Goal: Task Accomplishment & Management: Manage account settings

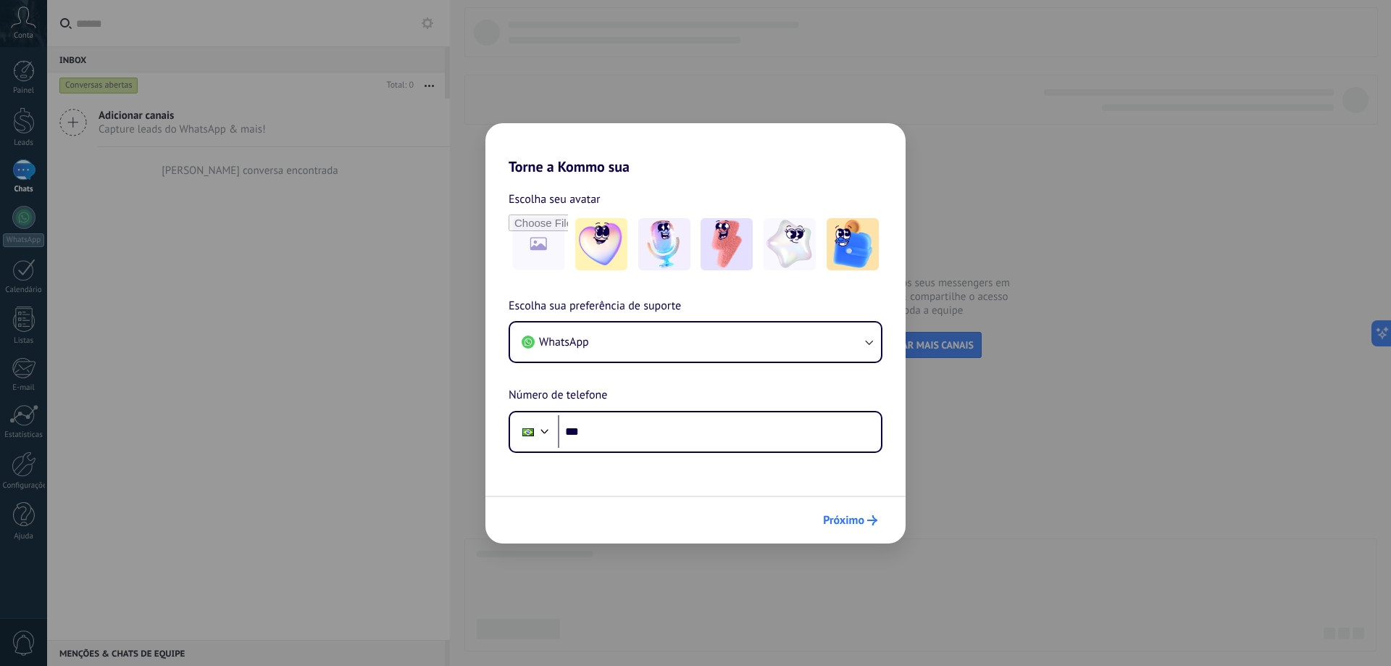
click at [841, 521] on span "Próximo" at bounding box center [843, 520] width 41 height 10
click at [861, 524] on span "Próximo" at bounding box center [843, 520] width 41 height 10
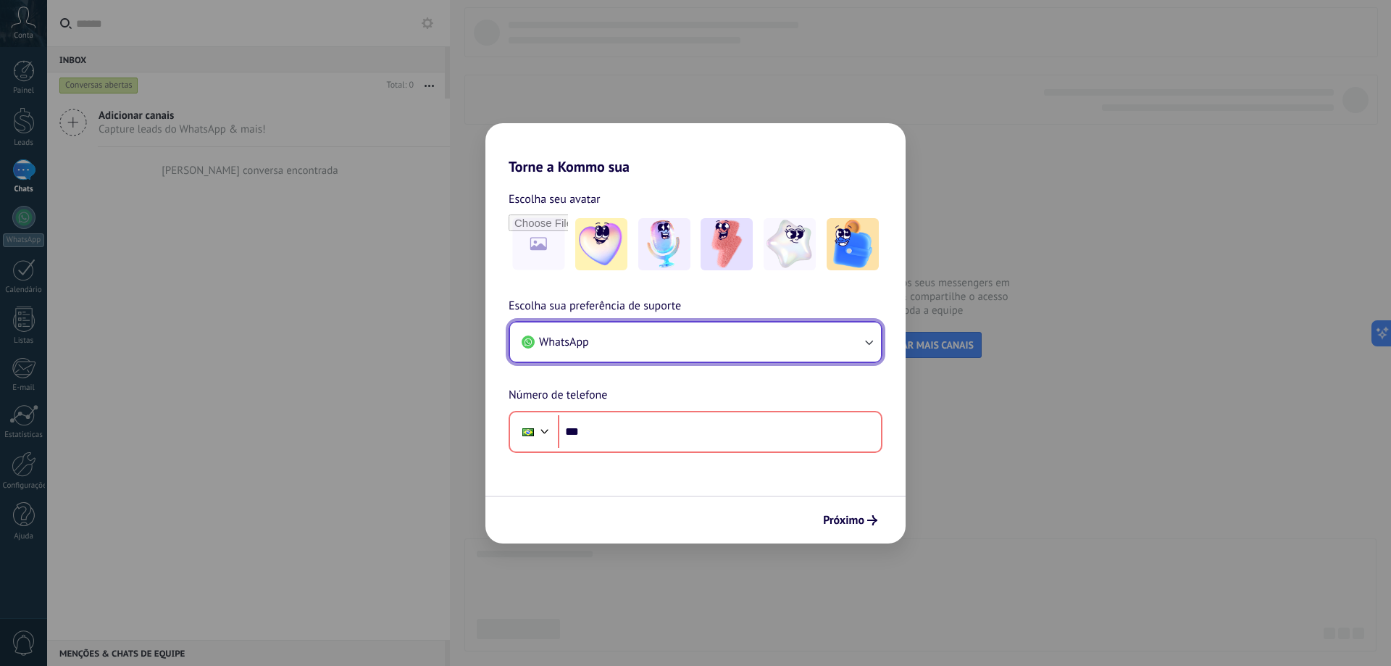
click at [865, 345] on icon "button" at bounding box center [868, 342] width 14 height 14
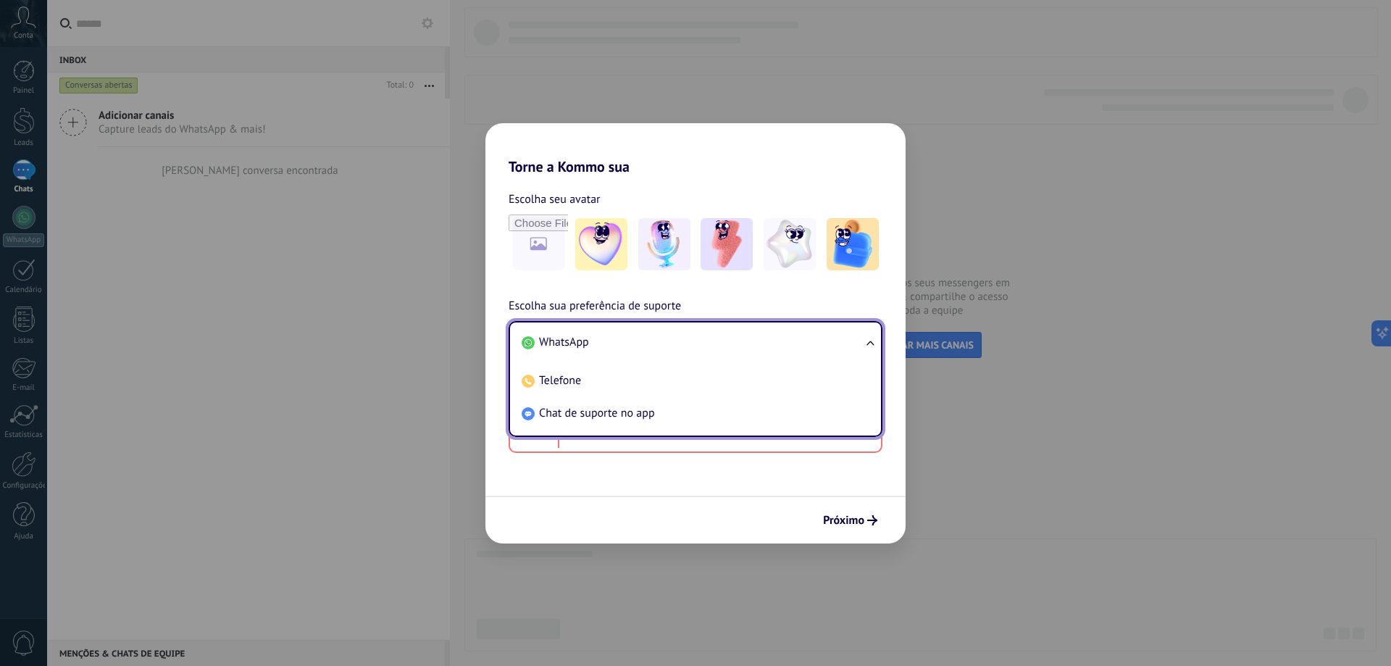
click at [891, 433] on div "Escolha sua preferência de suporte WhatsApp WhatsApp Telefone Chat de suporte n…" at bounding box center [695, 375] width 420 height 156
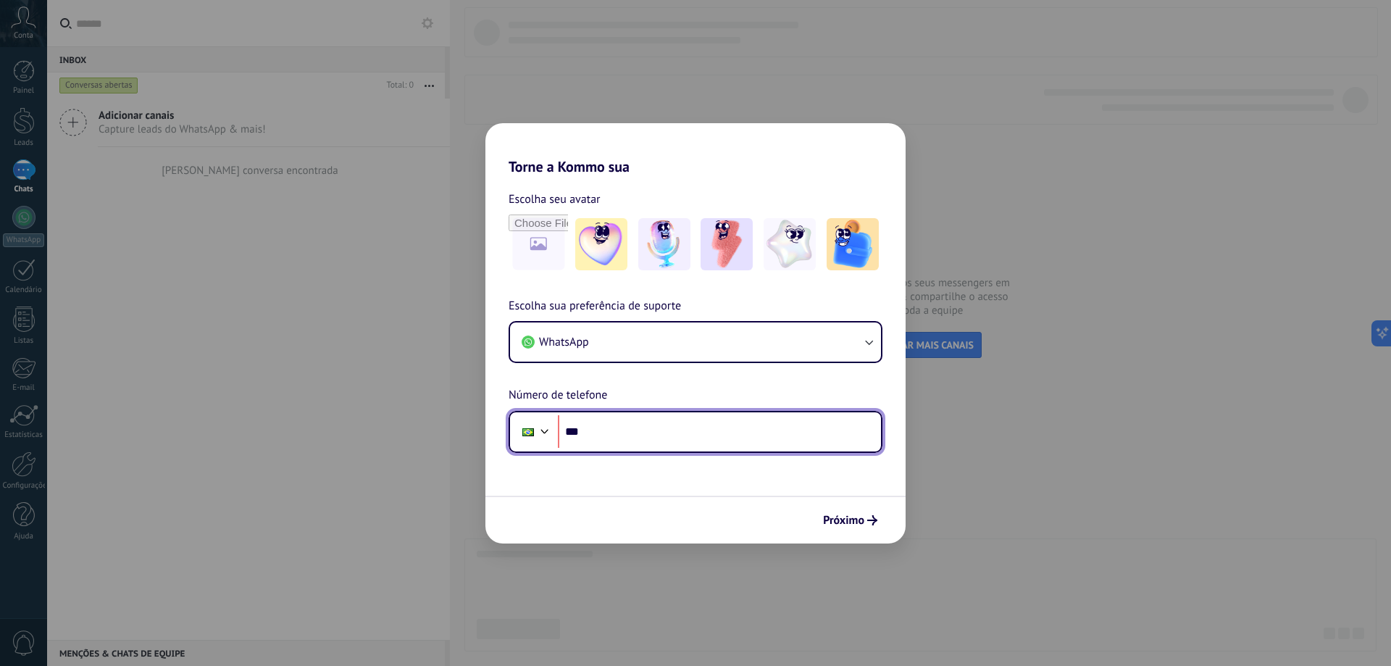
click at [664, 438] on input "***" at bounding box center [719, 431] width 323 height 33
type input "**********"
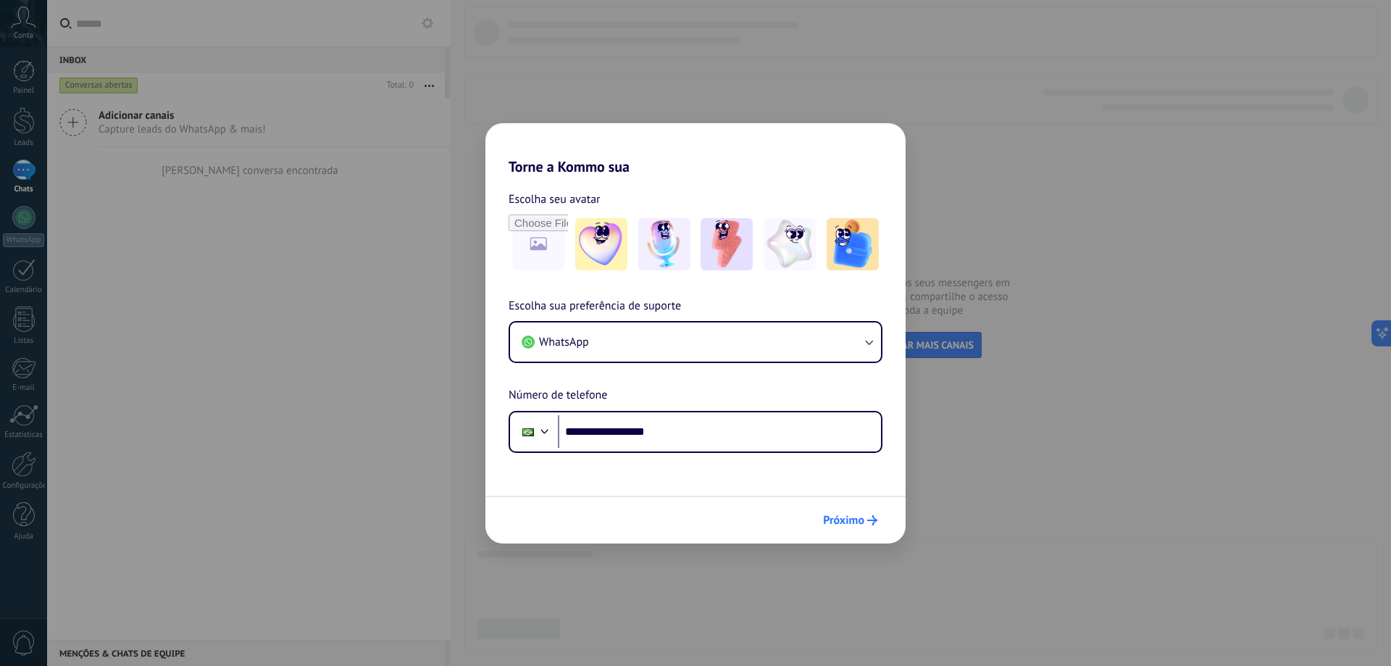
click at [842, 522] on span "Próximo" at bounding box center [843, 520] width 41 height 10
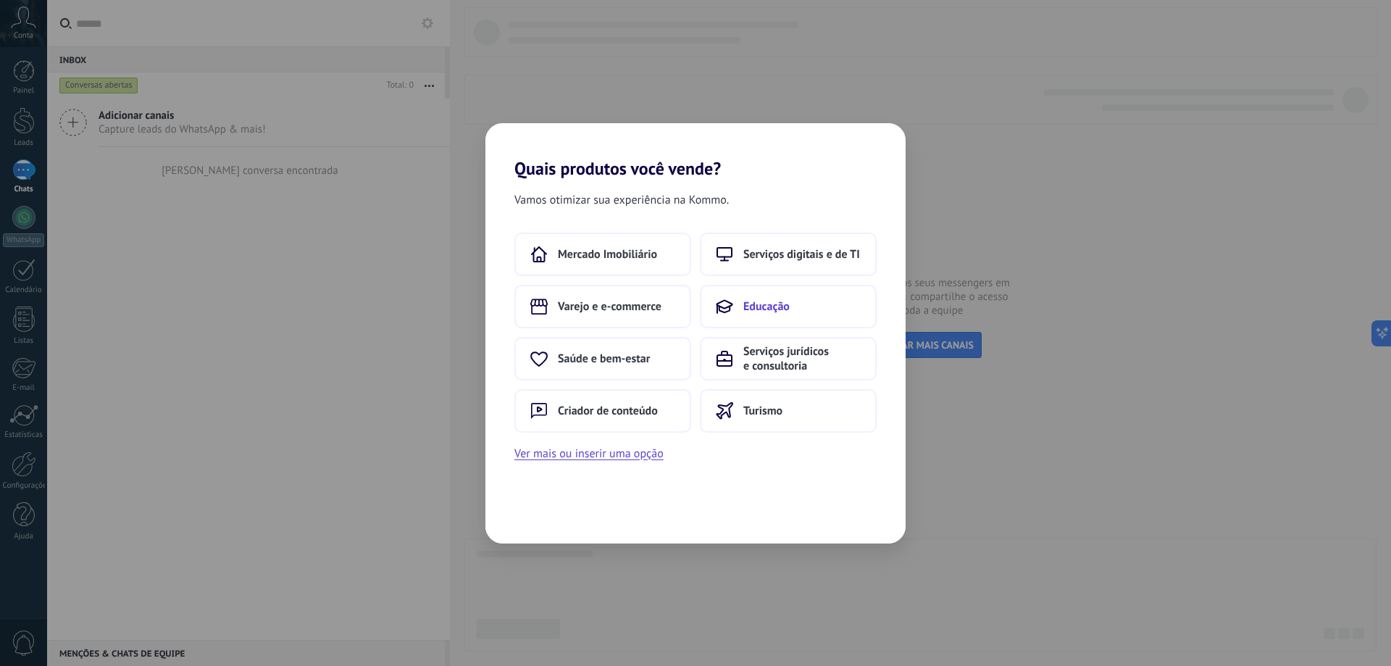
click at [766, 306] on span "Educação" at bounding box center [766, 306] width 46 height 14
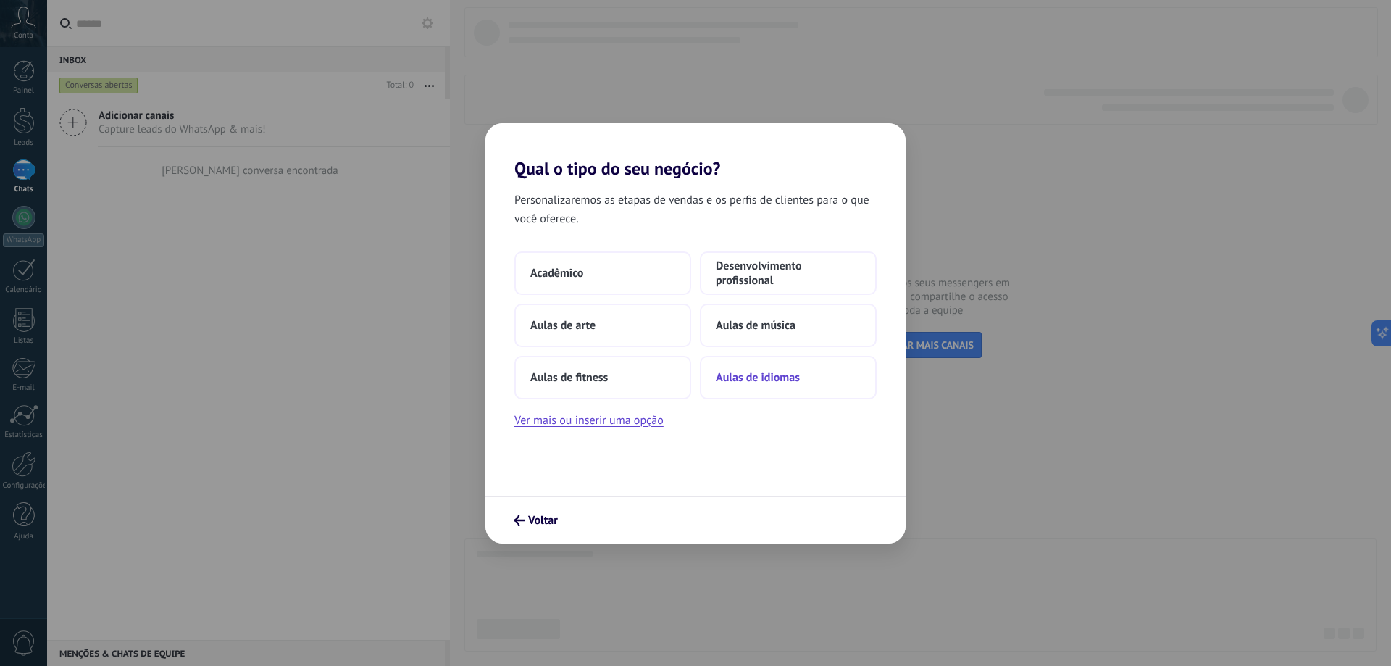
click at [748, 375] on span "Aulas de idiomas" at bounding box center [758, 377] width 84 height 14
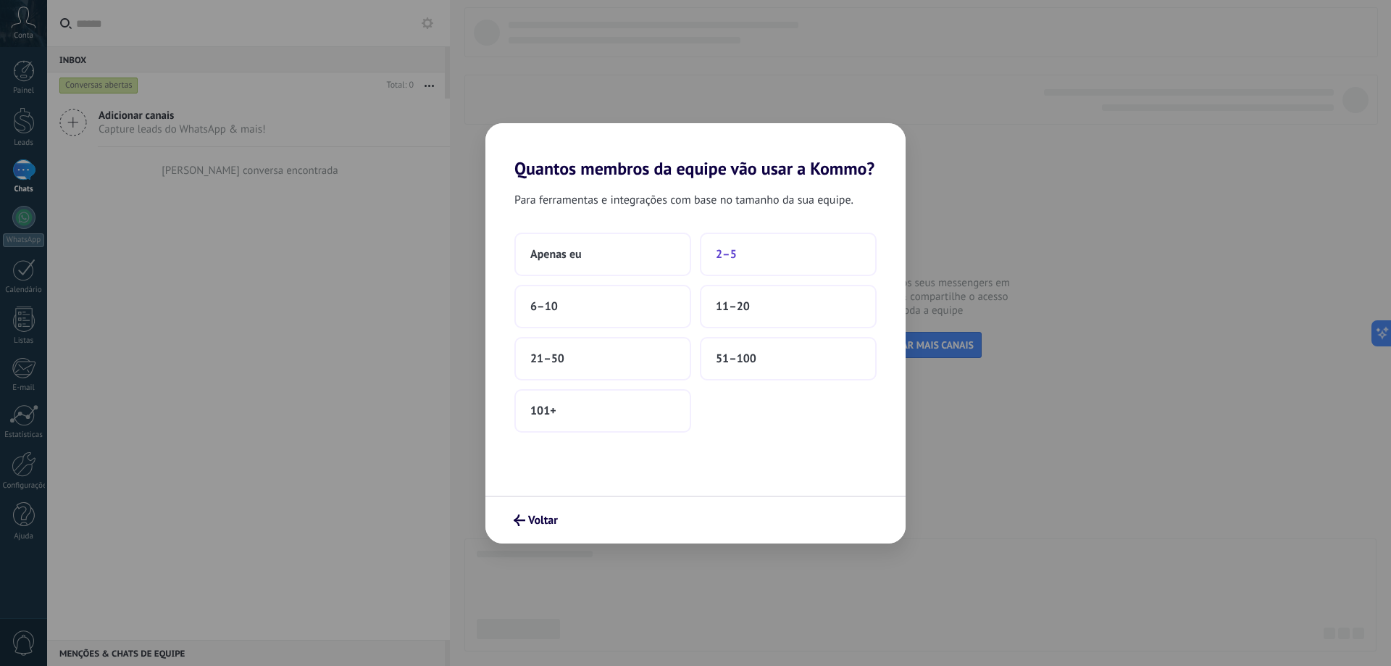
click at [727, 256] on span "2–5" at bounding box center [726, 254] width 21 height 14
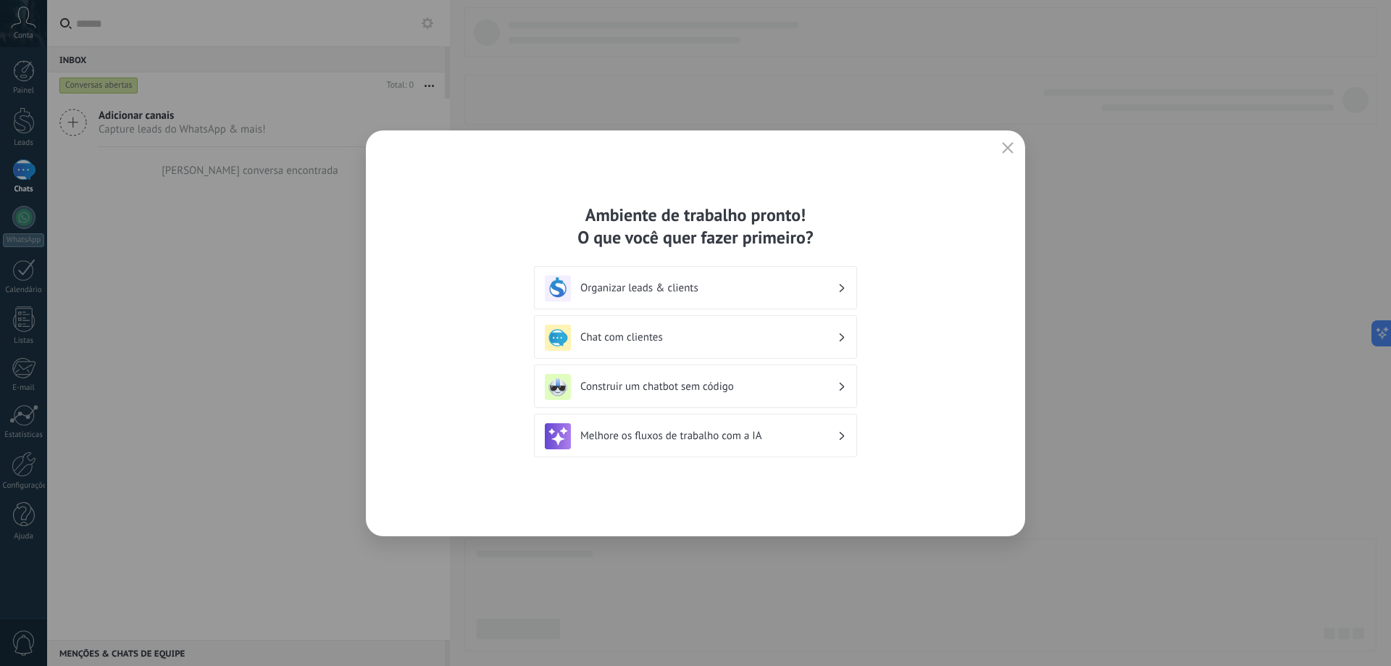
click at [699, 288] on h3 "Organizar leads & clients" at bounding box center [708, 288] width 257 height 14
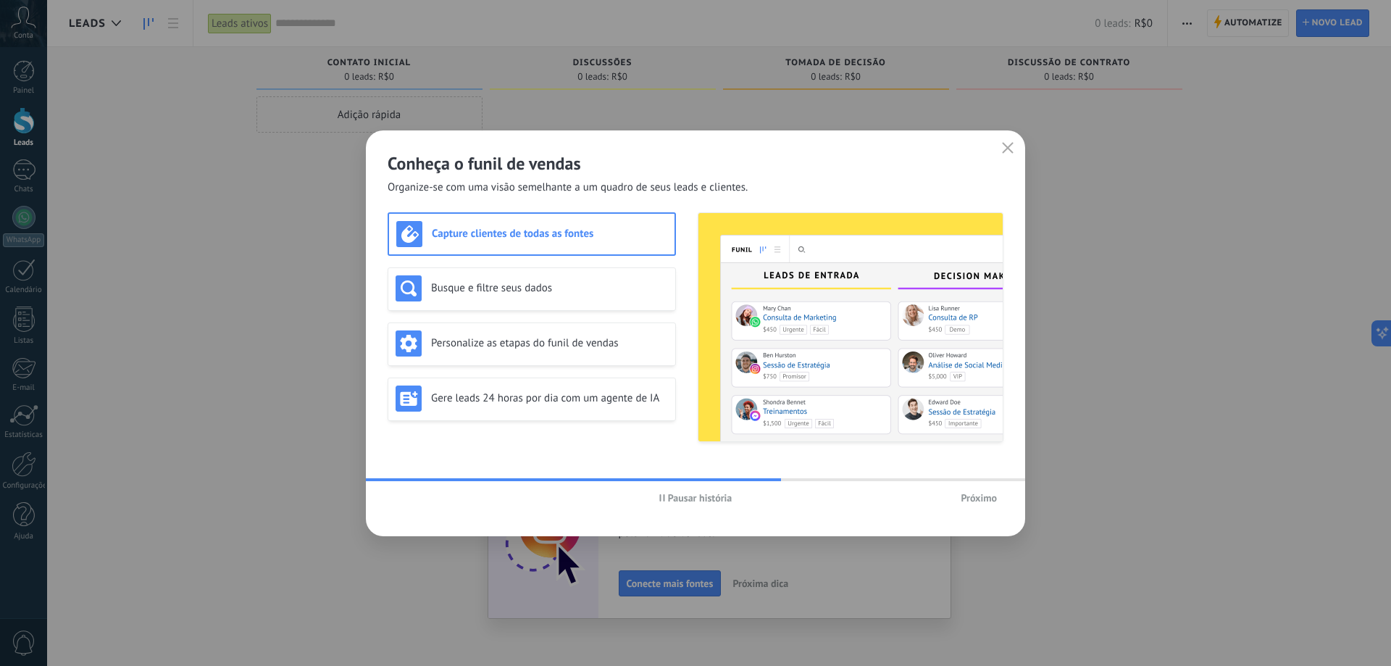
click at [972, 495] on span "Próximo" at bounding box center [979, 498] width 36 height 10
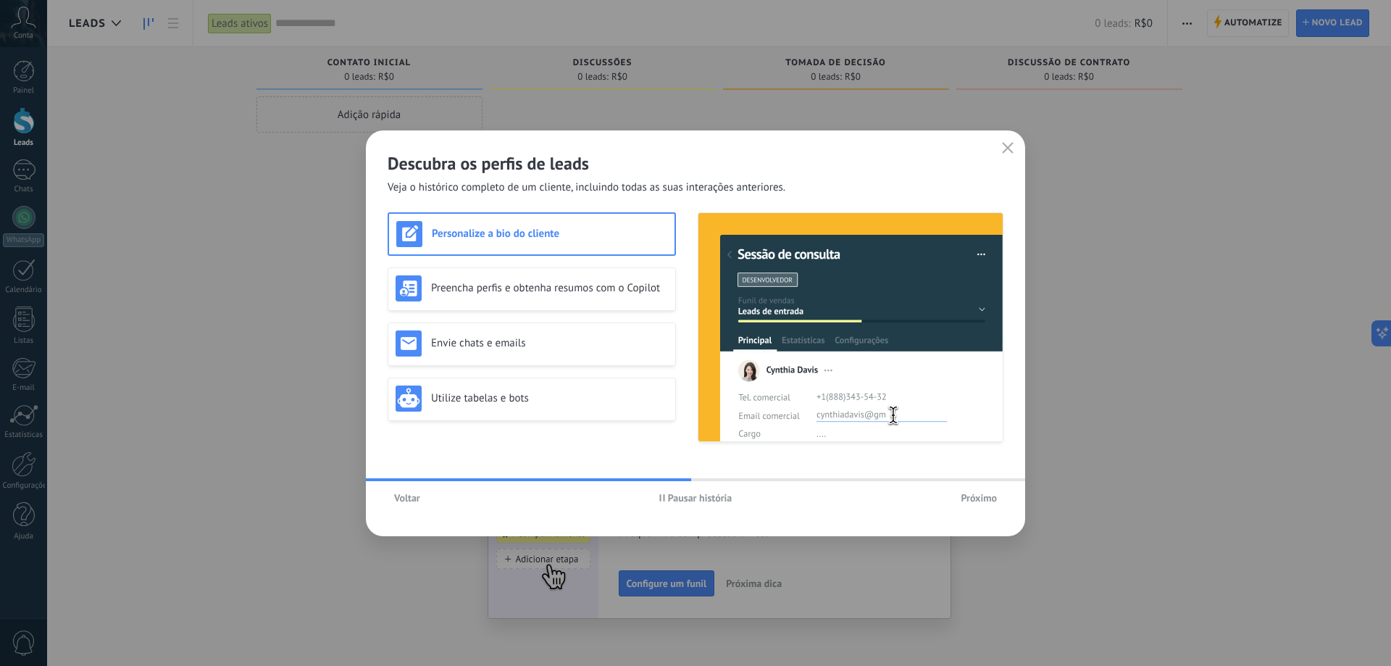
click at [979, 498] on span "Próximo" at bounding box center [979, 498] width 36 height 10
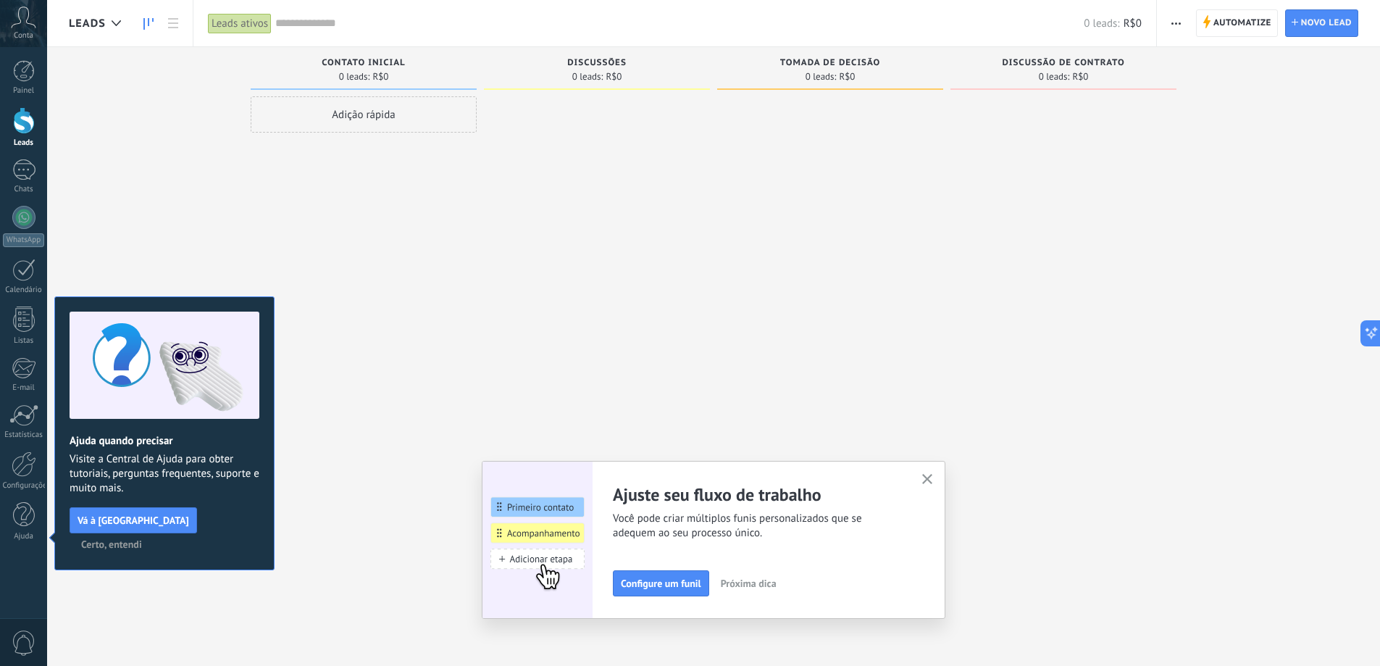
click at [933, 477] on icon "button" at bounding box center [927, 479] width 11 height 11
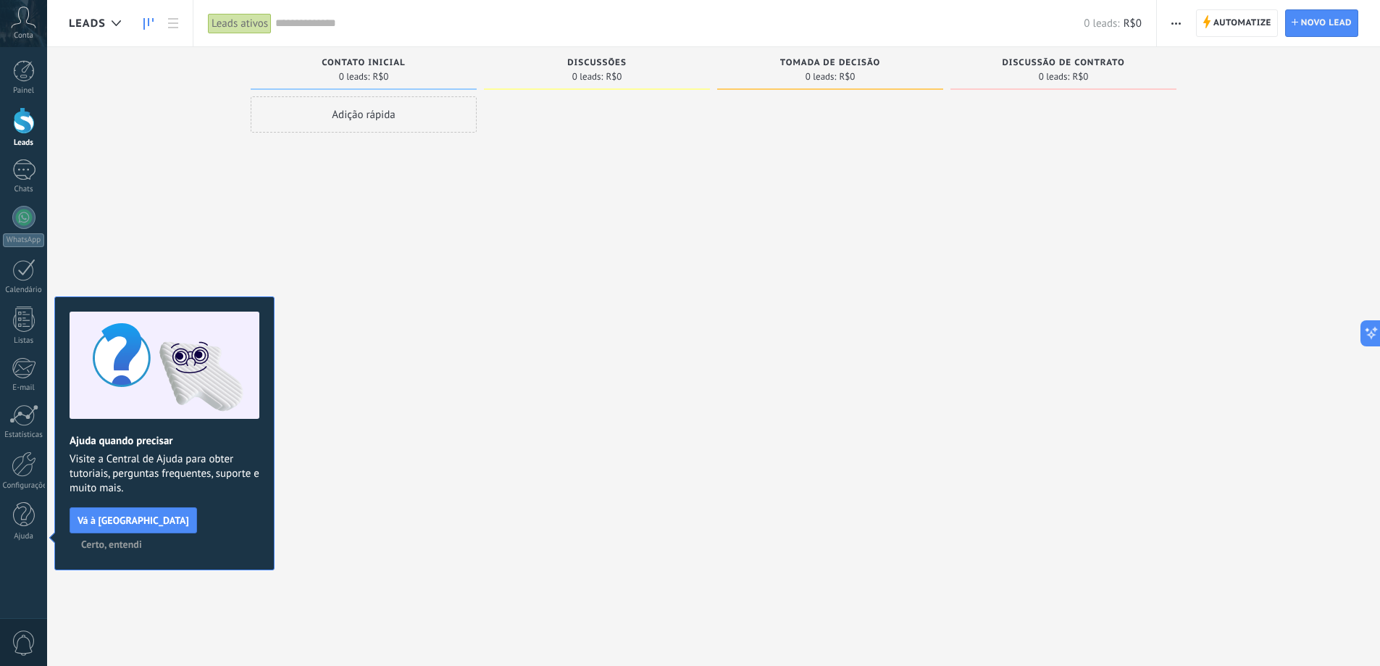
click at [148, 533] on button "Certo, entendi" at bounding box center [112, 544] width 74 height 22
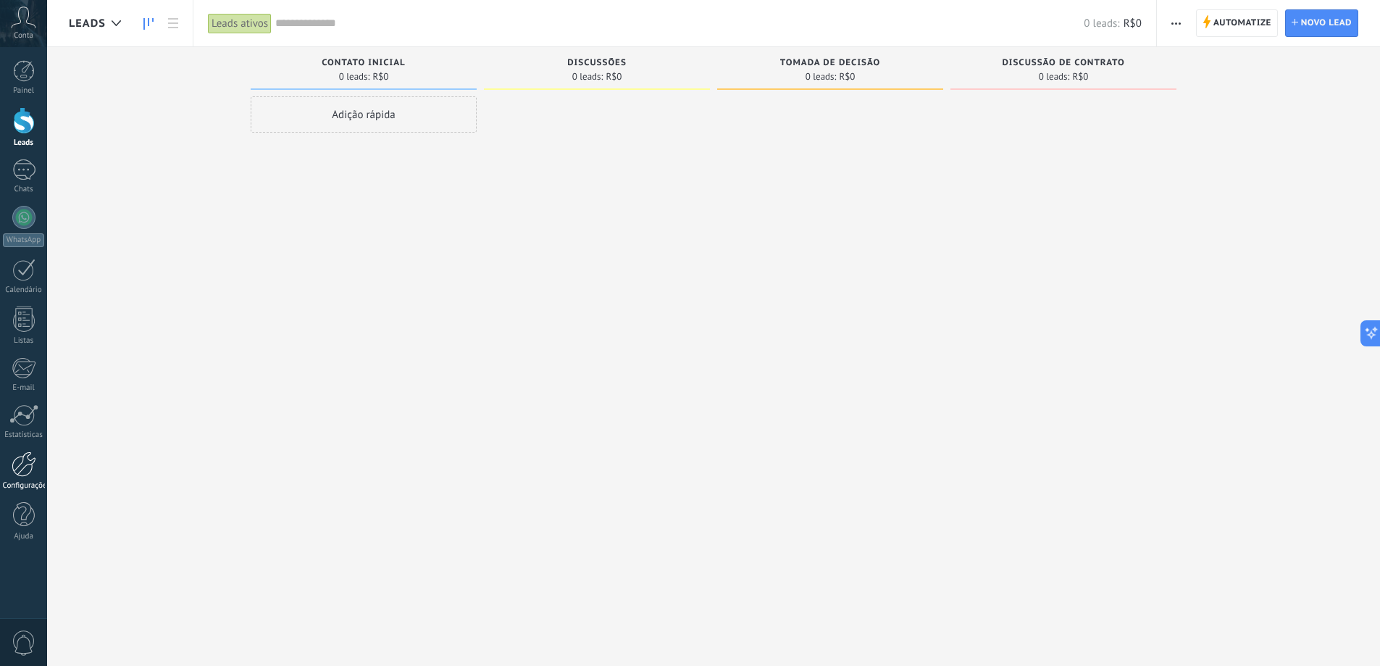
click at [25, 469] on div at bounding box center [24, 463] width 25 height 25
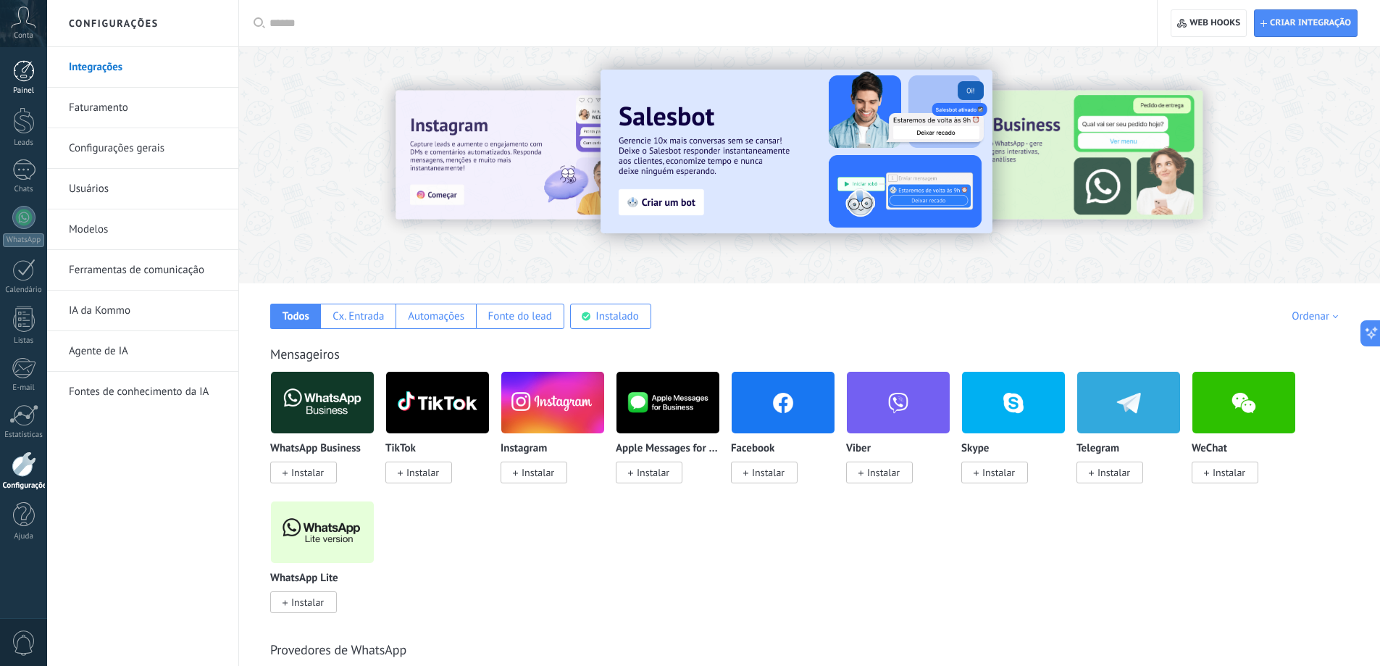
click at [23, 80] on div at bounding box center [24, 71] width 22 height 22
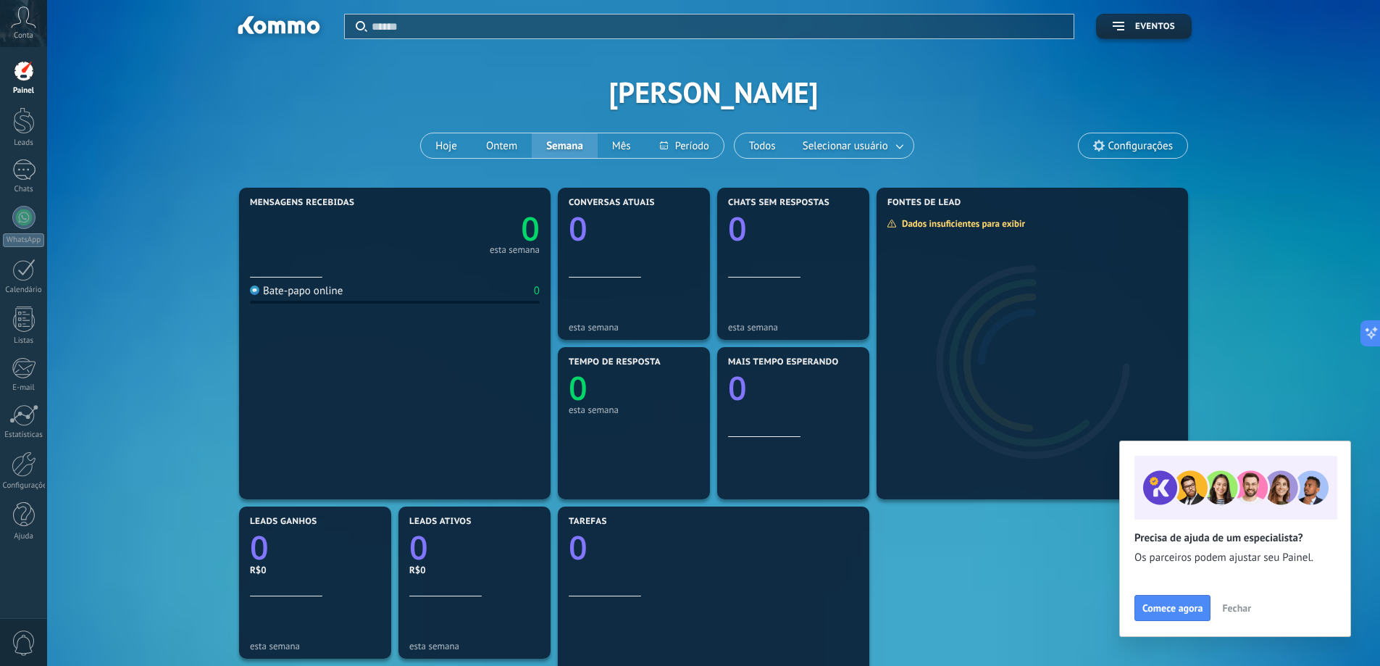
click at [1235, 610] on span "Fechar" at bounding box center [1236, 608] width 29 height 10
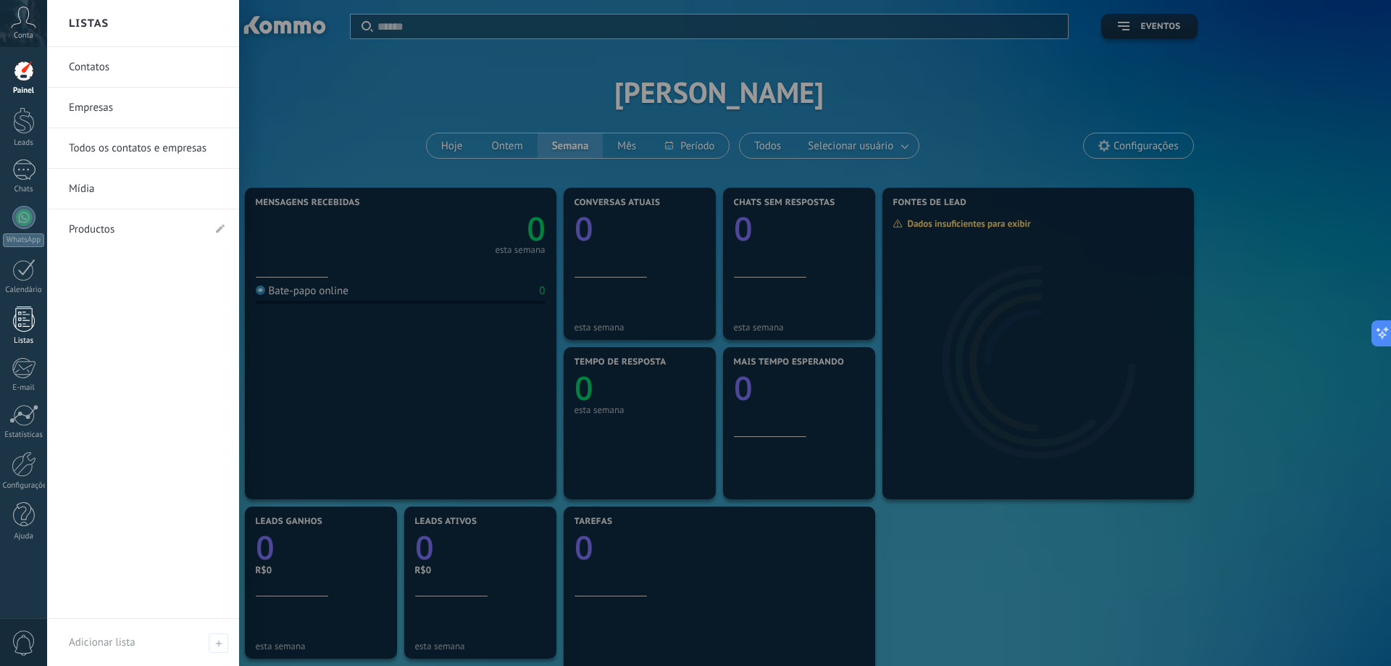
click at [24, 319] on div at bounding box center [24, 318] width 22 height 25
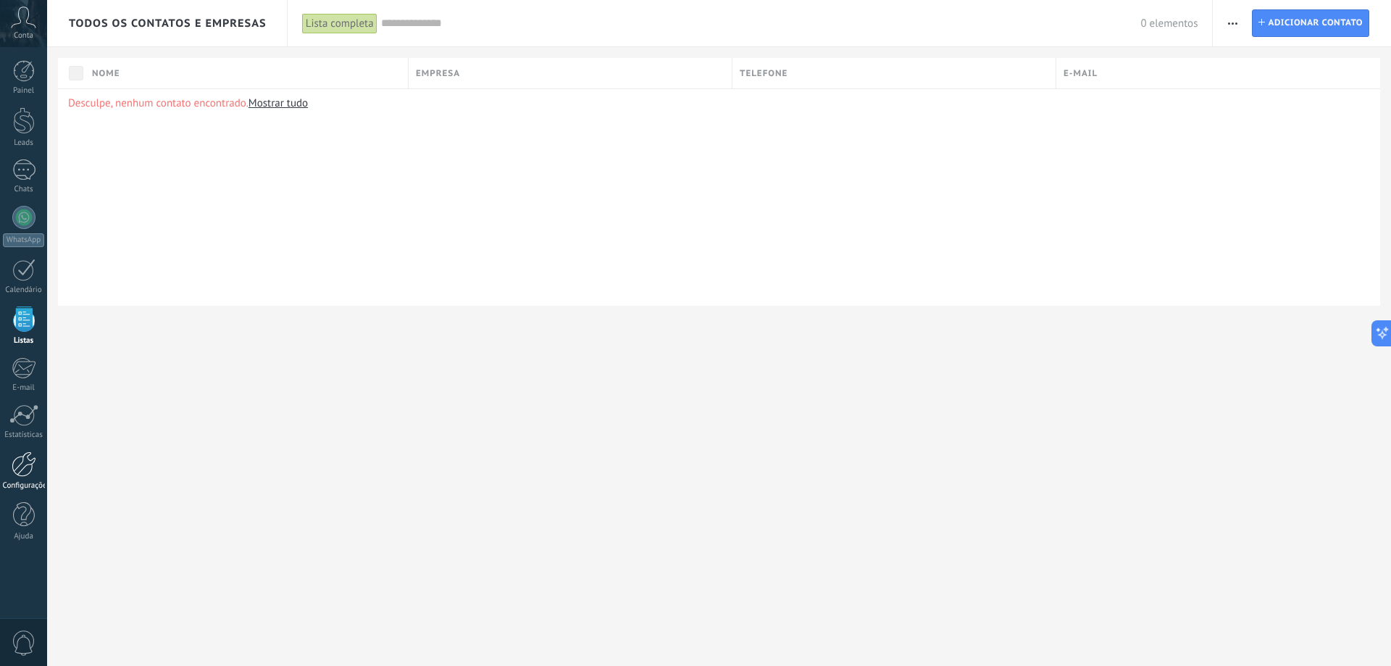
click at [29, 466] on div at bounding box center [24, 463] width 25 height 25
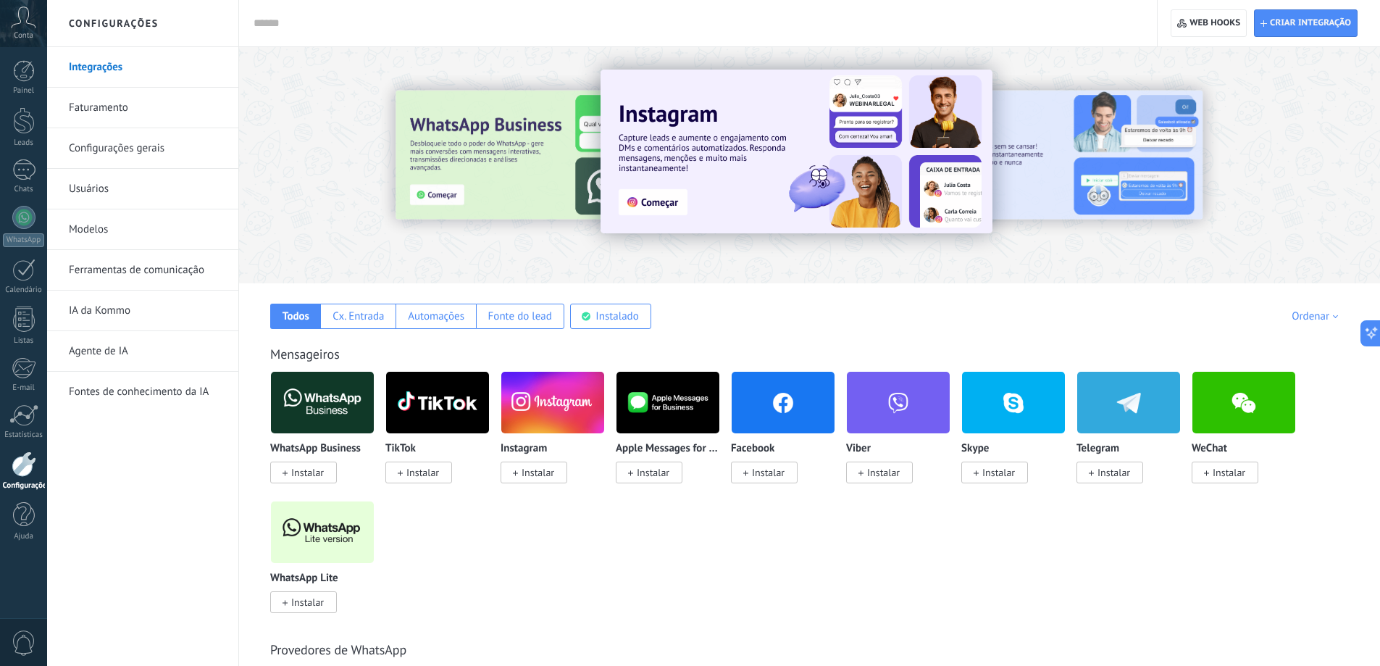
click at [107, 104] on link "Faturamento" at bounding box center [146, 108] width 155 height 41
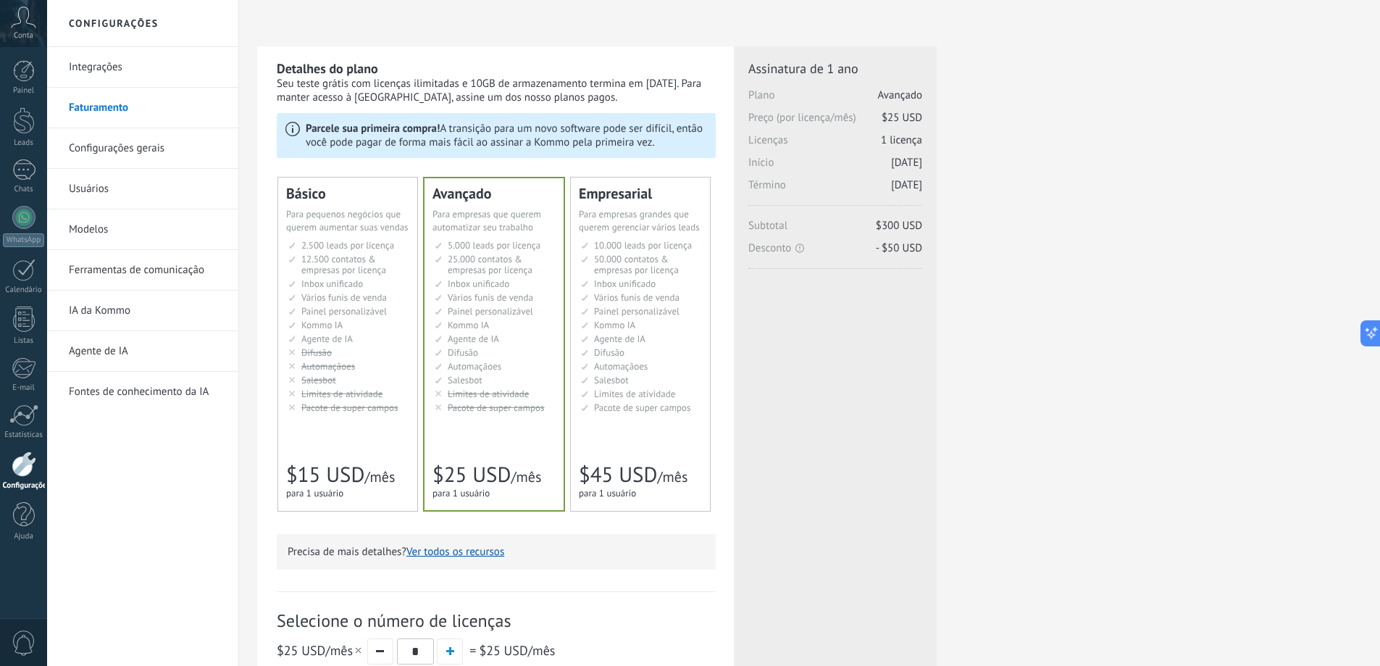
click at [141, 148] on link "Configurações gerais" at bounding box center [146, 148] width 155 height 41
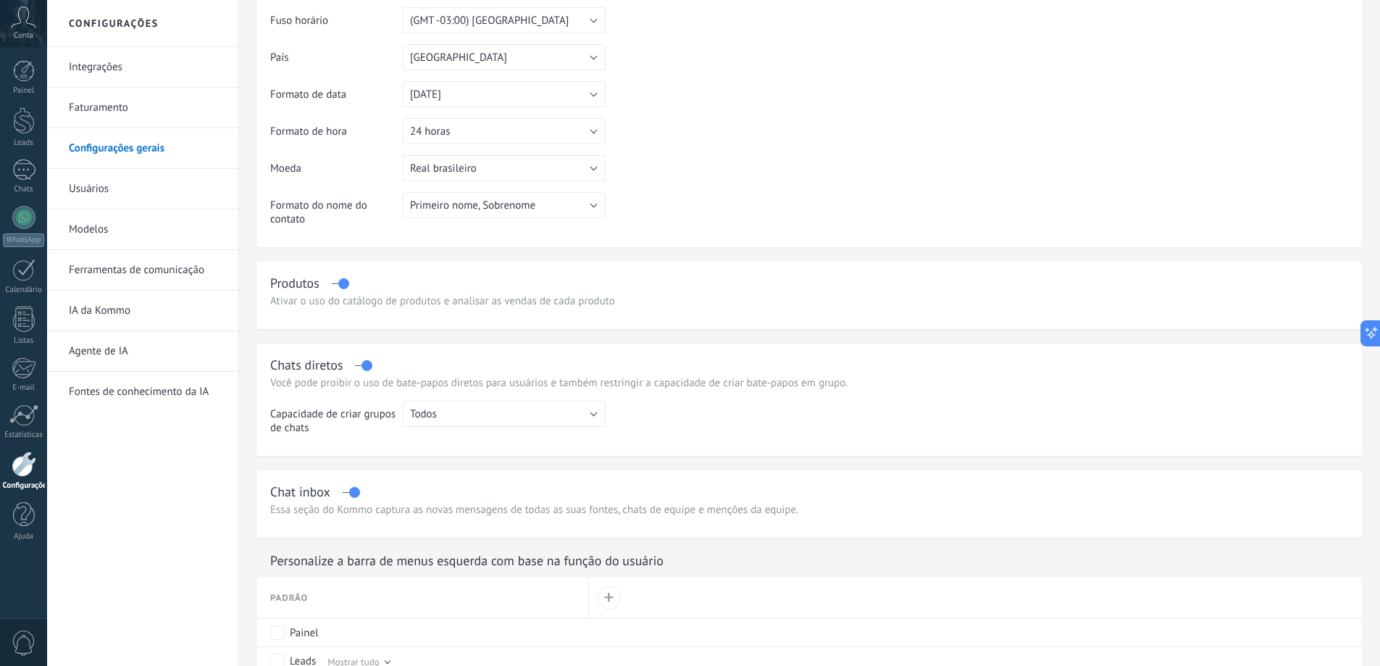
scroll to position [174, 0]
click at [332, 284] on div "Produtos" at bounding box center [809, 279] width 1079 height 17
click at [337, 277] on div "Produtos" at bounding box center [809, 279] width 1079 height 17
click at [334, 278] on div "Produtos" at bounding box center [809, 279] width 1079 height 17
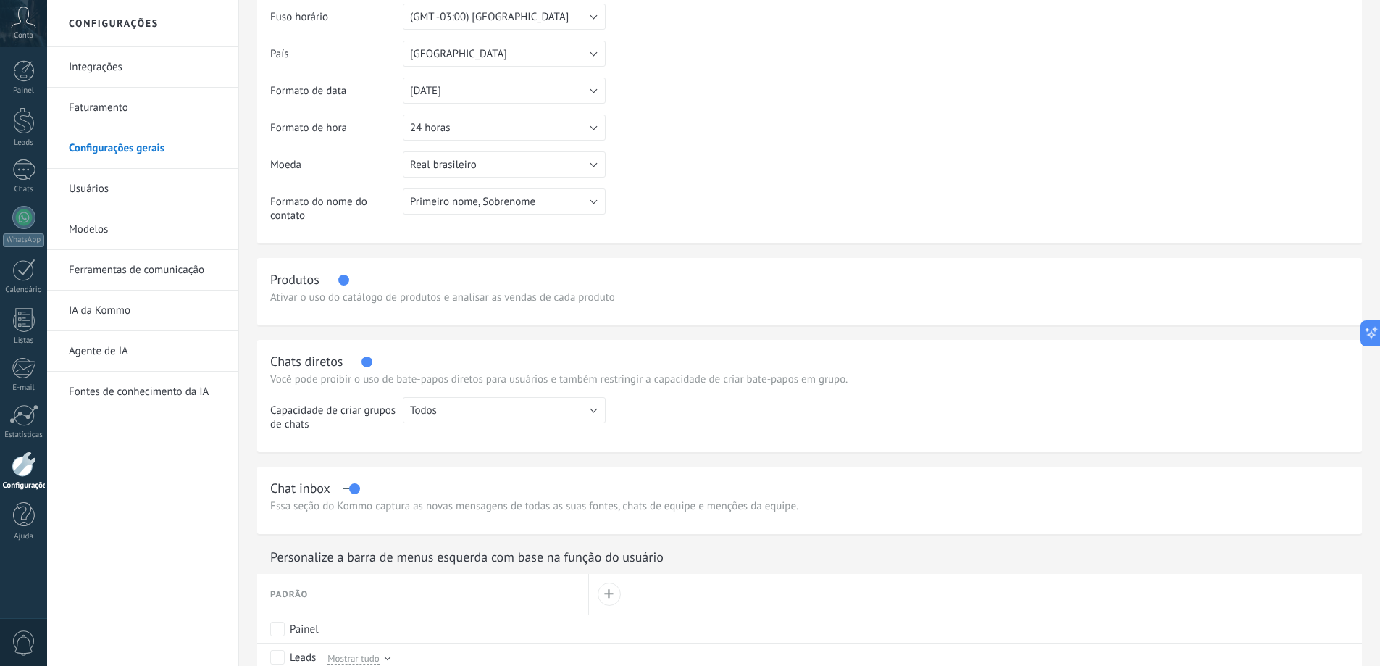
click at [343, 280] on label at bounding box center [340, 280] width 17 height 1
click at [343, 278] on div "Produtos" at bounding box center [809, 279] width 1079 height 17
click at [336, 280] on label at bounding box center [340, 280] width 17 height 1
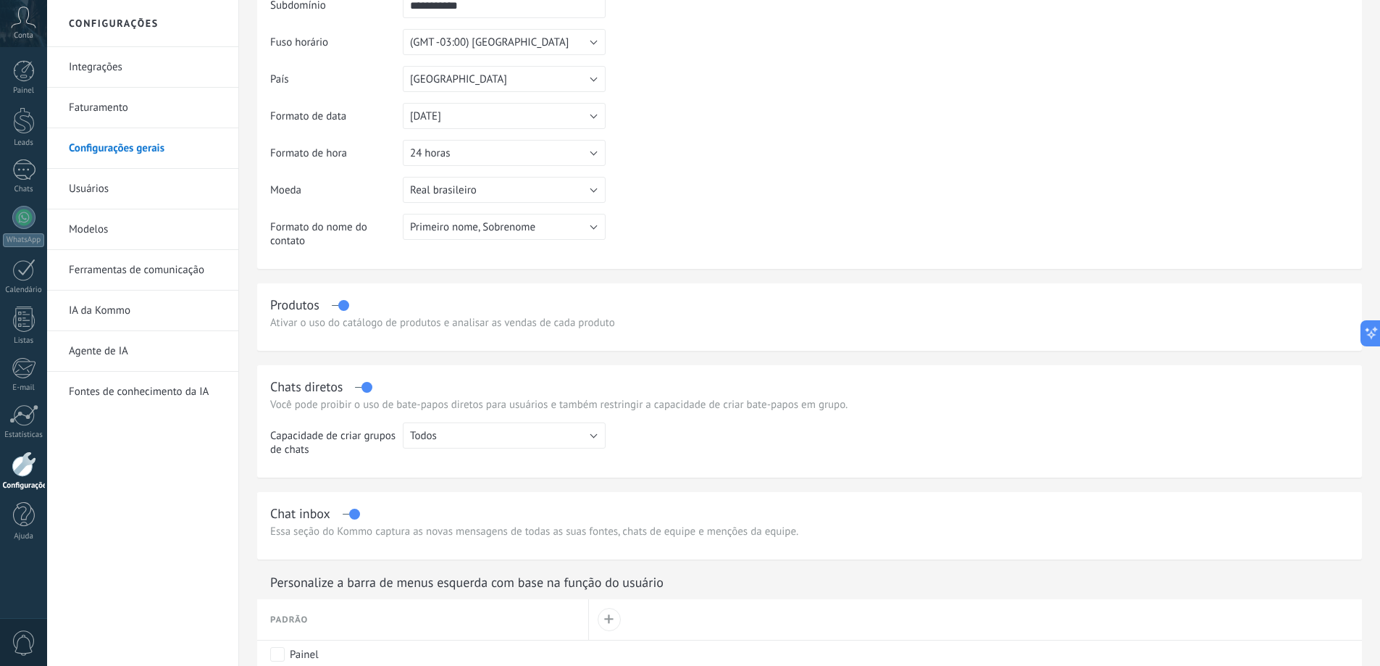
scroll to position [151, 0]
click at [96, 186] on link "Usuários" at bounding box center [146, 189] width 155 height 41
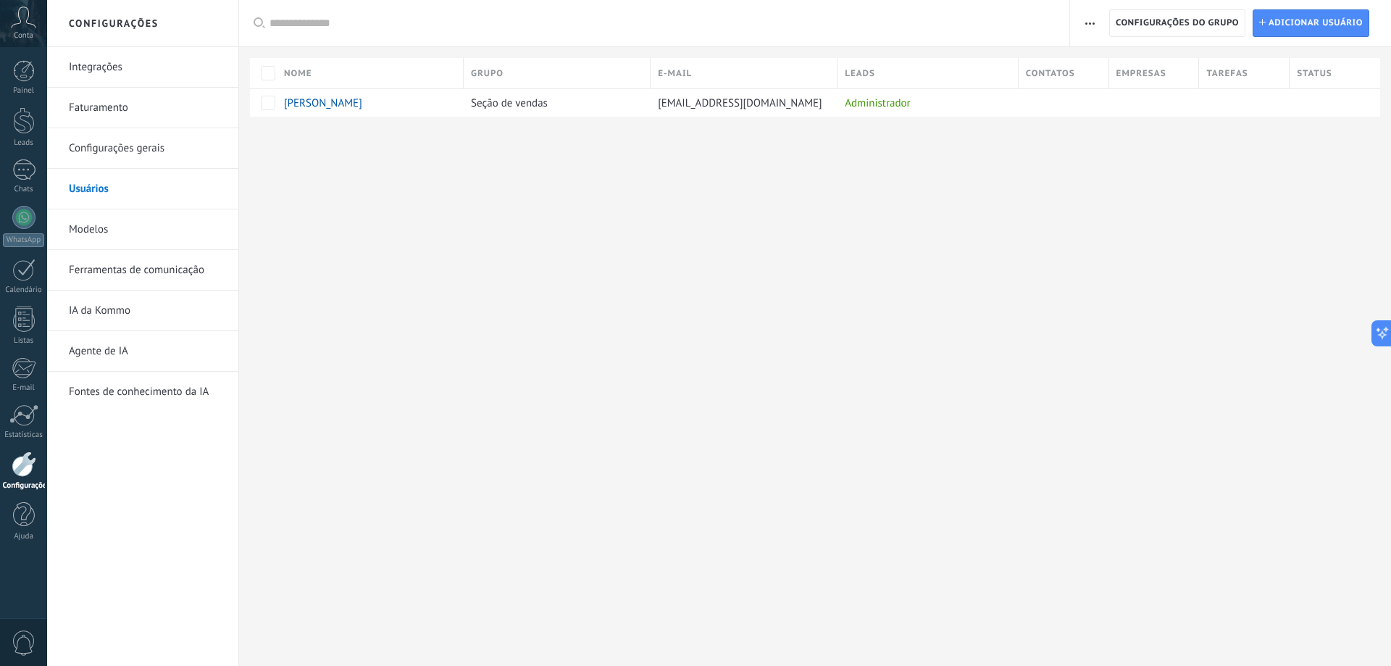
click at [88, 231] on link "Modelos" at bounding box center [146, 229] width 155 height 41
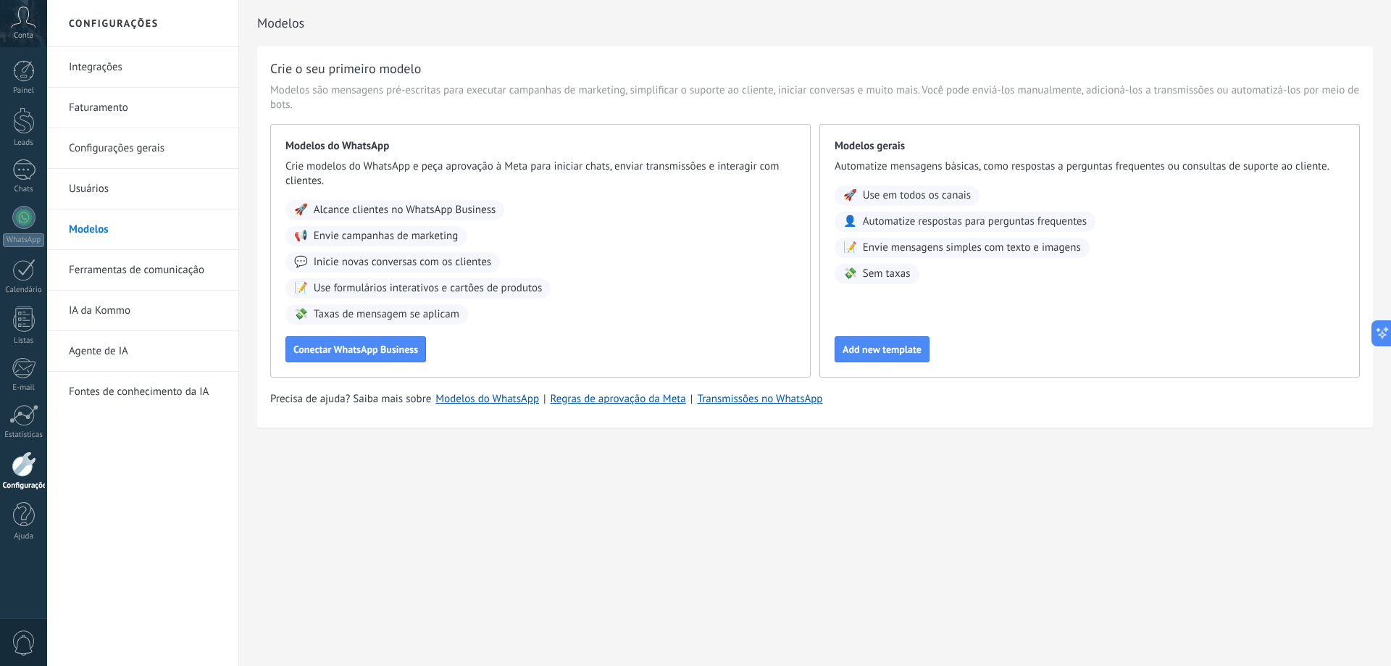
click at [102, 267] on link "Ferramentas de comunicação" at bounding box center [146, 270] width 155 height 41
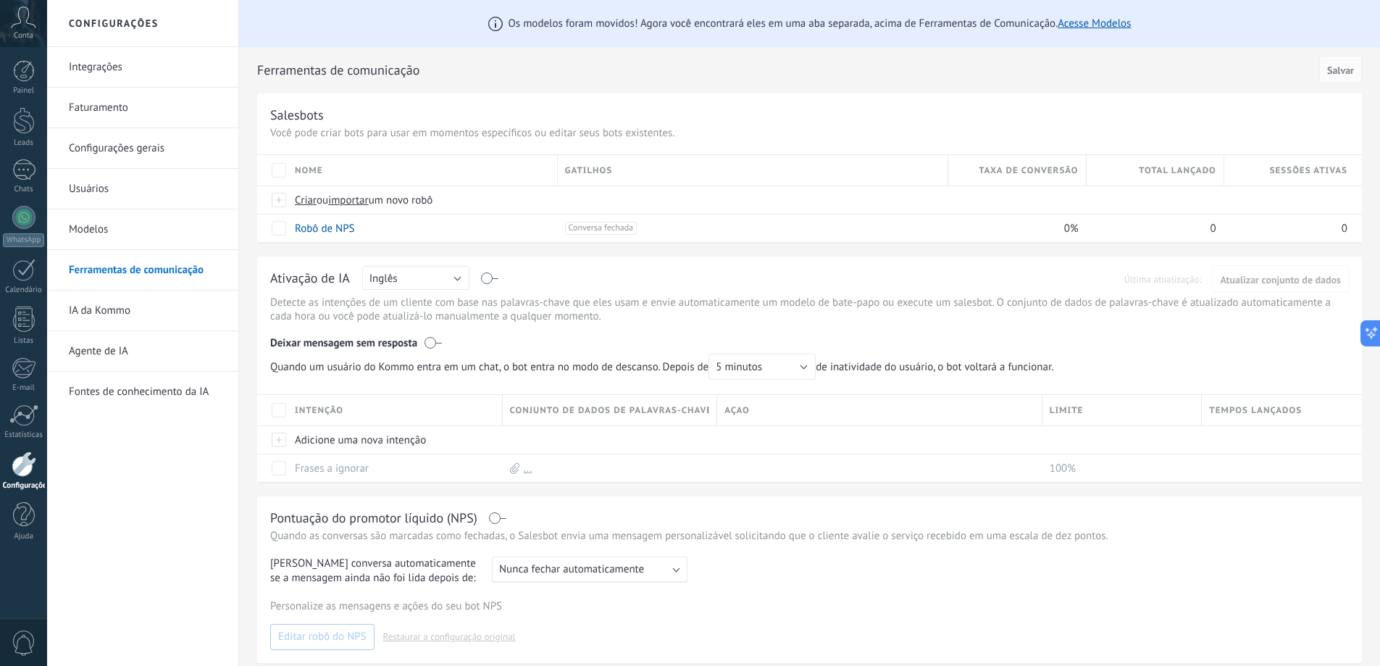
click at [96, 306] on link "IA da Kommo" at bounding box center [146, 310] width 155 height 41
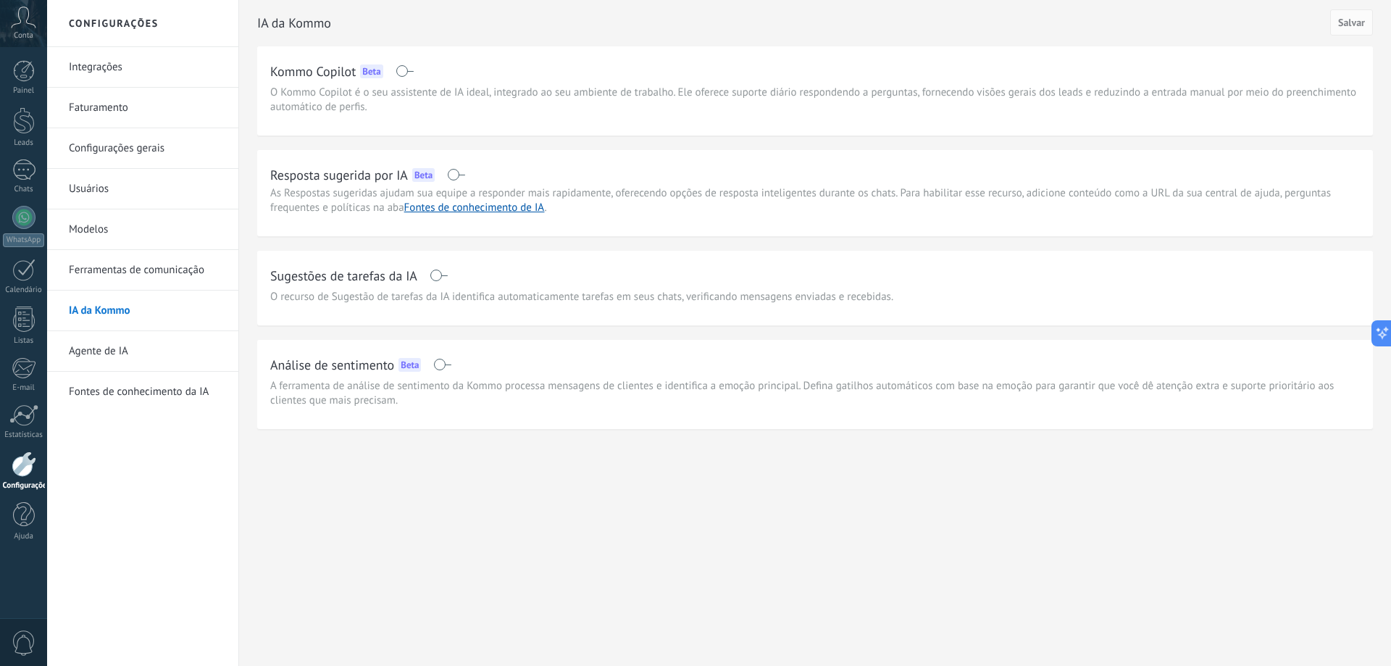
click at [124, 148] on link "Configurações gerais" at bounding box center [146, 148] width 155 height 41
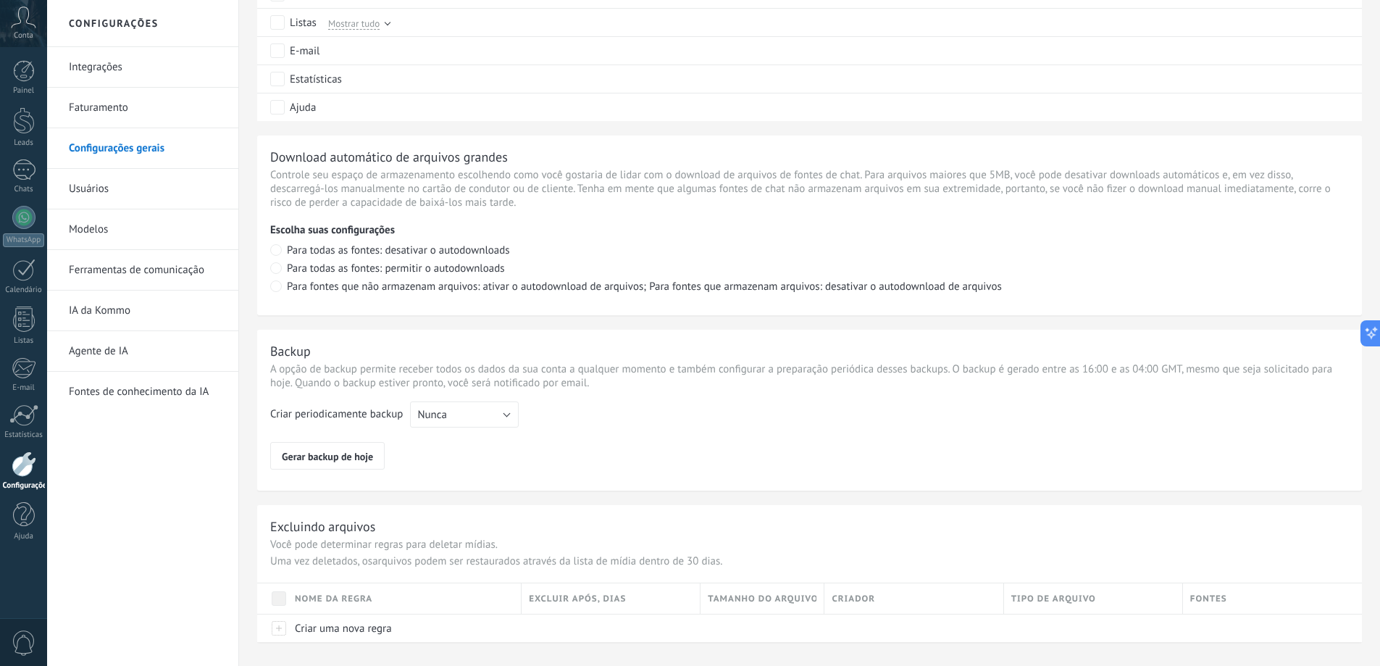
scroll to position [916, 0]
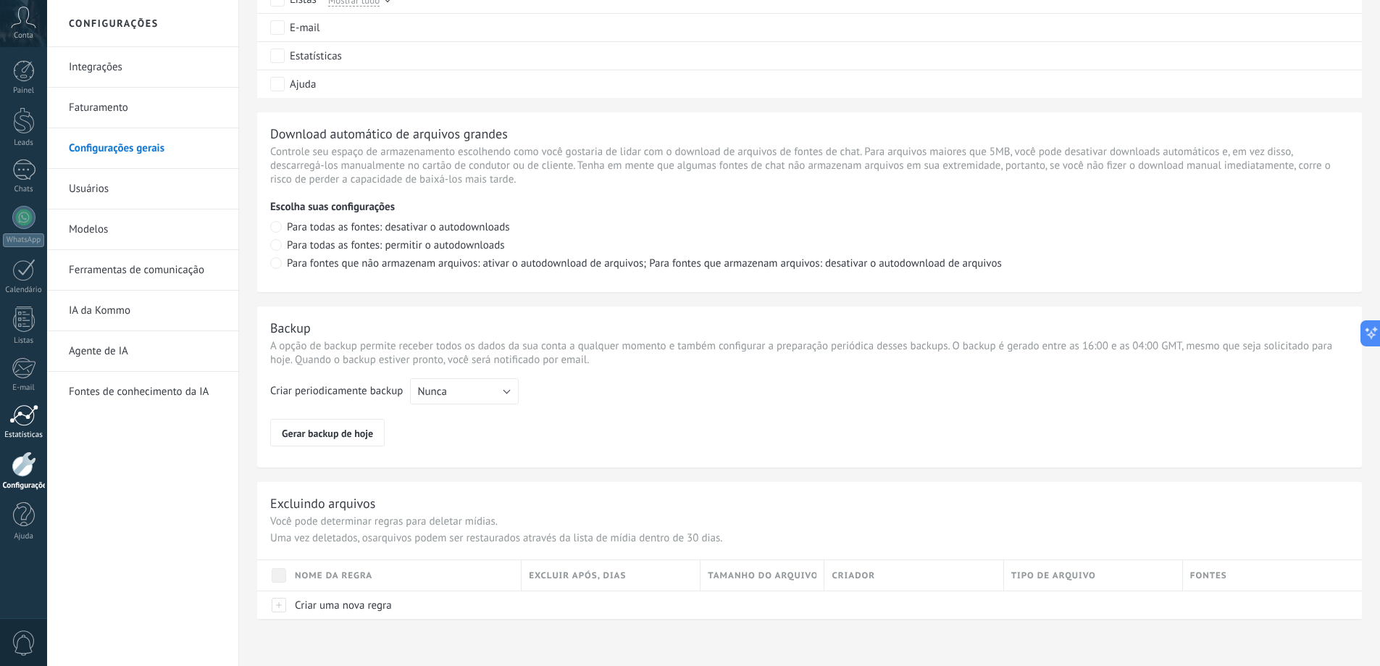
click at [29, 419] on div at bounding box center [23, 415] width 29 height 22
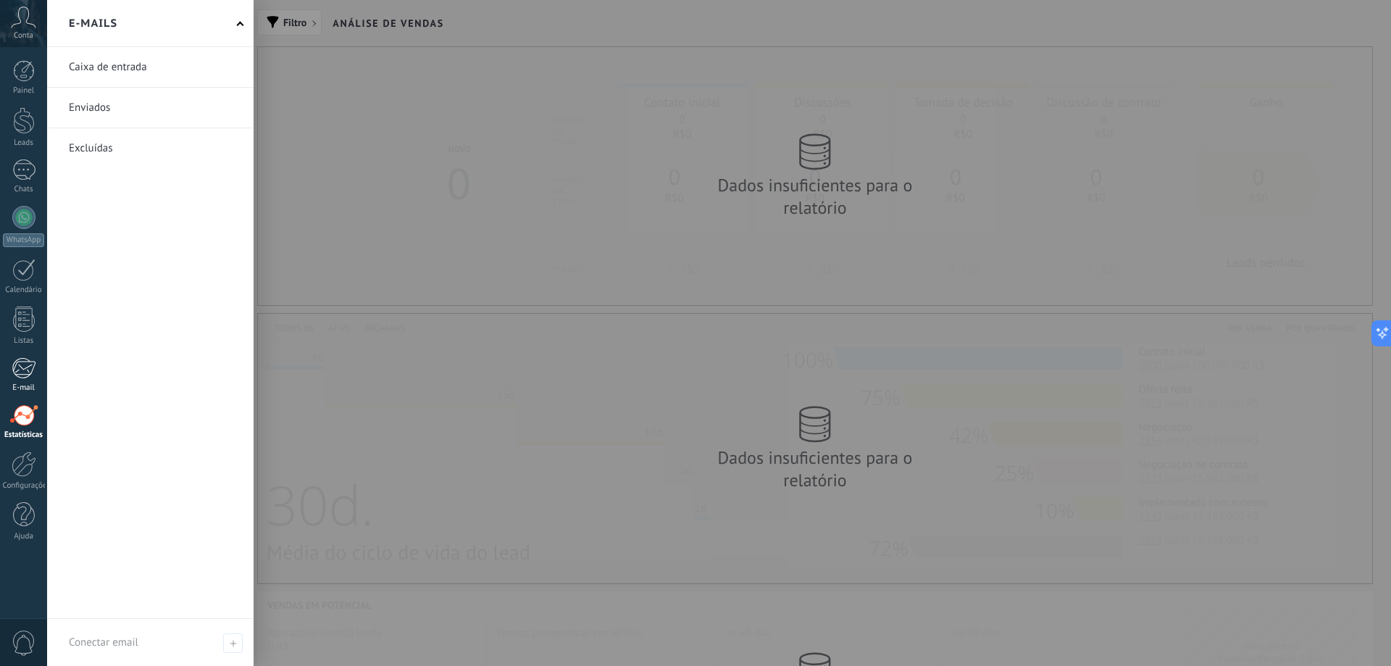
click at [22, 367] on div at bounding box center [24, 368] width 24 height 22
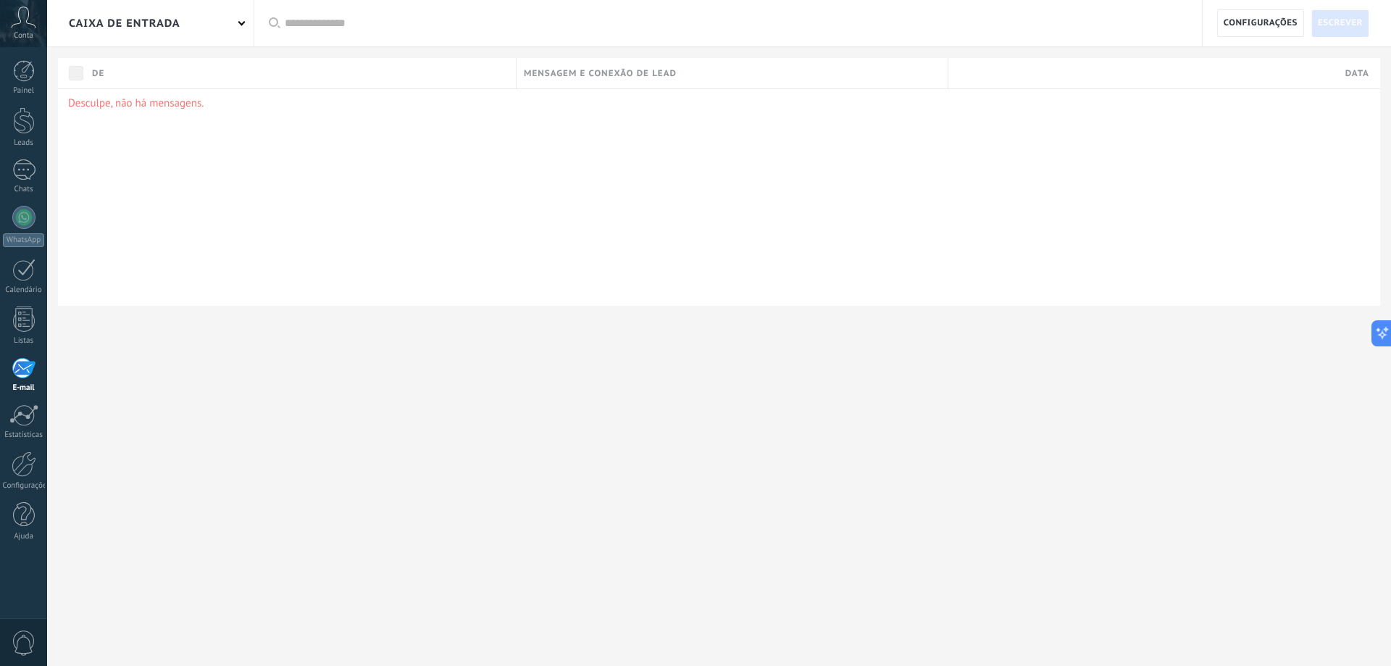
click at [20, 27] on icon at bounding box center [23, 18] width 25 height 22
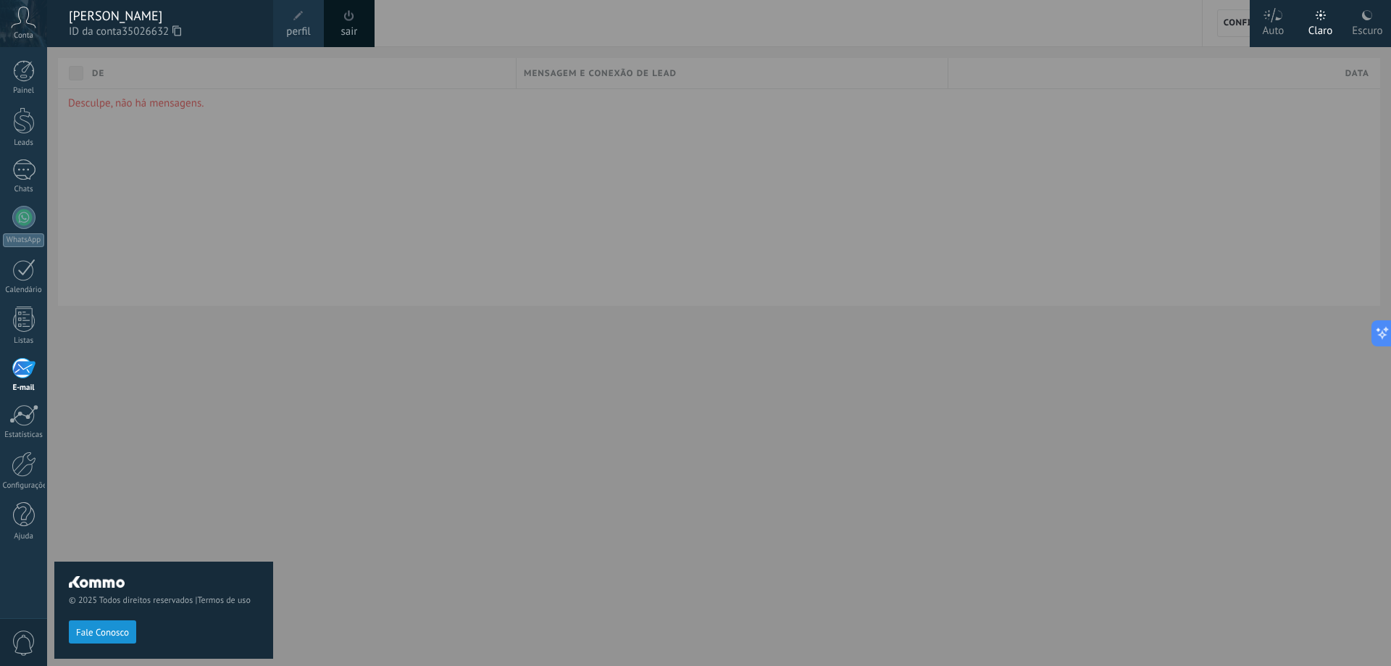
click at [290, 298] on div at bounding box center [742, 333] width 1391 height 666
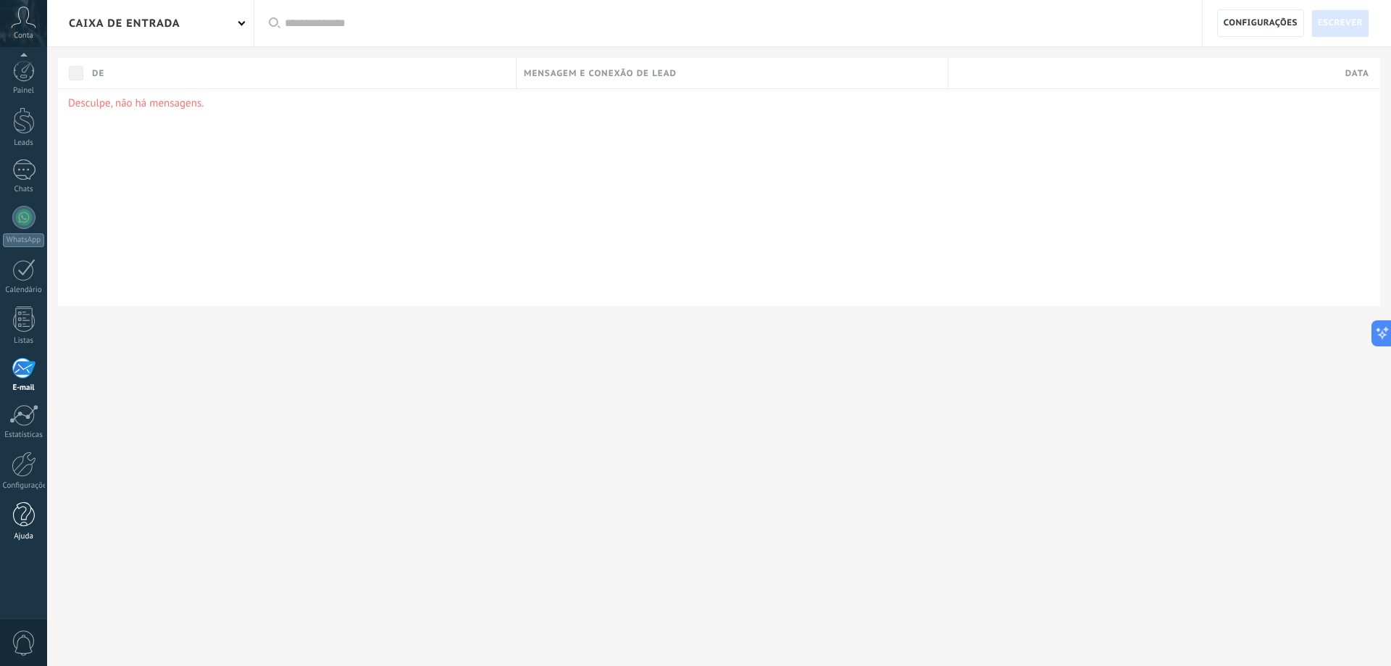
click at [22, 517] on div at bounding box center [24, 514] width 22 height 25
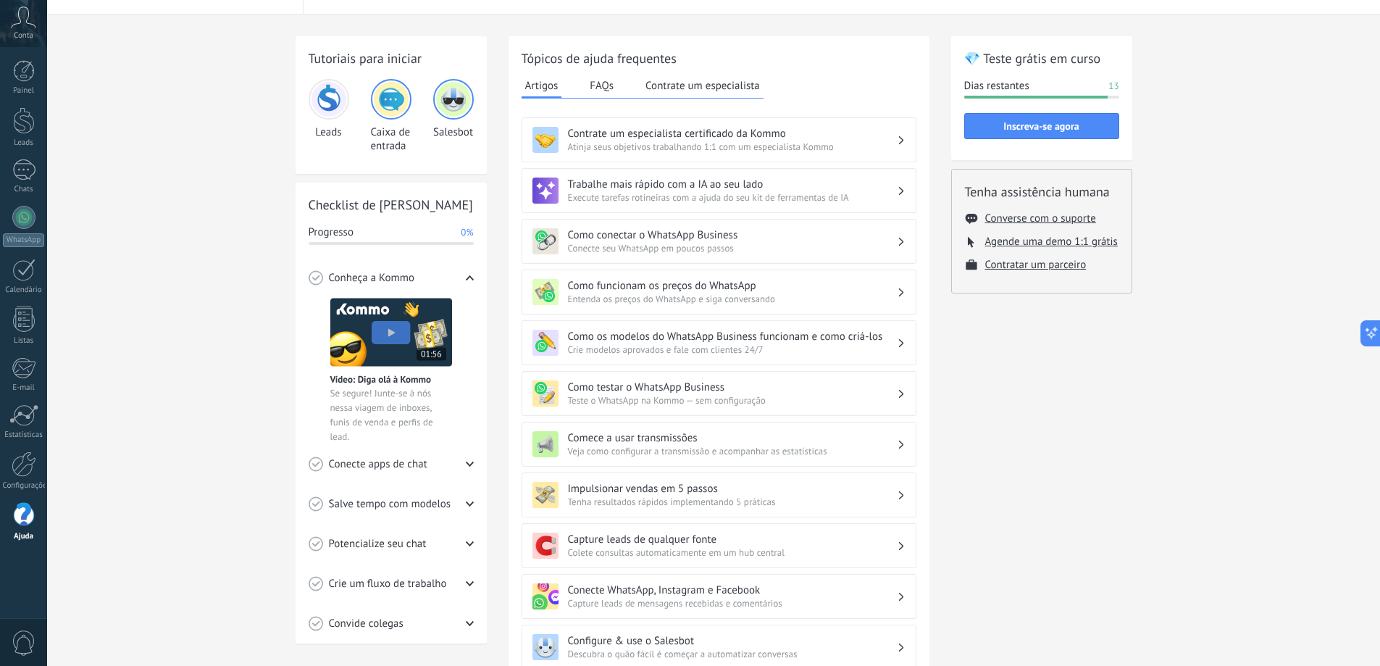
scroll to position [31, 0]
click at [866, 293] on h3 "Como funcionam os preços do WhatsApp" at bounding box center [732, 287] width 329 height 14
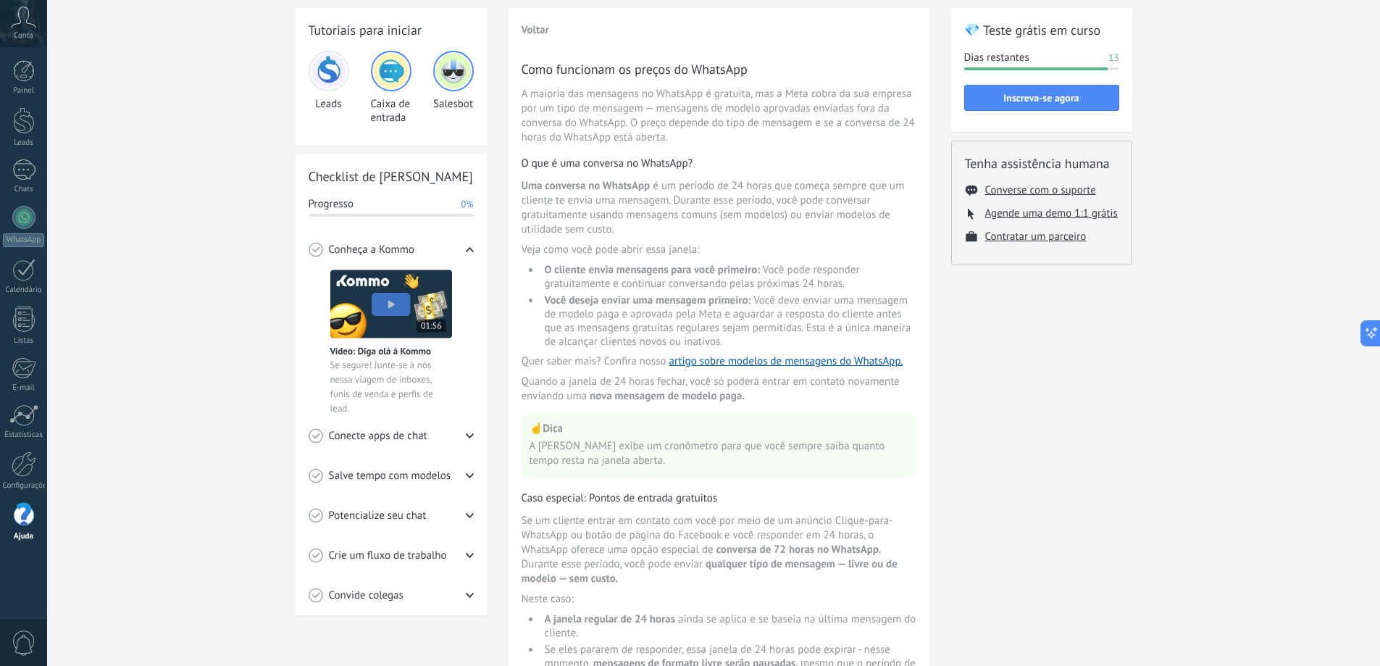
scroll to position [54, 0]
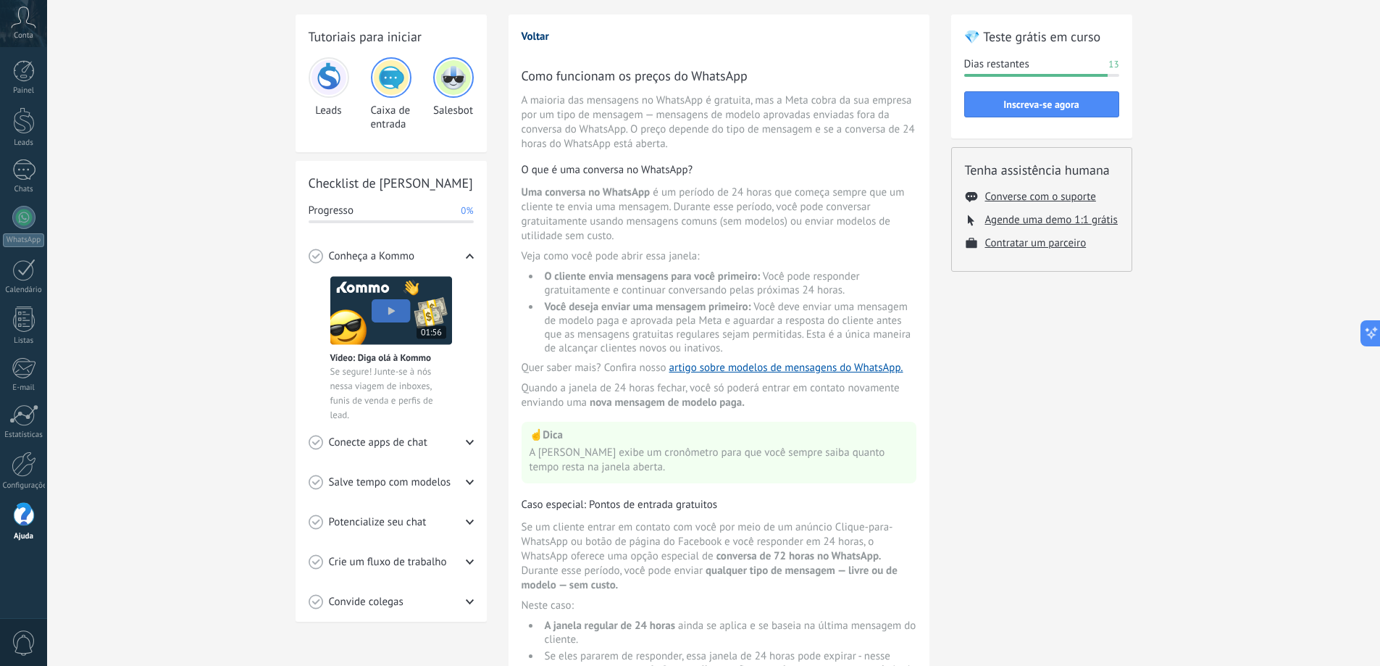
click at [534, 33] on button "Voltar" at bounding box center [536, 37] width 28 height 14
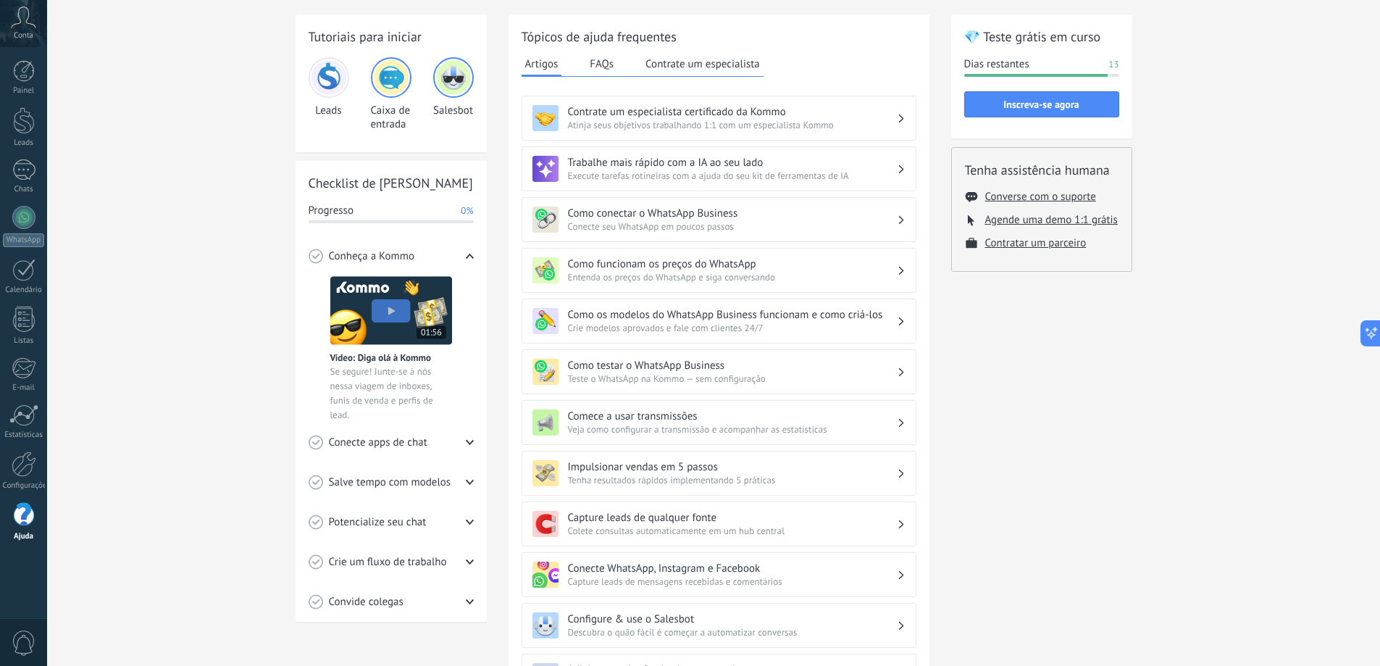
click at [603, 64] on button "FAQs" at bounding box center [601, 64] width 31 height 22
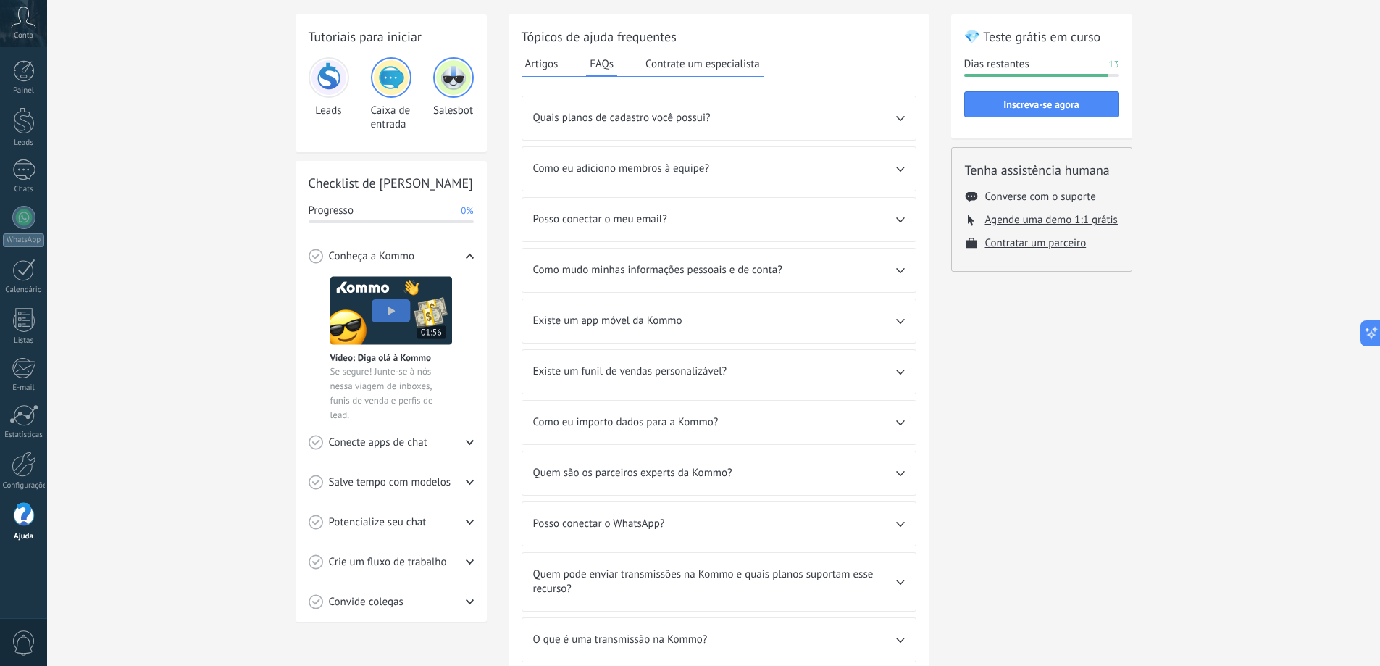
click at [895, 322] on span "Existe um app móvel da Kommo" at bounding box center [714, 321] width 363 height 14
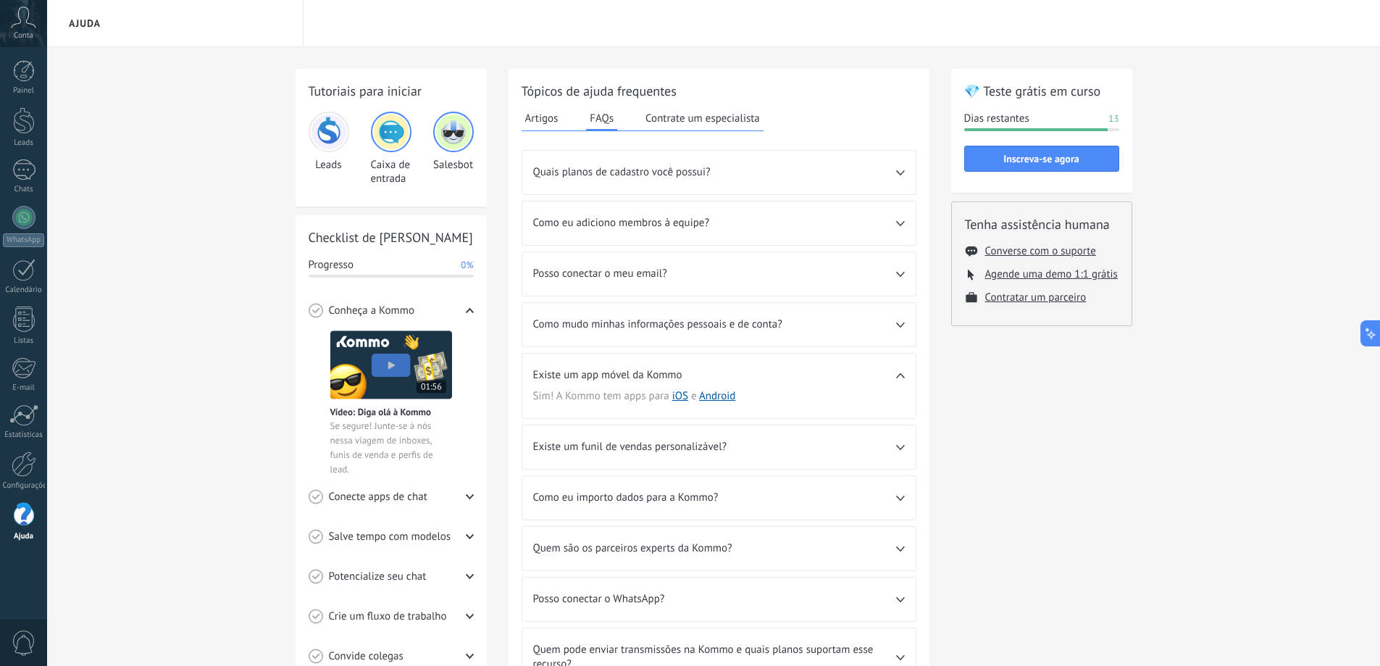
click at [695, 118] on button "Contrate um especialista" at bounding box center [703, 118] width 122 height 22
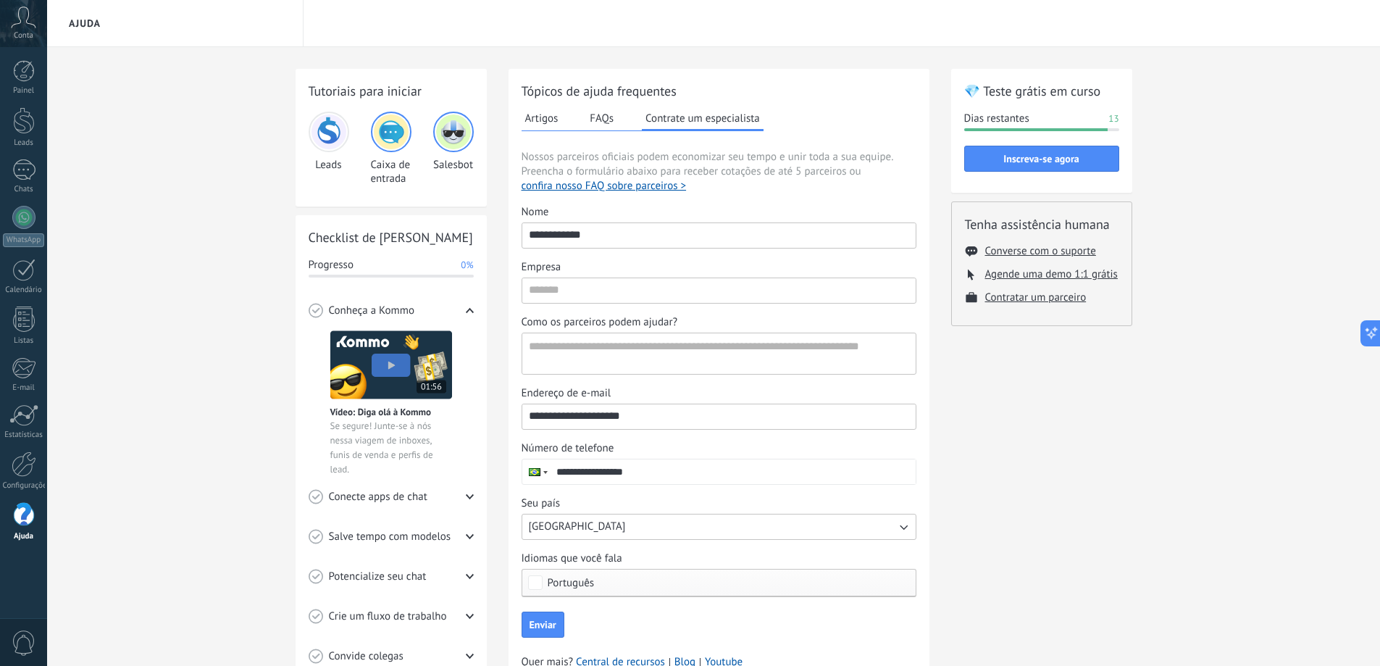
click at [545, 119] on button "Artigos" at bounding box center [542, 118] width 41 height 22
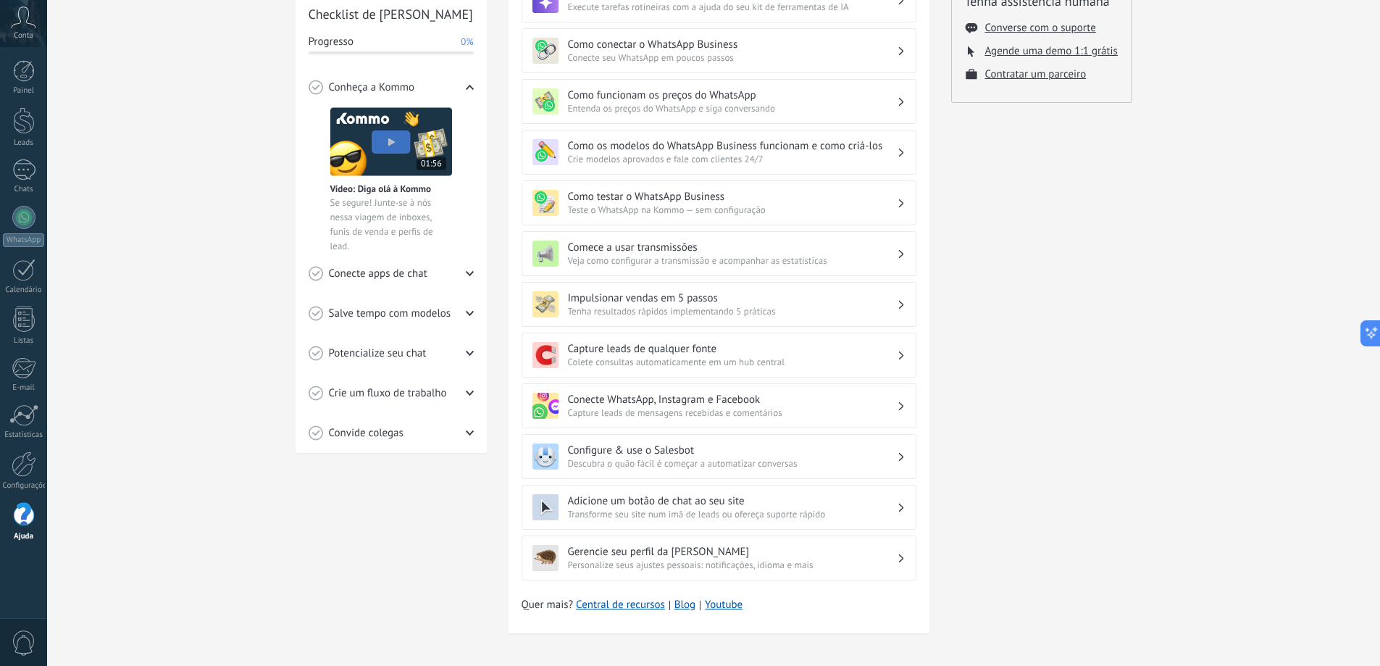
scroll to position [230, 0]
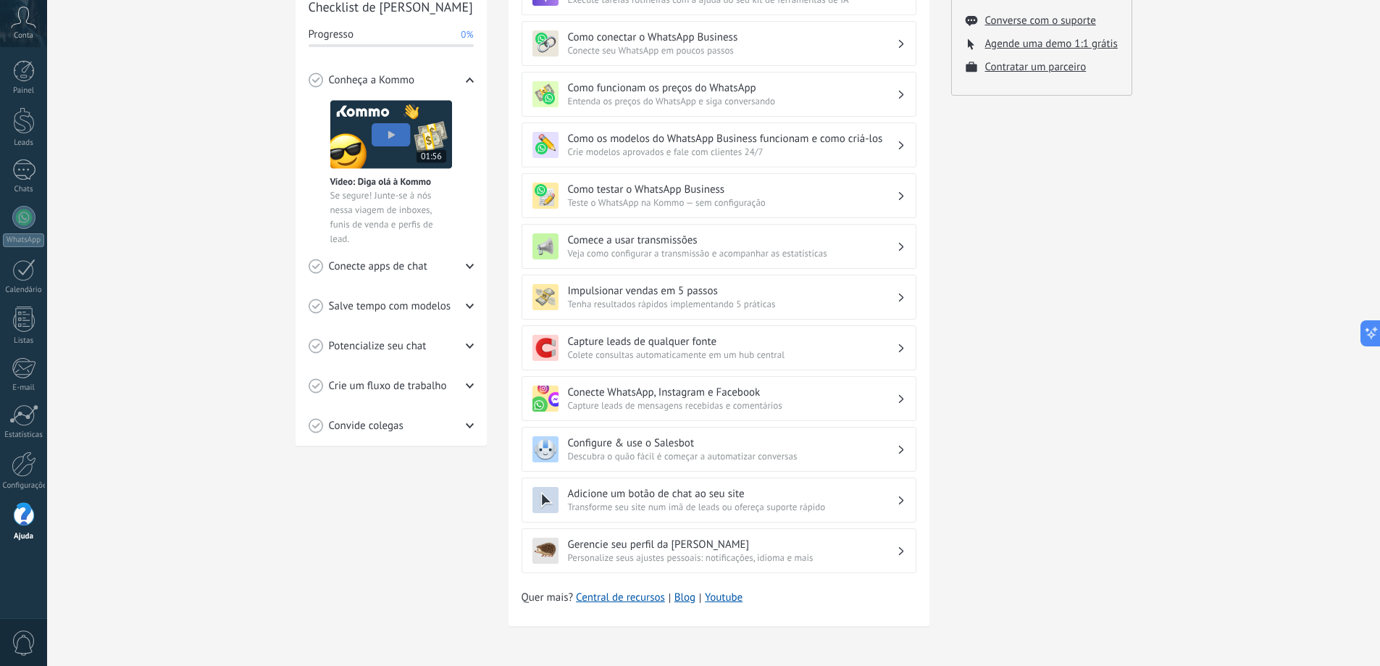
click at [818, 555] on span "Personalize seus ajustes pessoais: notificações, idioma e mais" at bounding box center [732, 557] width 329 height 12
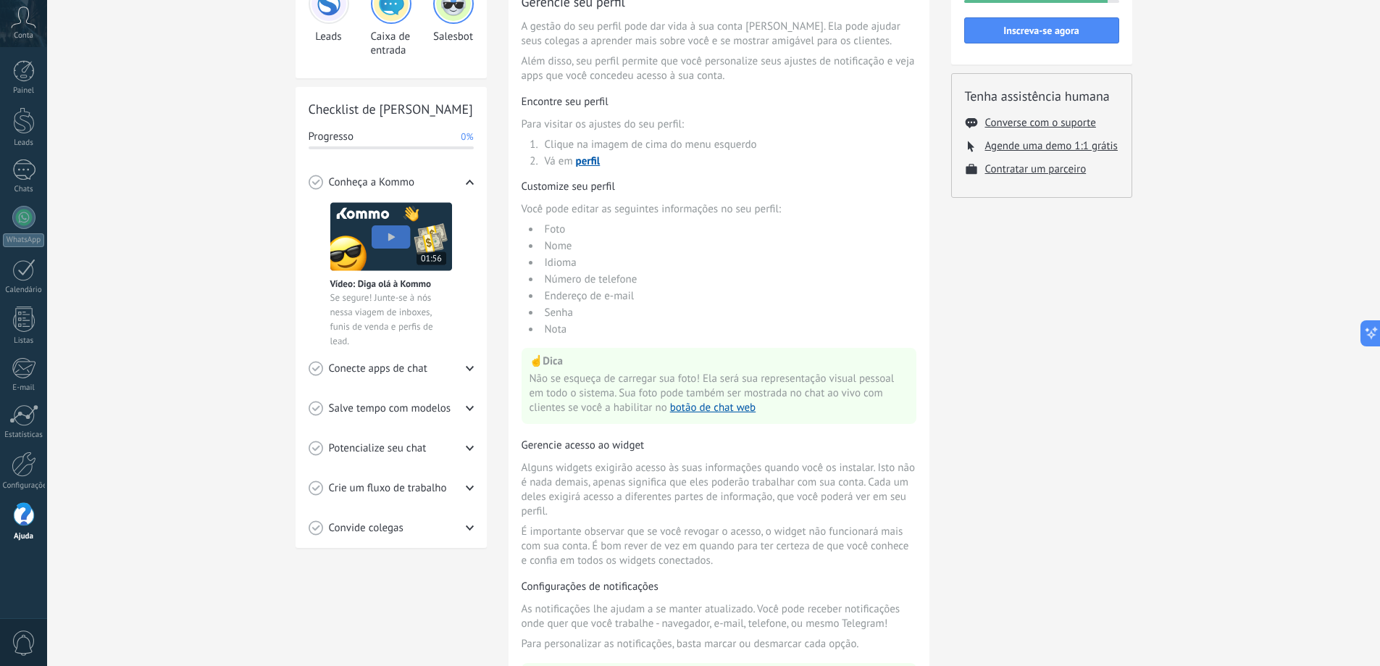
scroll to position [0, 0]
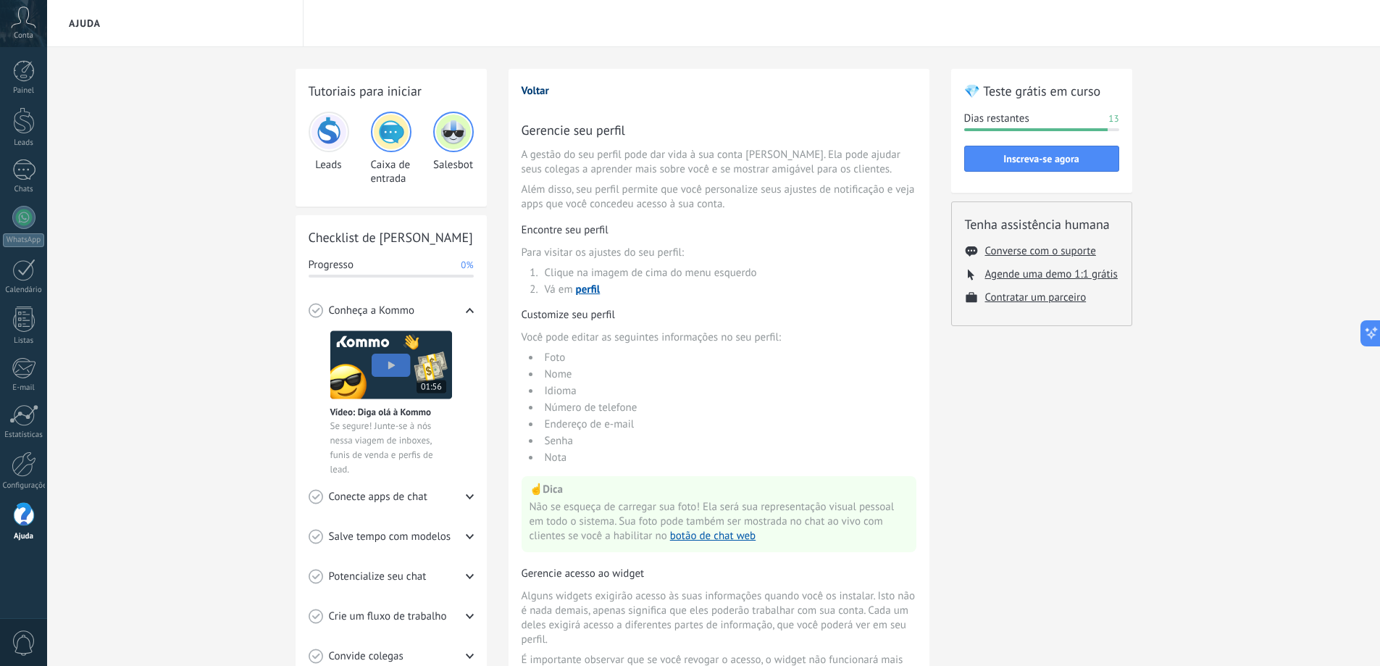
click at [532, 90] on button "Voltar" at bounding box center [536, 91] width 28 height 14
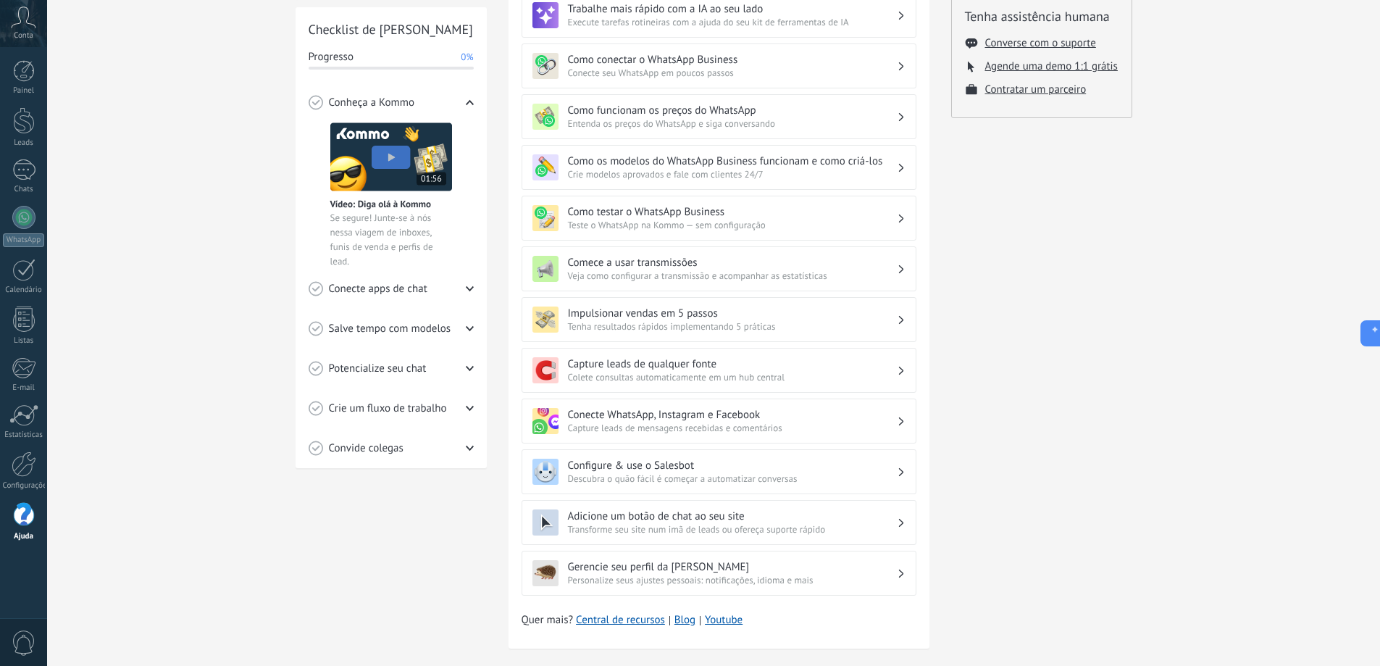
scroll to position [230, 0]
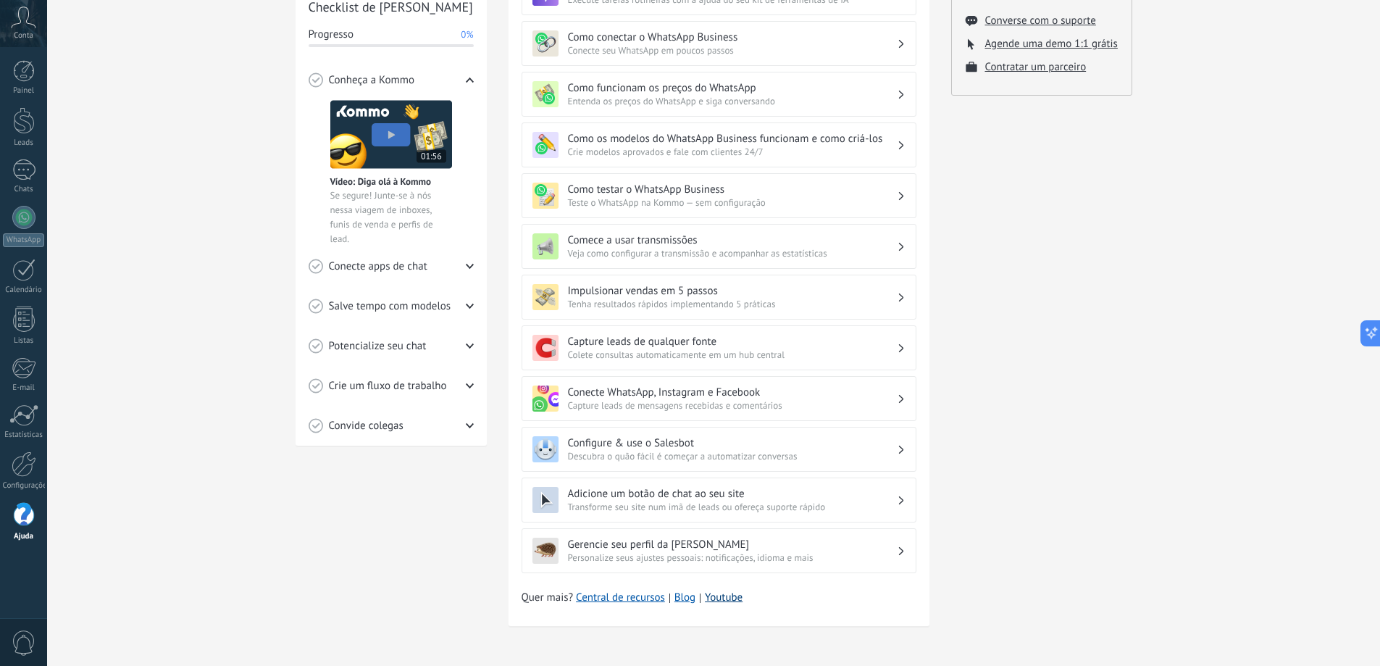
click at [725, 597] on link "Youtube" at bounding box center [724, 597] width 38 height 14
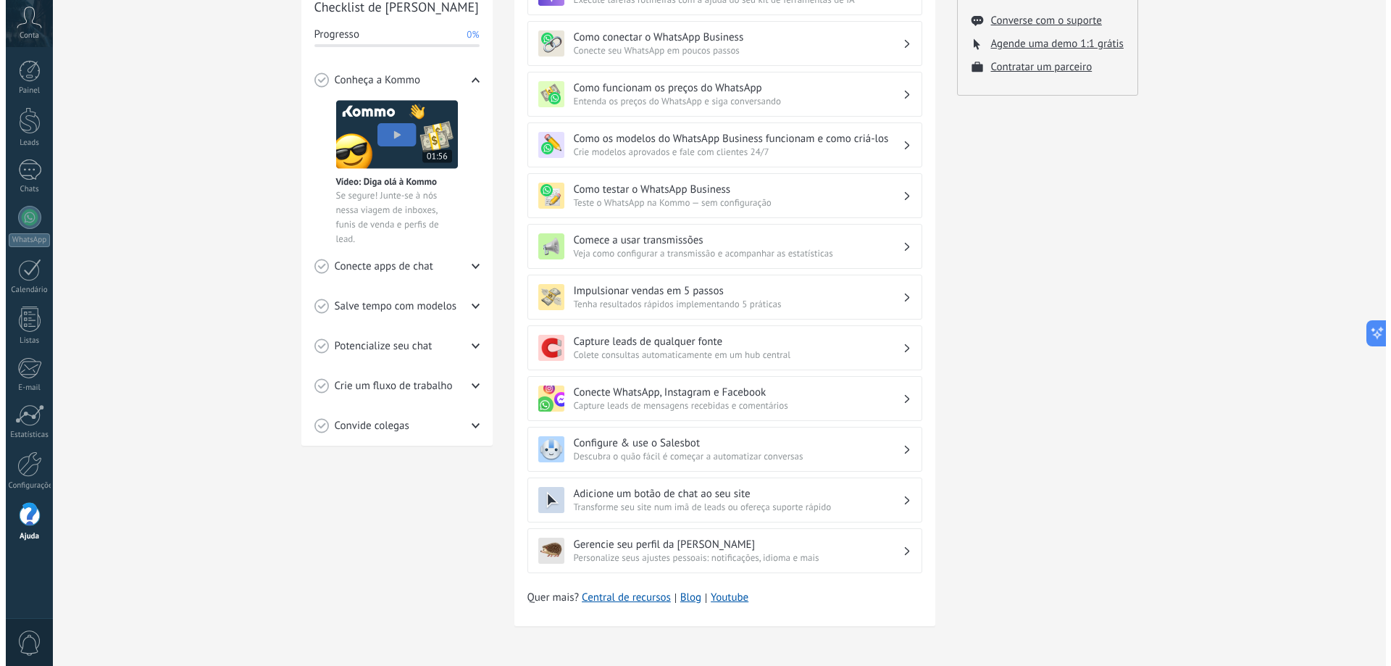
scroll to position [0, 0]
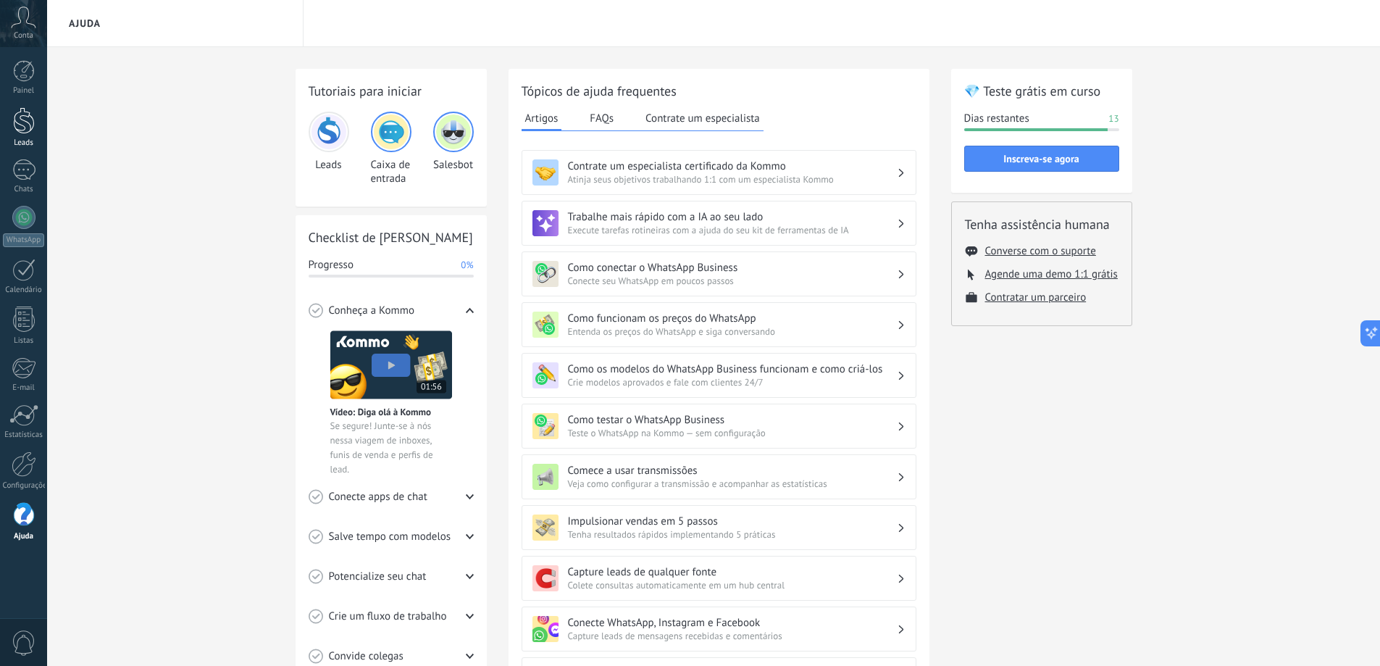
click at [21, 124] on div at bounding box center [24, 120] width 22 height 27
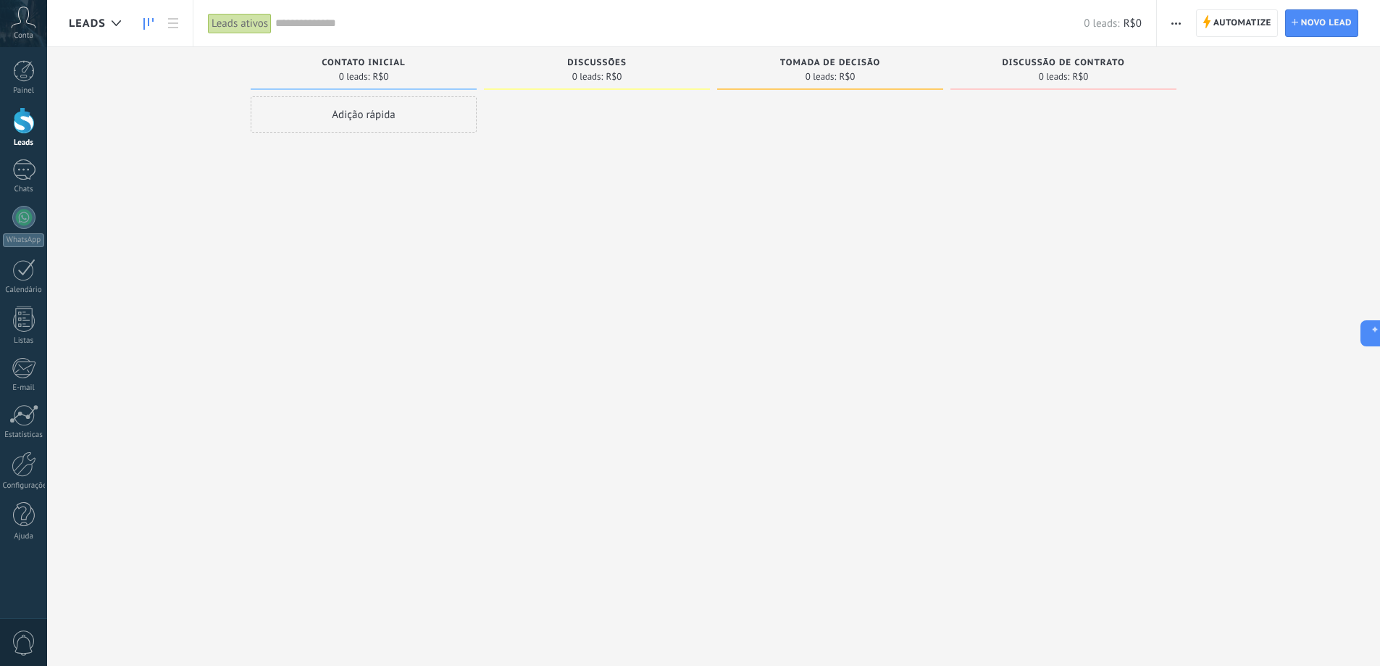
click at [359, 115] on div "Adição rápida" at bounding box center [364, 114] width 226 height 36
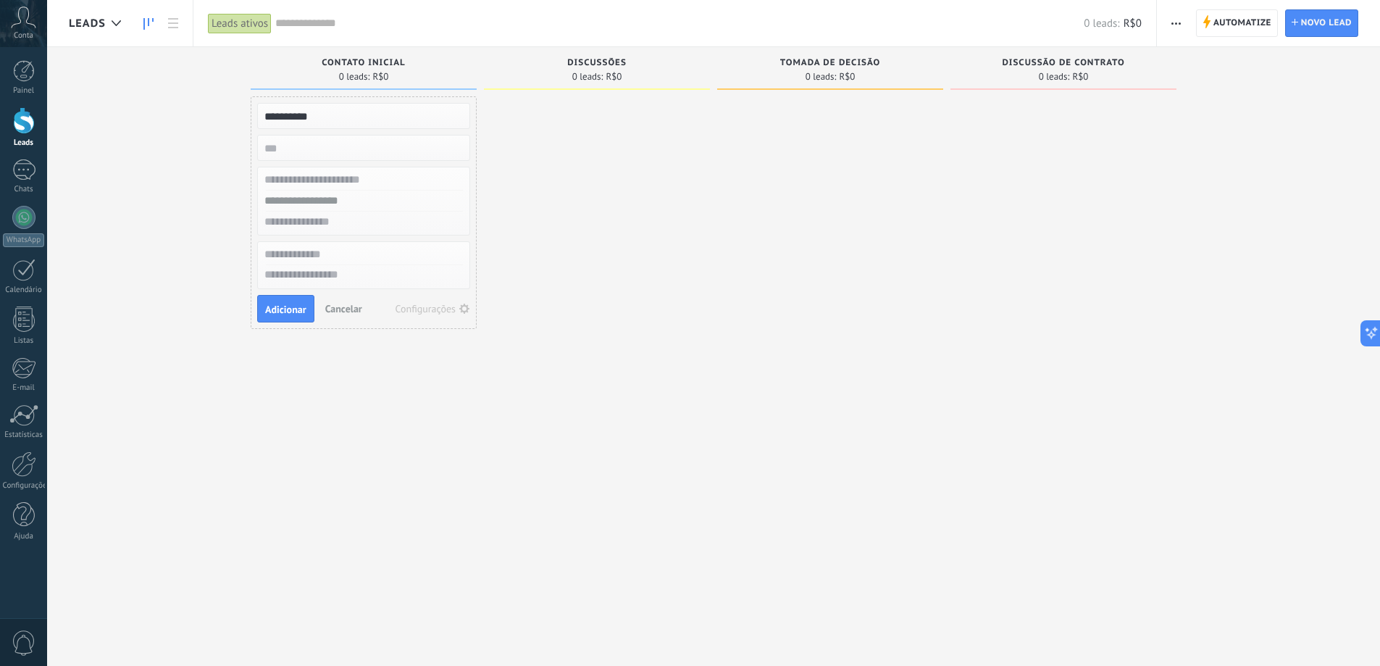
type input "**********"
click at [347, 181] on input "text" at bounding box center [362, 180] width 212 height 21
type input "*"
click at [336, 112] on input "**********" at bounding box center [362, 116] width 212 height 20
type input "*"
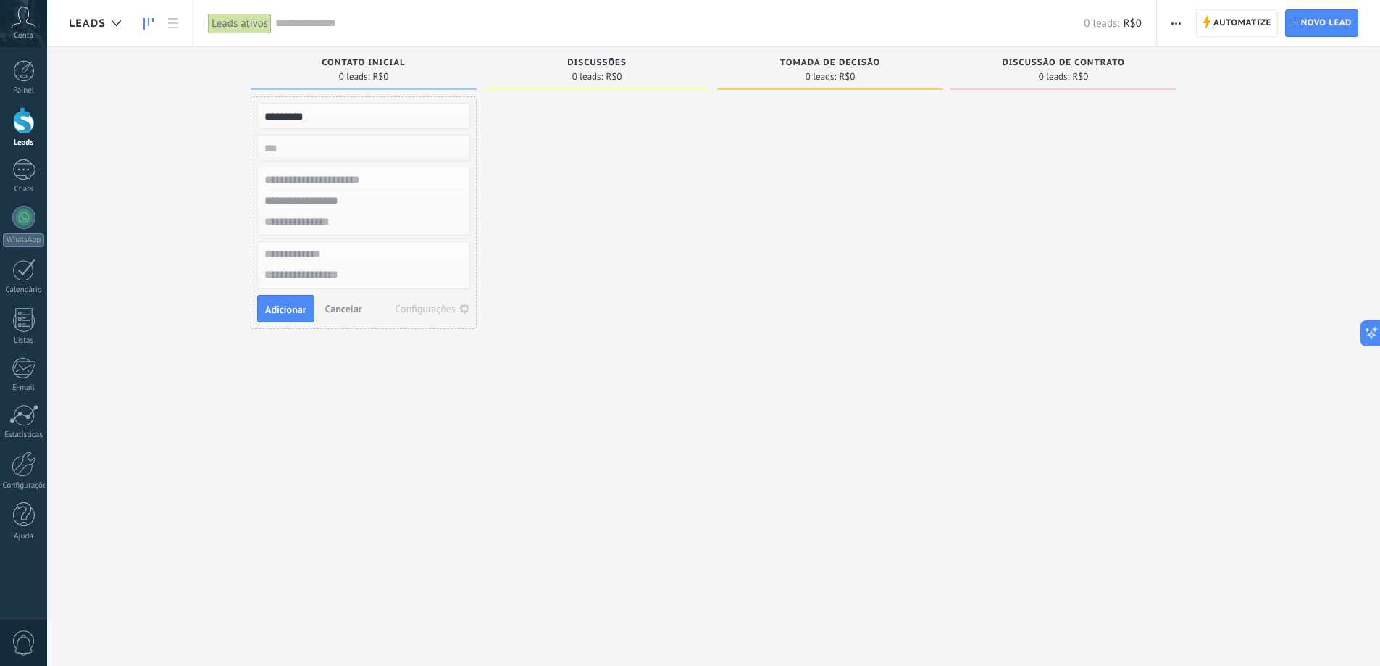
type input "**********"
click at [434, 304] on div "Configurações" at bounding box center [426, 309] width 61 height 10
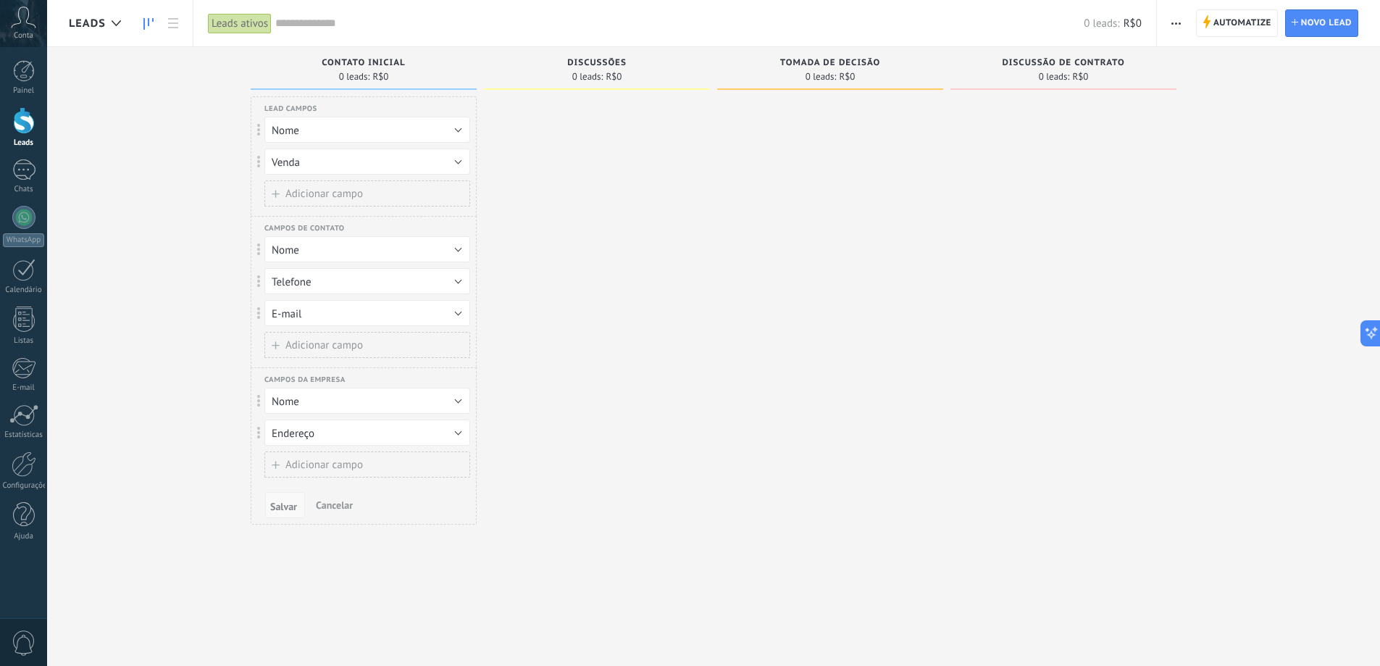
click at [283, 505] on span "Salvar" at bounding box center [283, 506] width 27 height 10
click at [241, 24] on div "Leads ativos" at bounding box center [240, 23] width 64 height 21
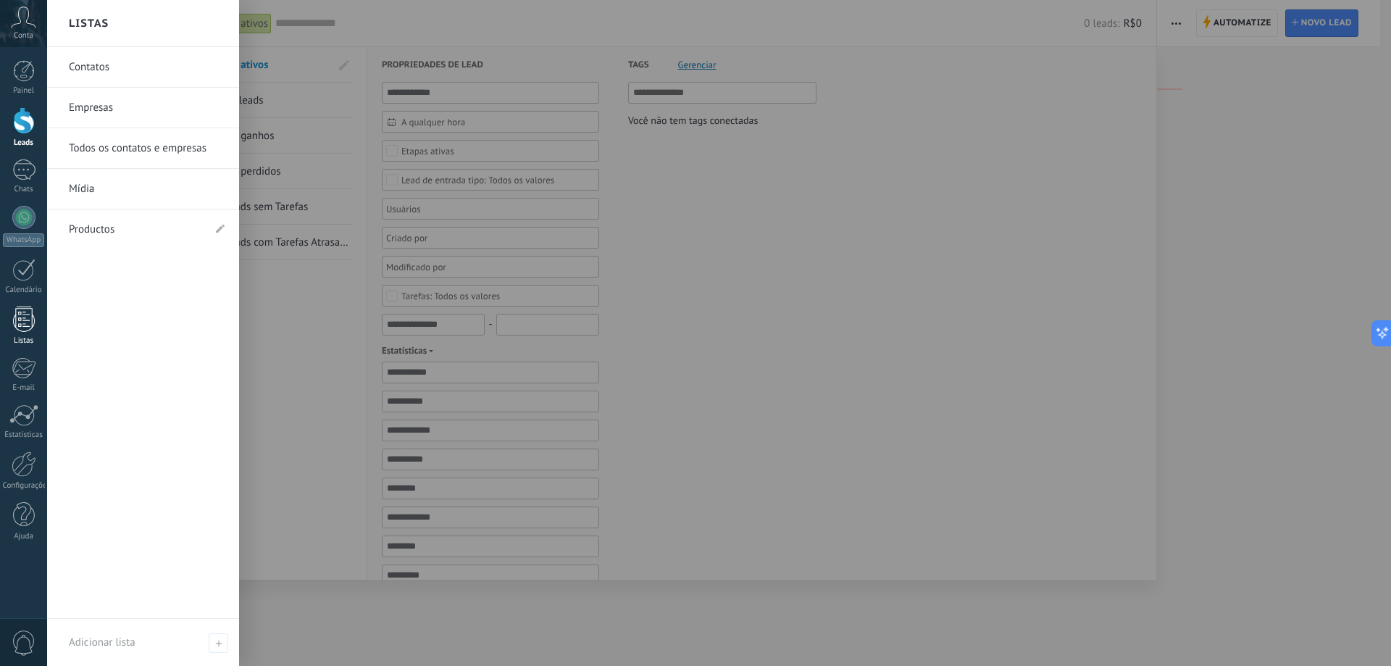
click at [25, 326] on div at bounding box center [24, 318] width 22 height 25
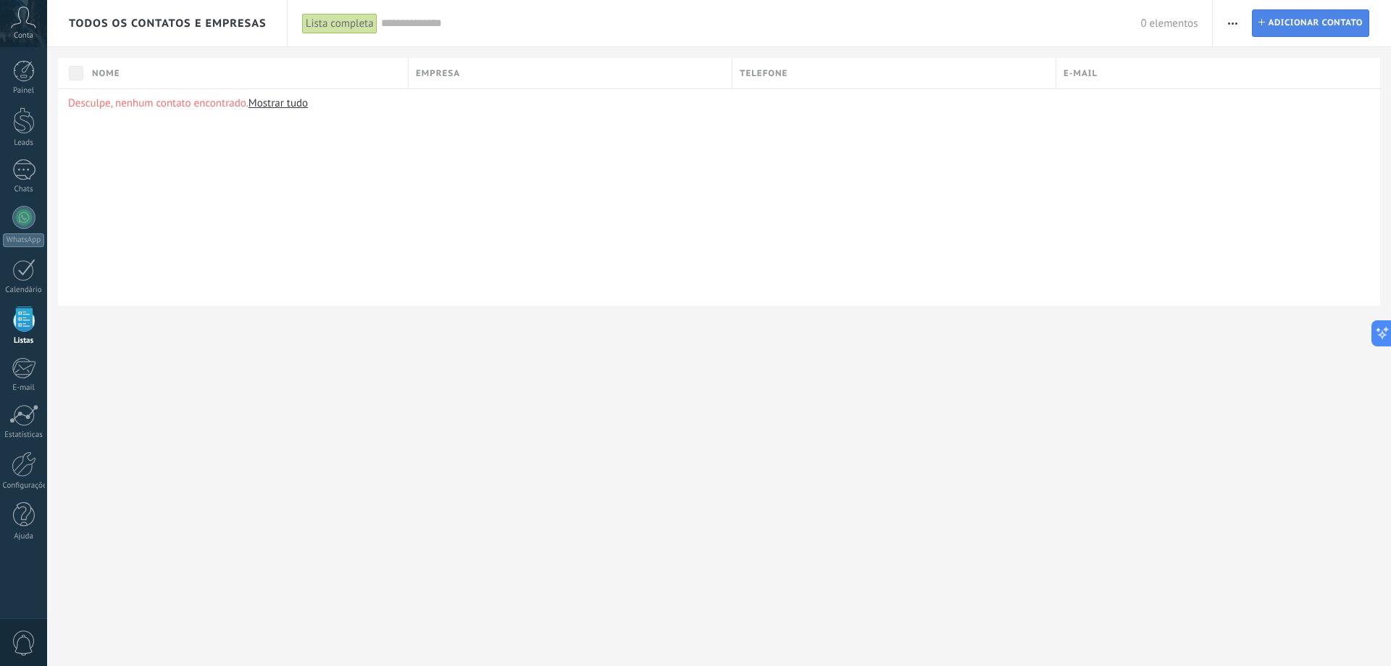
click at [1297, 25] on span "Adicionar contato" at bounding box center [1315, 23] width 95 height 26
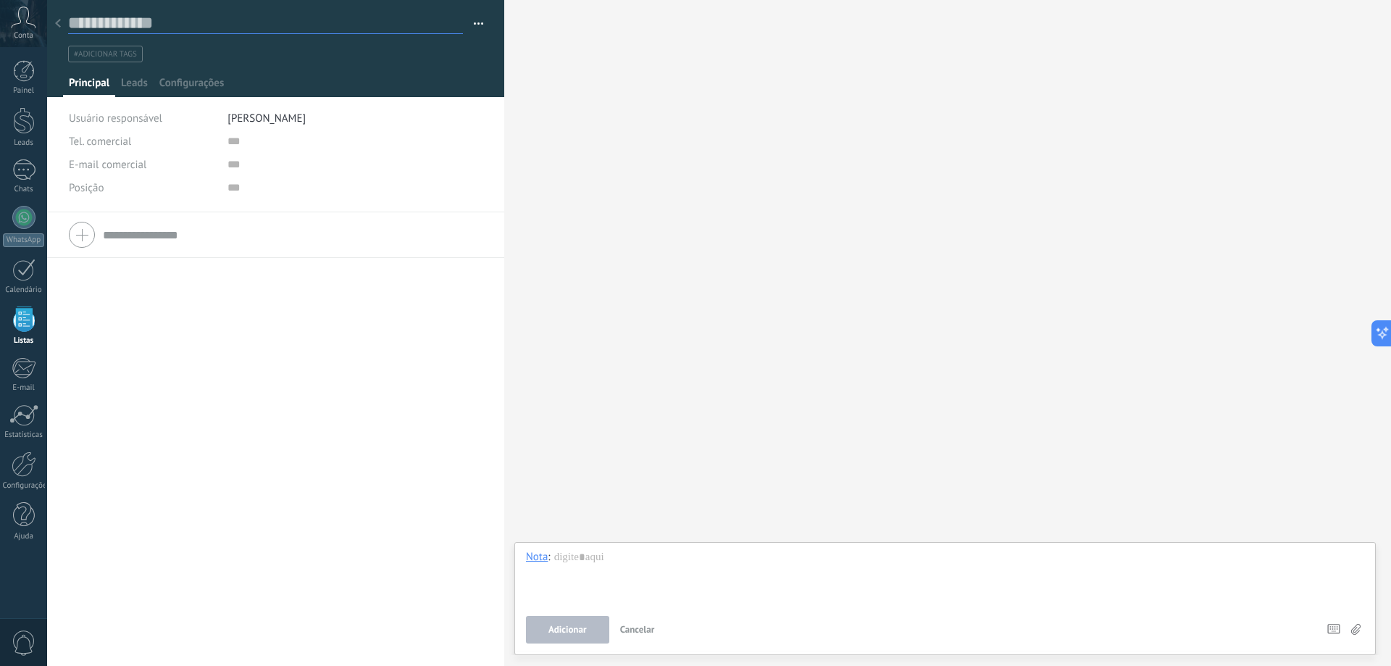
click at [121, 26] on input "text" at bounding box center [265, 23] width 395 height 22
type input "**********"
click at [126, 146] on span "Tel. comercial" at bounding box center [100, 142] width 62 height 14
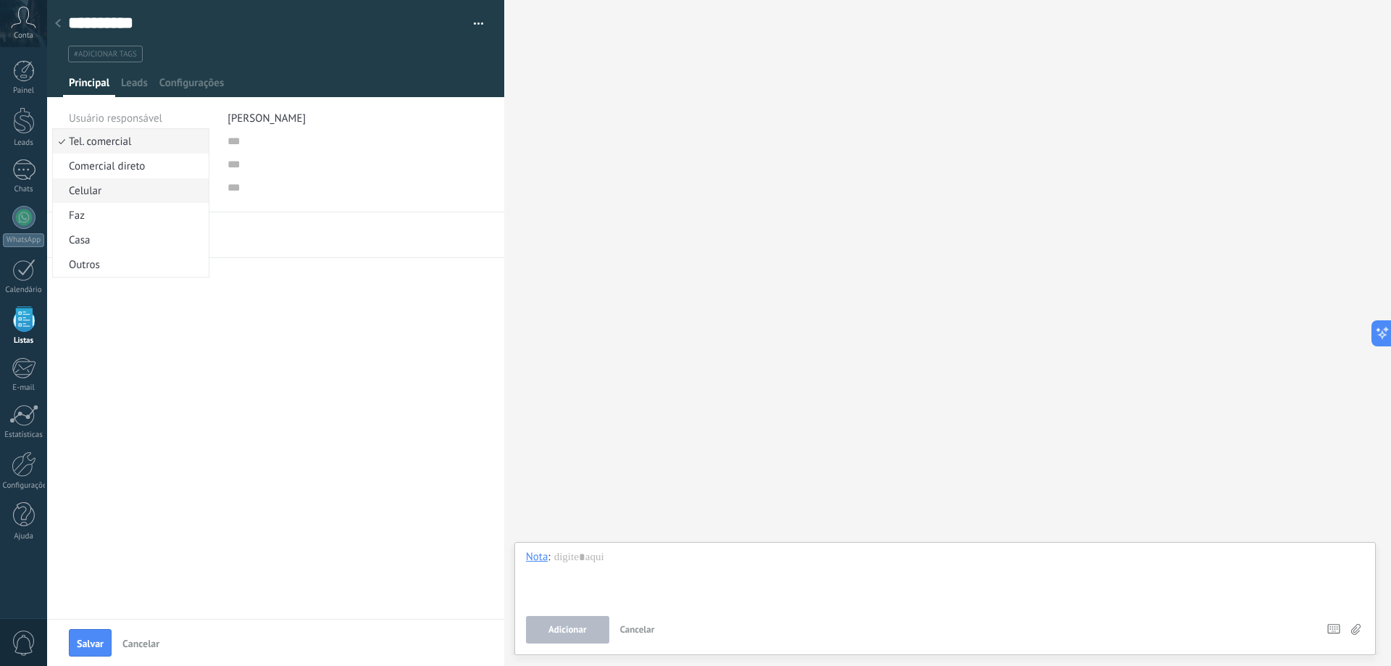
click at [91, 189] on span "Celular" at bounding box center [128, 191] width 151 height 14
click at [227, 143] on input "text" at bounding box center [335, 141] width 217 height 23
type input "**********"
click at [135, 170] on span "E-mail comercial" at bounding box center [108, 165] width 78 height 14
click at [243, 321] on div "Tel. comercial Comercial direto Celular Faz Casa Outros Tel. comercial Ligar Co…" at bounding box center [275, 415] width 457 height 406
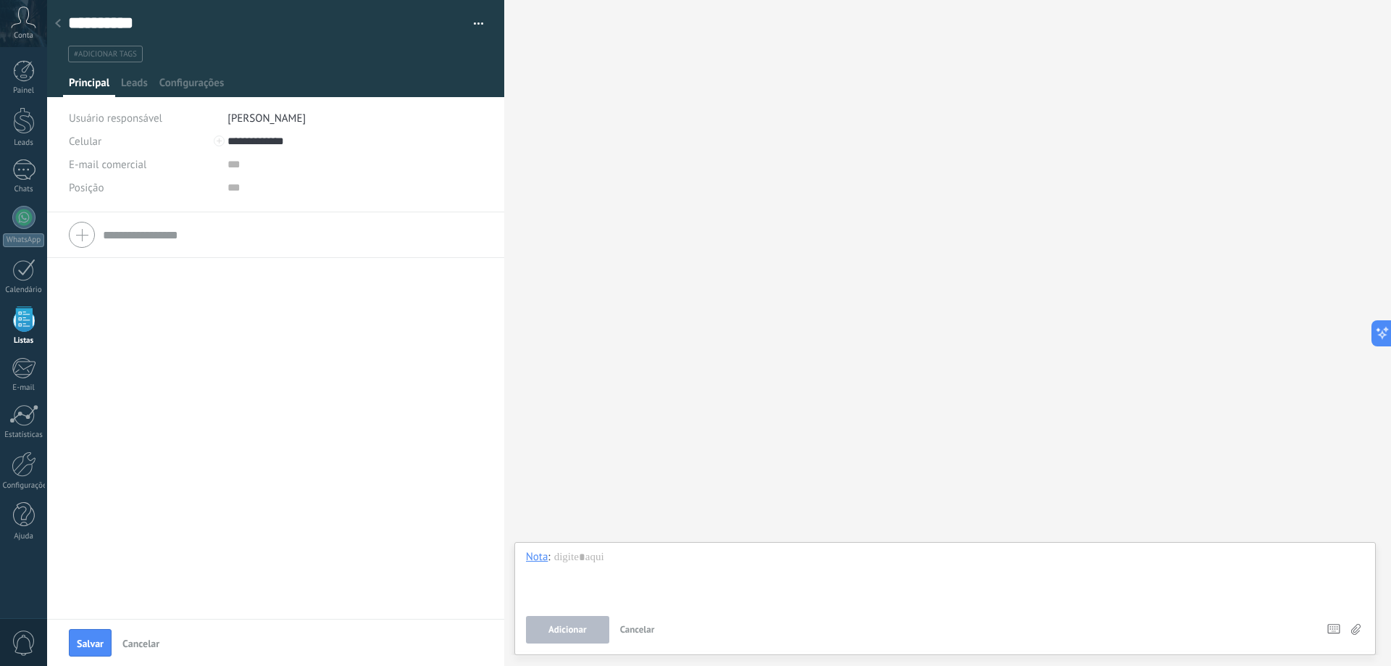
click at [214, 143] on div "Tel. comercial Comercial direto Celular Faz Casa Outros Celular" at bounding box center [143, 141] width 148 height 23
click at [176, 145] on div "Tel. comercial Comercial direto Celular Faz Casa Outros Celular" at bounding box center [143, 141] width 148 height 23
click at [112, 143] on div "Tel. comercial Comercial direto Celular Faz Casa Outros Celular" at bounding box center [143, 141] width 148 height 23
click at [96, 141] on span "Celular" at bounding box center [85, 142] width 33 height 14
click at [246, 343] on div "Tel. comercial Comercial direto Celular Faz Casa Outros Tel. comercial Ligar Co…" at bounding box center [275, 415] width 457 height 406
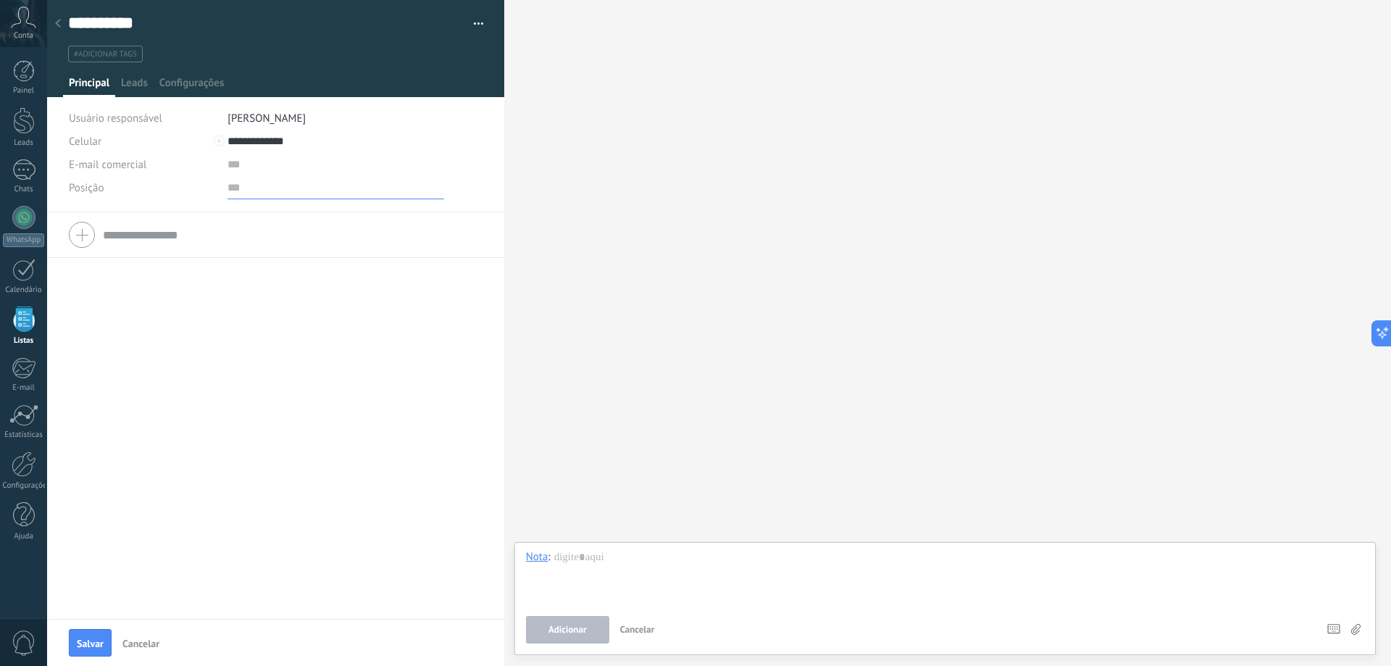
click at [228, 192] on input "text" at bounding box center [335, 187] width 217 height 23
click at [466, 21] on button "button" at bounding box center [473, 24] width 21 height 22
click at [342, 48] on ul "#adicionar tags" at bounding box center [273, 54] width 413 height 20
click at [92, 640] on span "Salvar" at bounding box center [90, 643] width 27 height 10
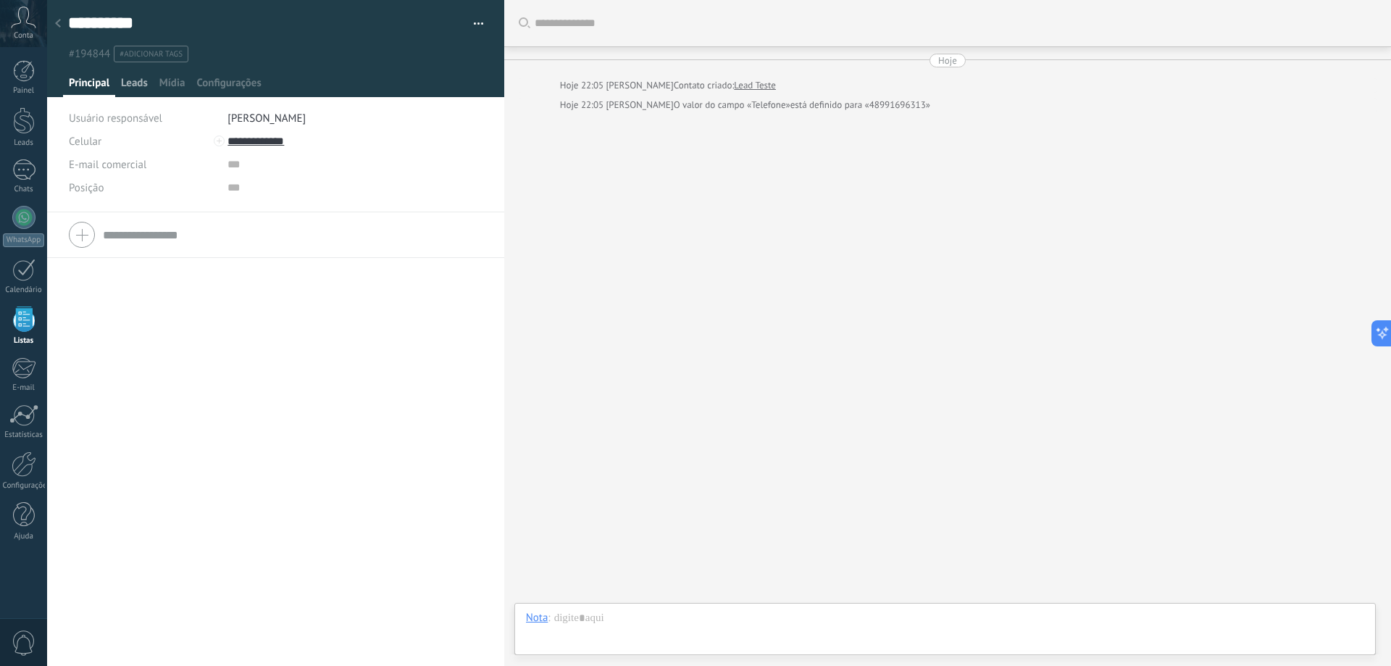
click at [132, 87] on span "Leads" at bounding box center [134, 86] width 27 height 21
click at [175, 87] on span "Mídia" at bounding box center [172, 86] width 26 height 21
click at [234, 82] on span "Configurações" at bounding box center [228, 86] width 64 height 21
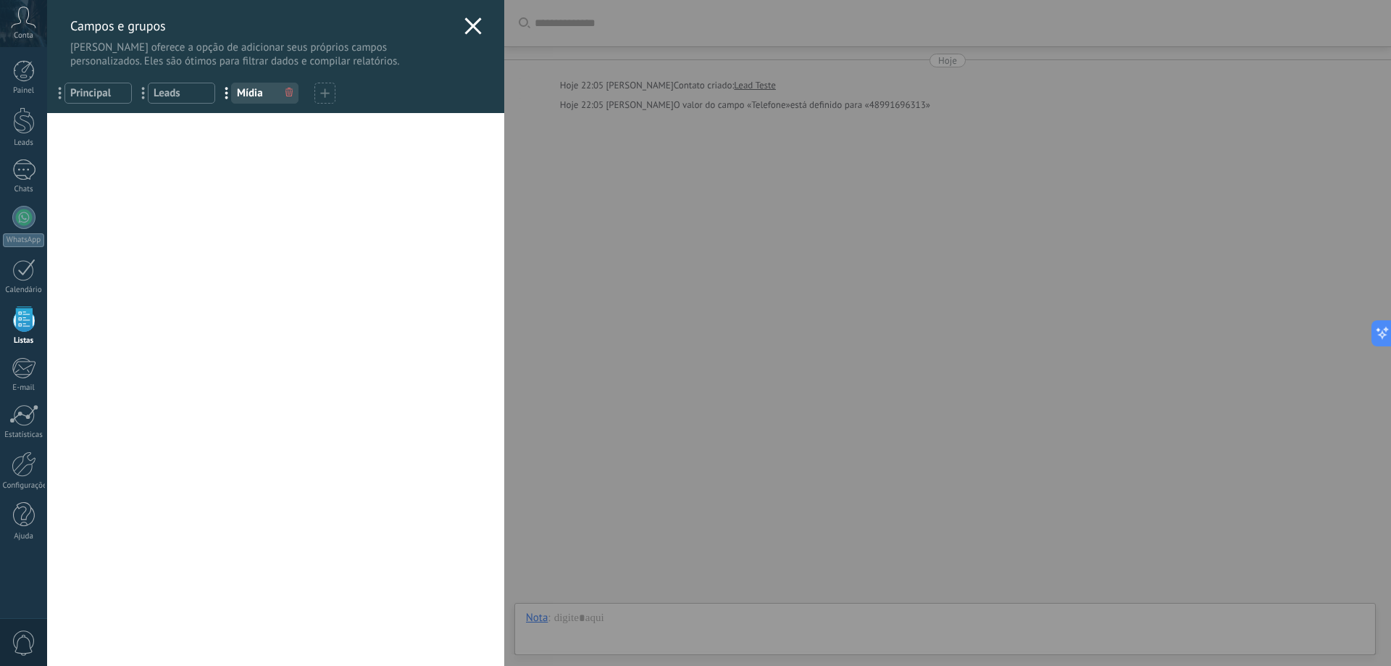
click at [464, 27] on icon at bounding box center [472, 25] width 17 height 17
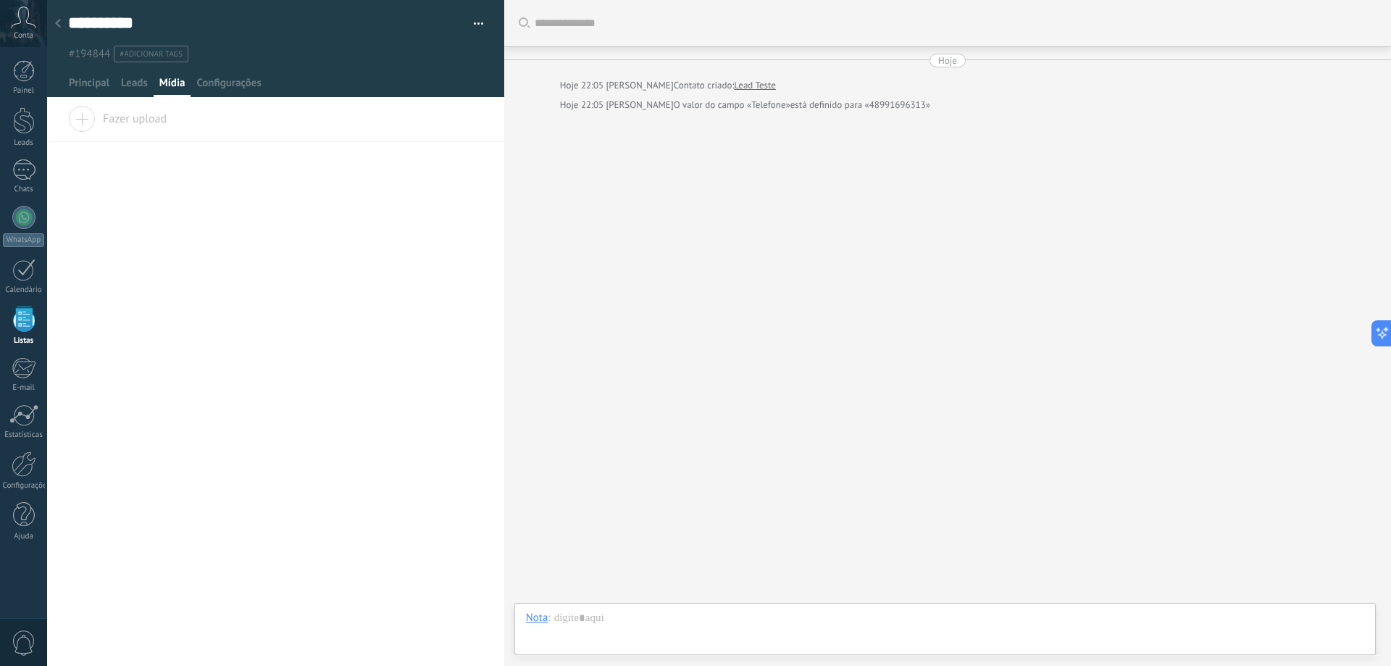
click at [57, 23] on use at bounding box center [58, 23] width 6 height 9
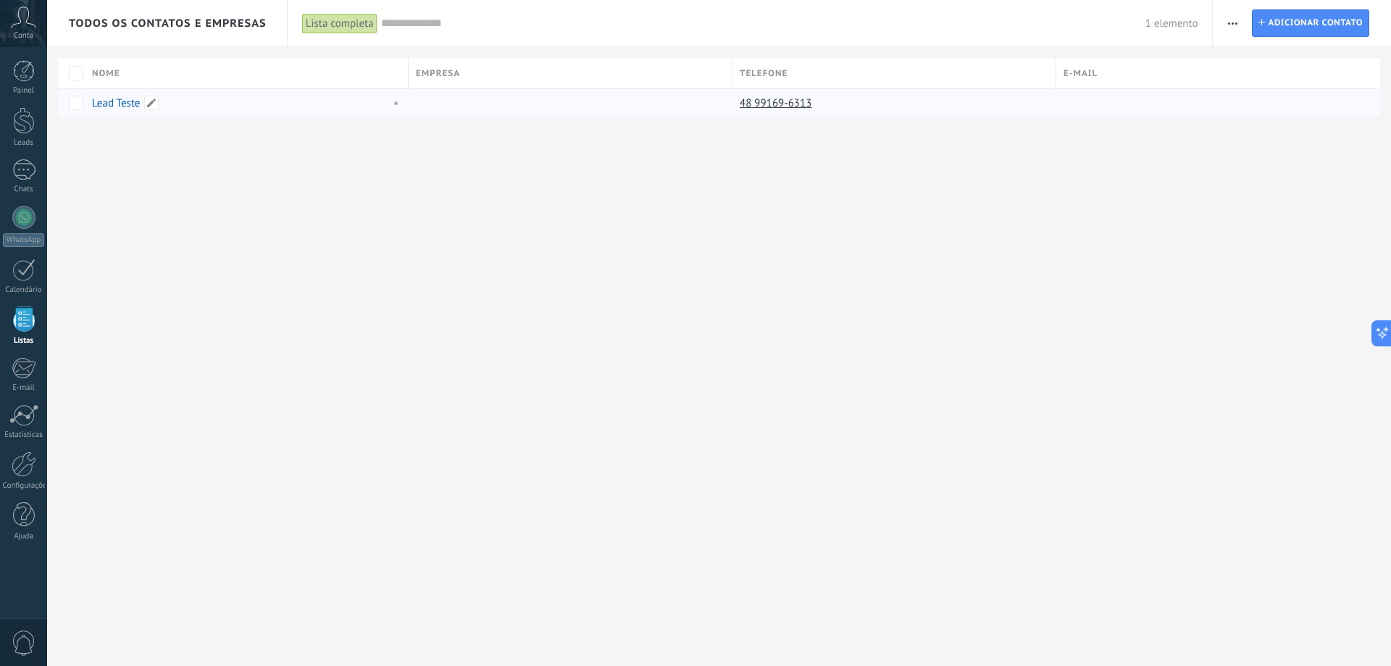
click at [125, 104] on link "Lead Teste" at bounding box center [116, 103] width 48 height 14
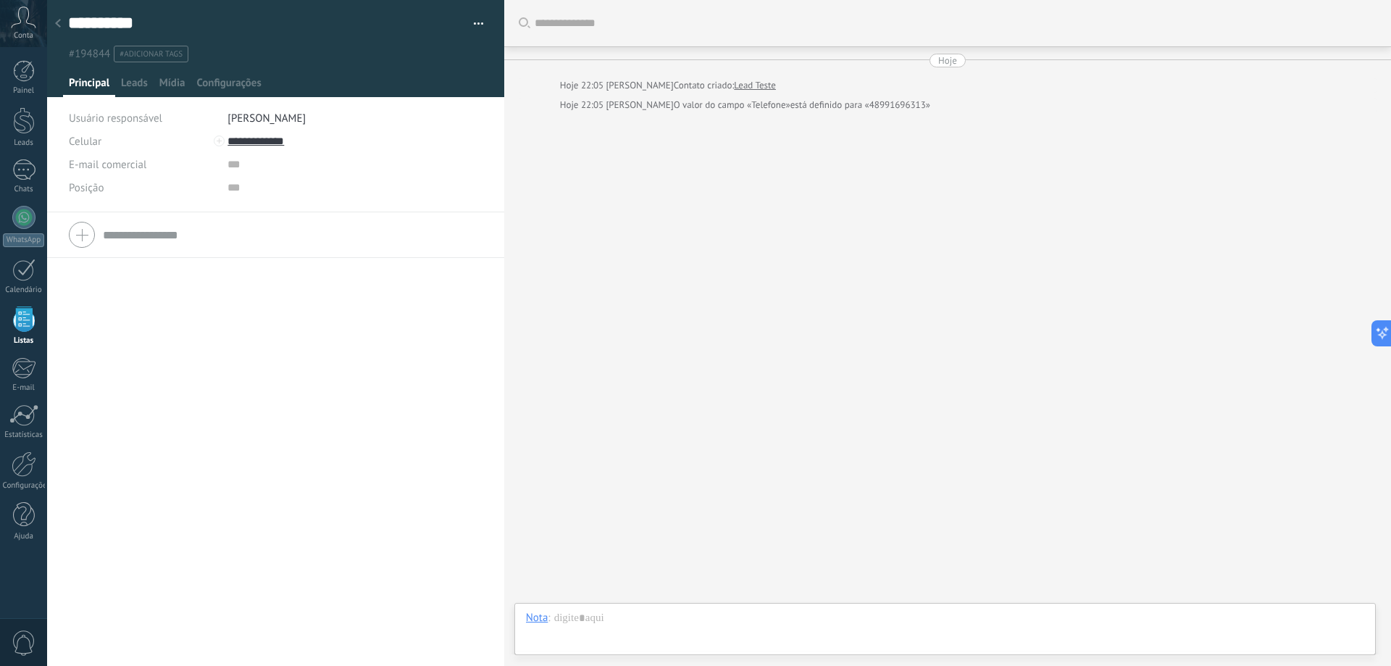
click at [81, 235] on div at bounding box center [276, 235] width 414 height 36
click at [116, 269] on span "Tel. comercial" at bounding box center [100, 268] width 62 height 14
click at [211, 451] on div "Tel. comercial Comercial direto Celular Faz Casa Outros Tel. comercial Ligar Co…" at bounding box center [275, 438] width 457 height 453
click at [56, 25] on use at bounding box center [58, 23] width 6 height 9
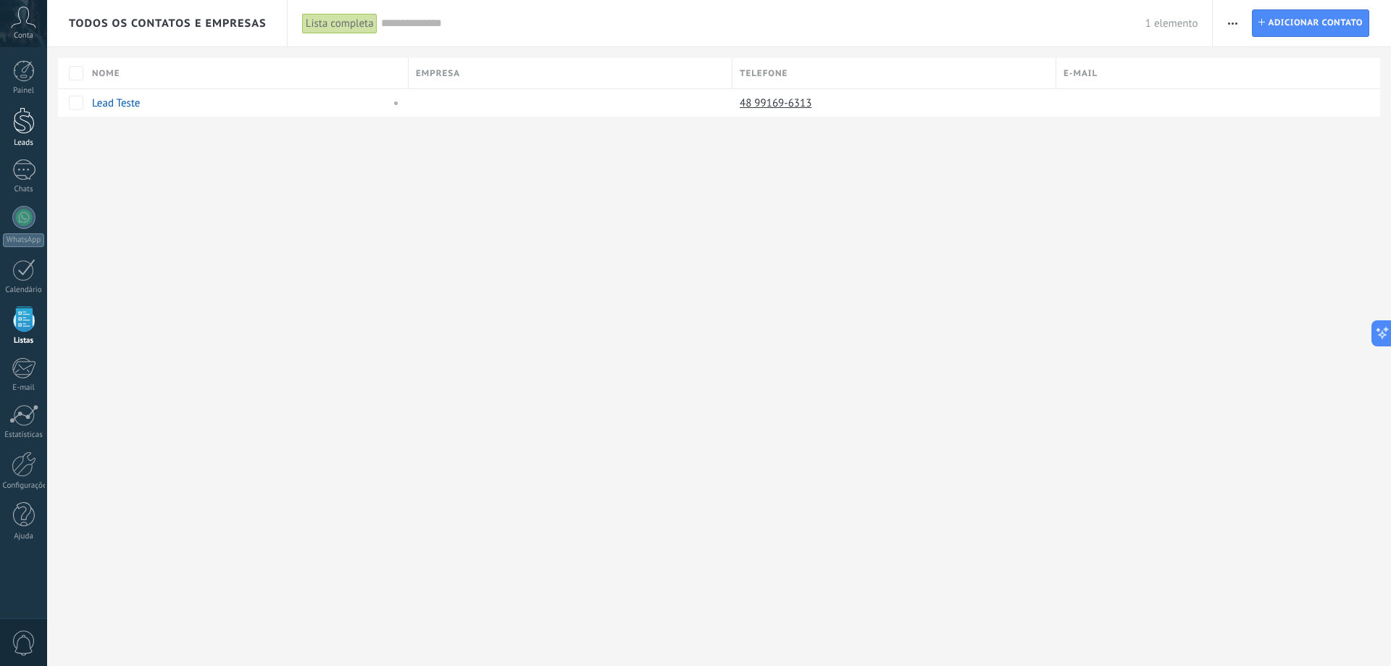
click at [25, 127] on div at bounding box center [24, 120] width 22 height 27
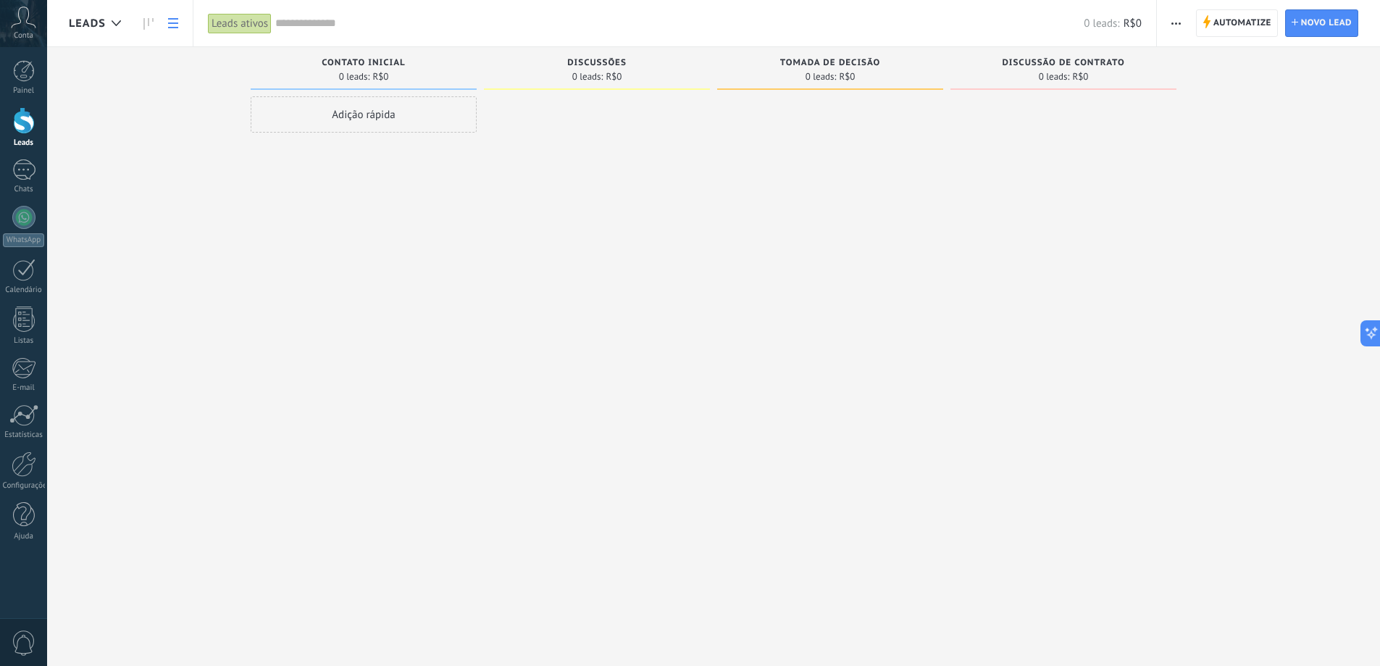
click at [170, 24] on use at bounding box center [173, 23] width 10 height 10
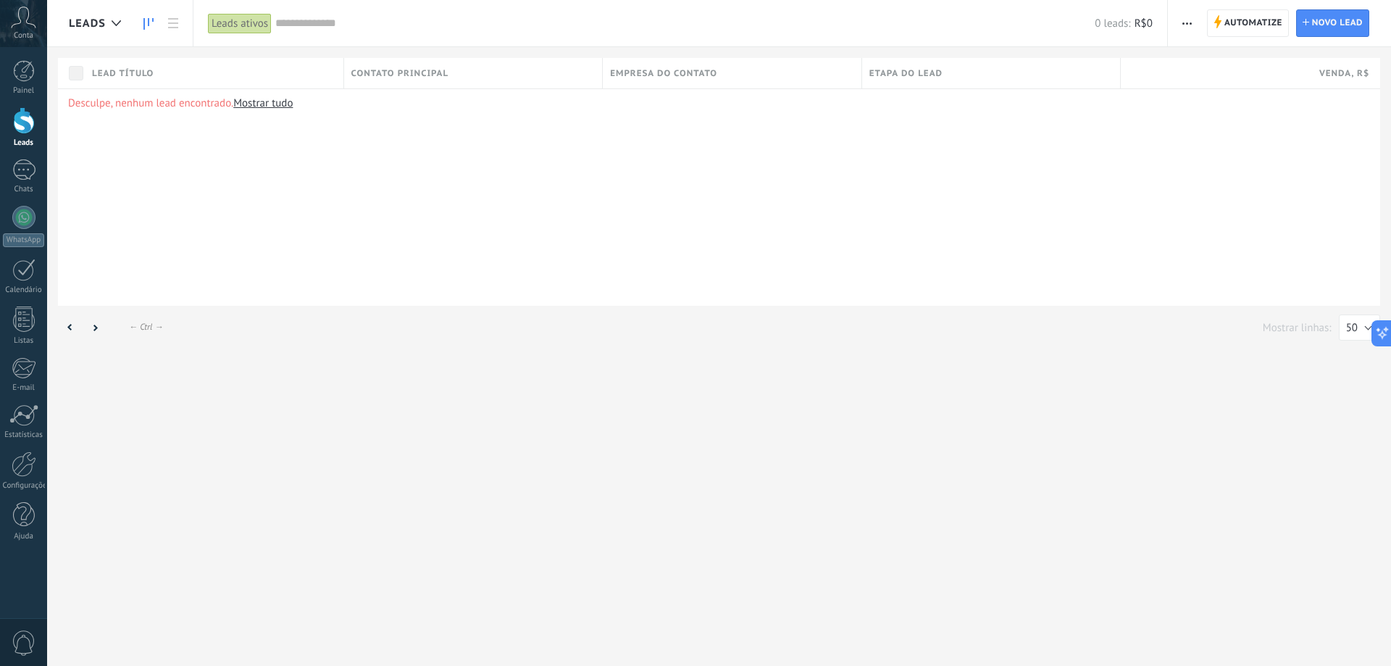
click at [148, 24] on use at bounding box center [148, 24] width 10 height 12
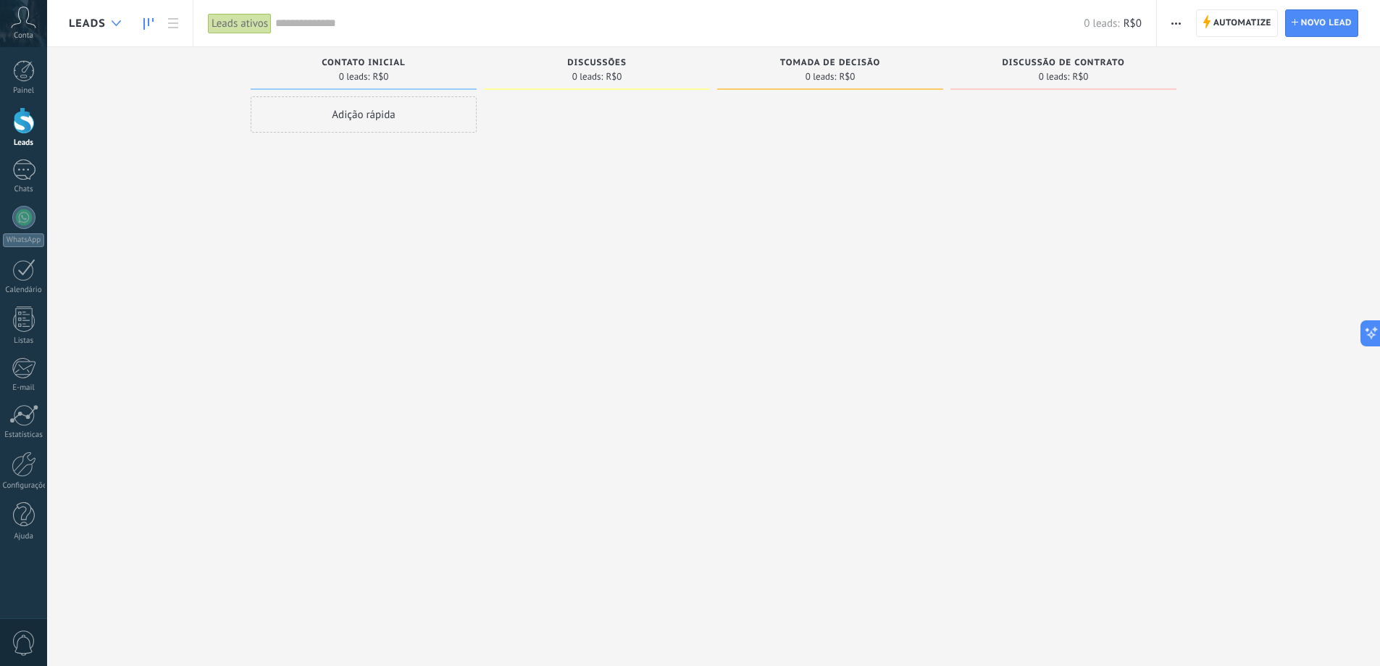
click at [114, 23] on use at bounding box center [116, 23] width 9 height 6
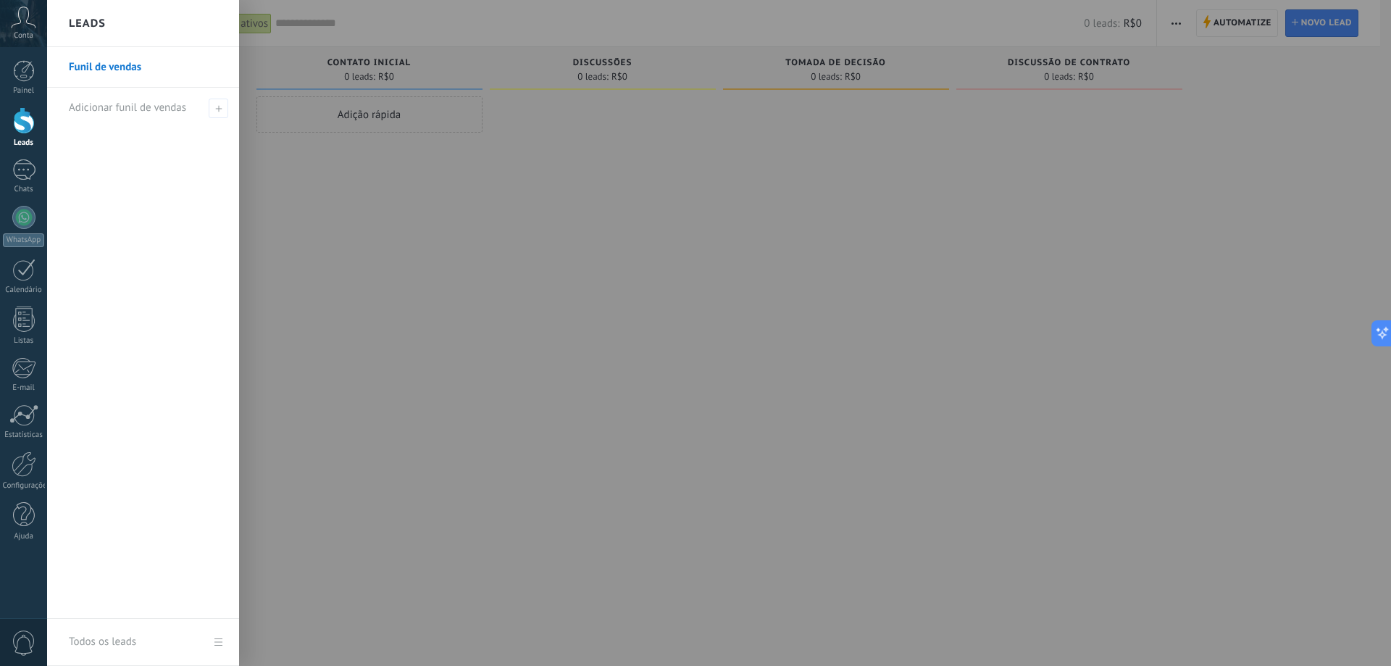
click at [117, 67] on link "Funil de vendas" at bounding box center [147, 67] width 156 height 41
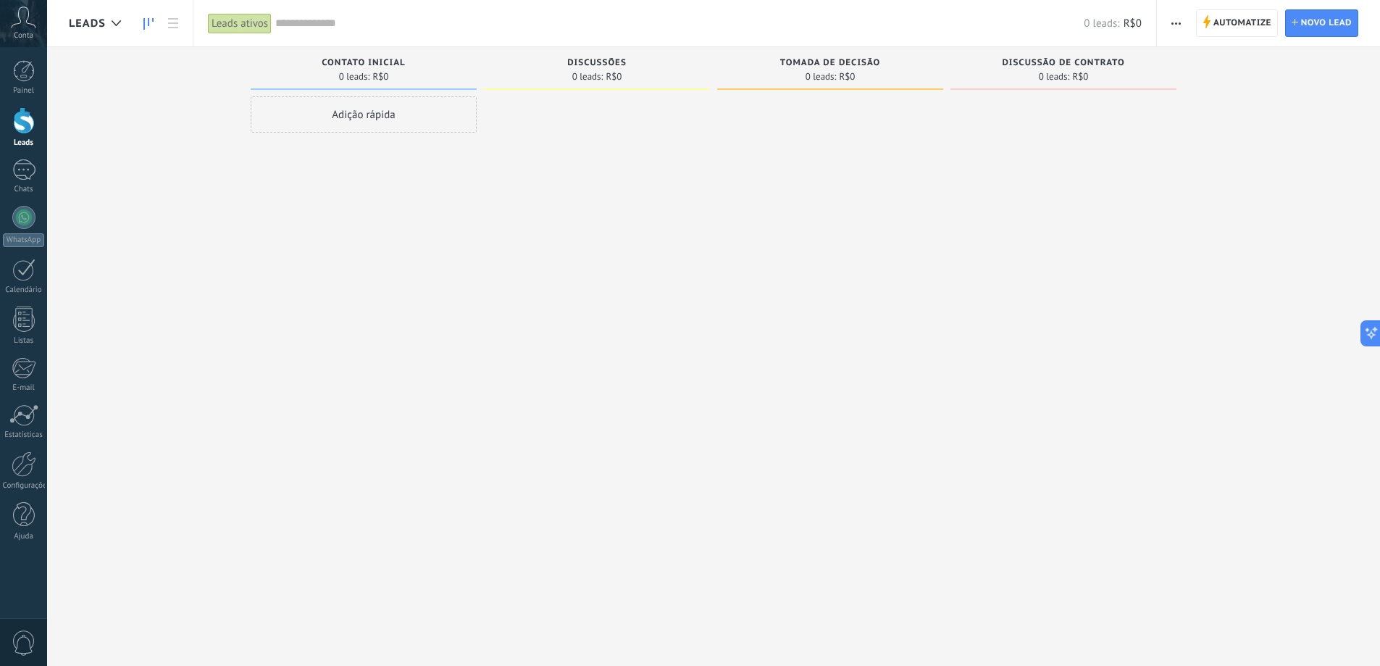
click at [361, 115] on div "Adição rápida" at bounding box center [364, 114] width 226 height 36
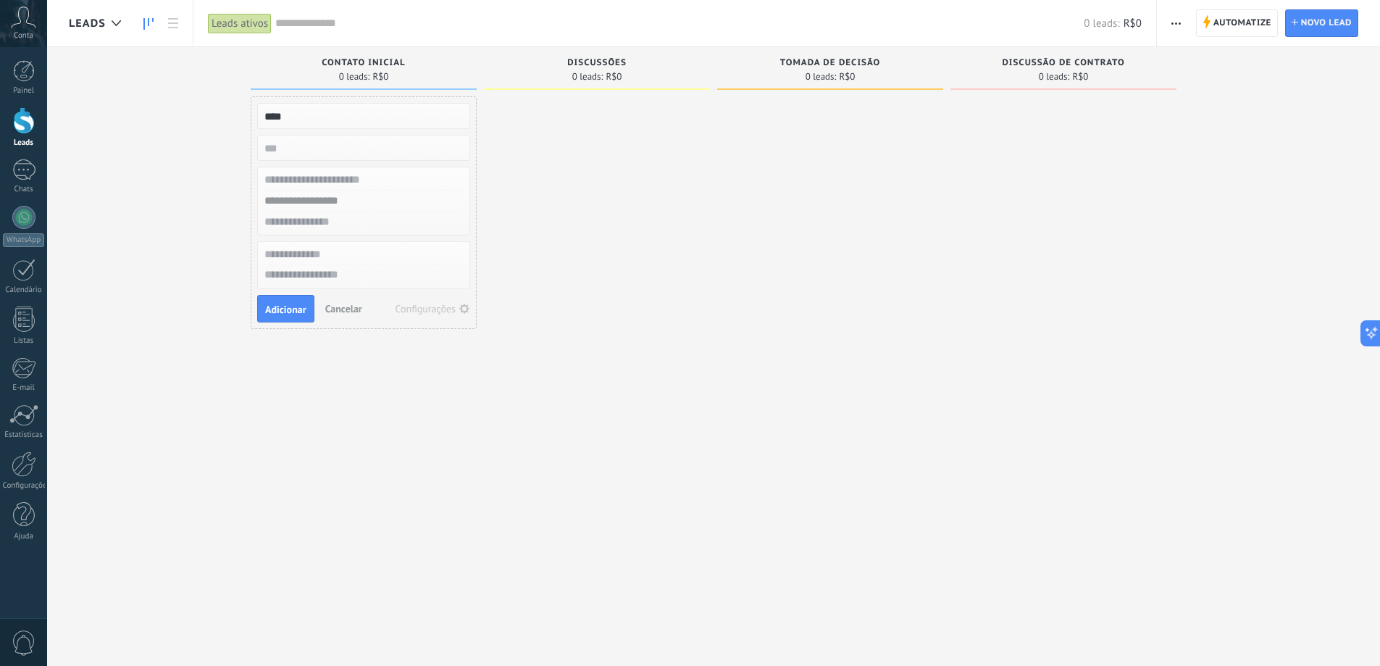
type input "****"
click at [337, 183] on input "text" at bounding box center [362, 180] width 212 height 21
type input "***"
click at [306, 207] on li "Lea d Teste 48991696313" at bounding box center [364, 206] width 212 height 33
click at [290, 278] on span "Adicionar" at bounding box center [285, 280] width 41 height 10
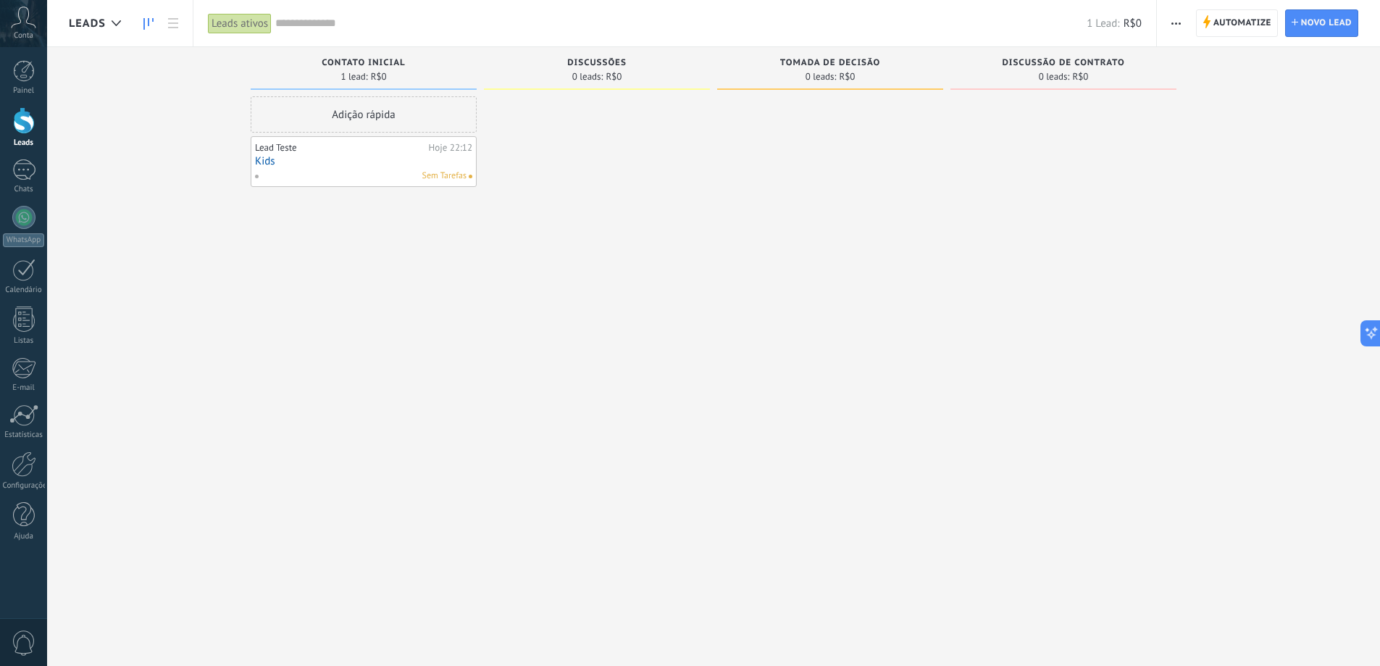
click at [346, 151] on div "Lead Teste" at bounding box center [340, 148] width 170 height 12
click at [319, 159] on link "Kids" at bounding box center [363, 161] width 217 height 12
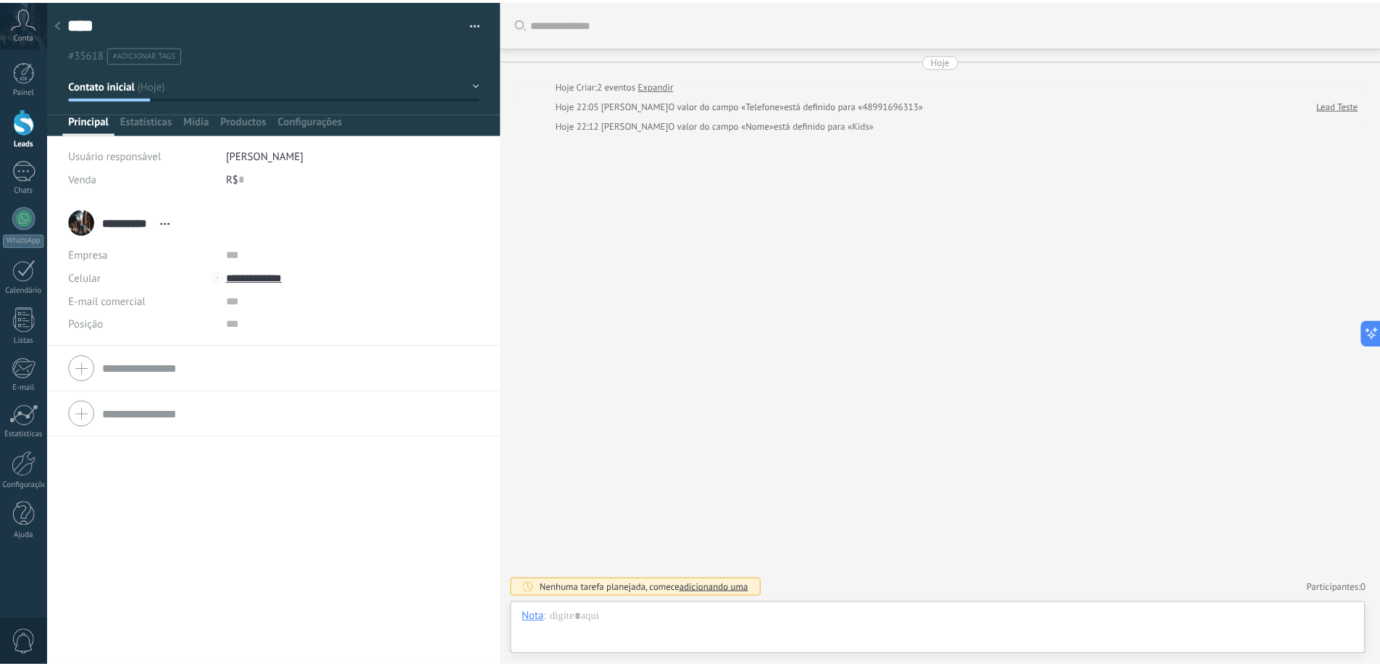
scroll to position [22, 0]
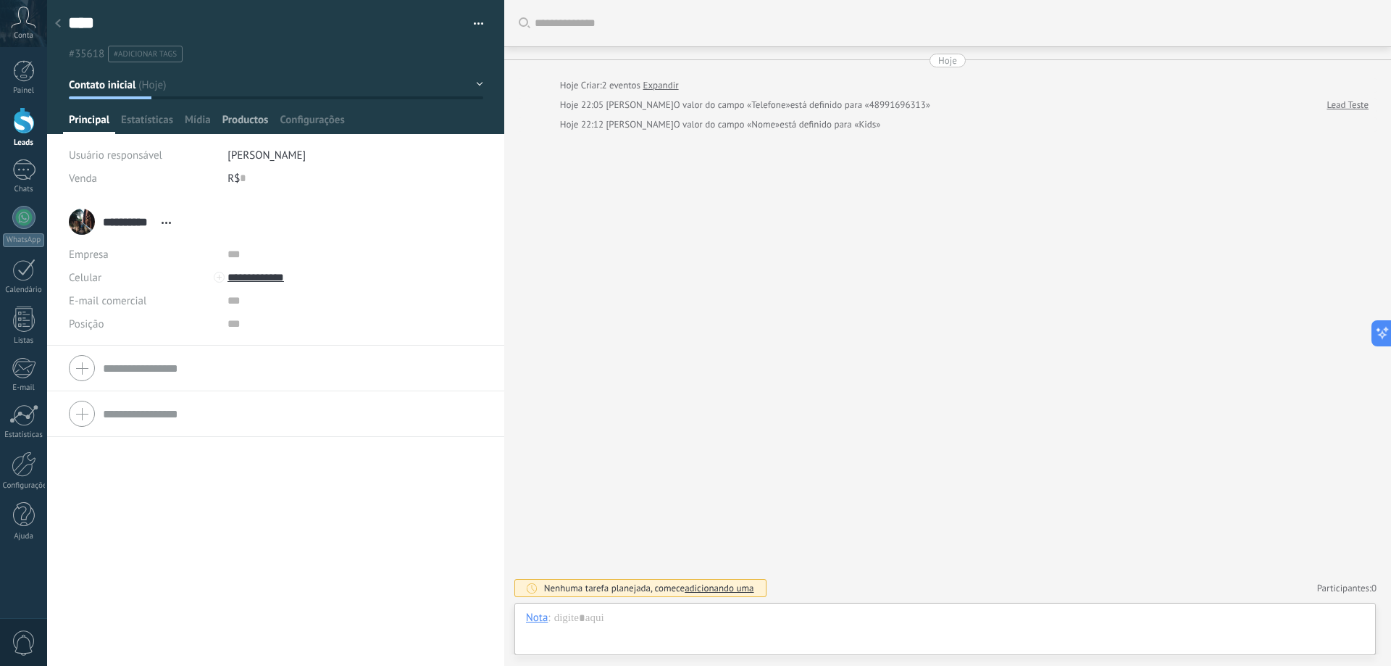
click at [246, 120] on span "Productos" at bounding box center [245, 123] width 46 height 21
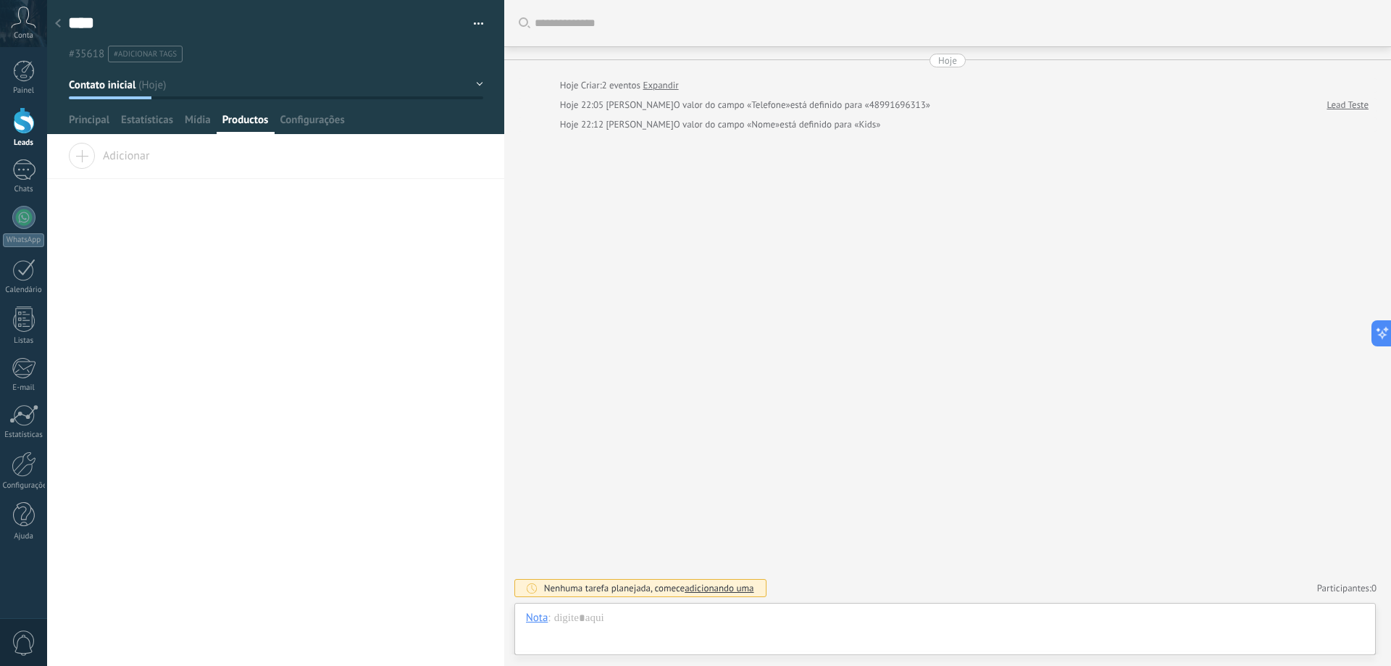
click at [81, 157] on span "Adicionar" at bounding box center [108, 153] width 81 height 20
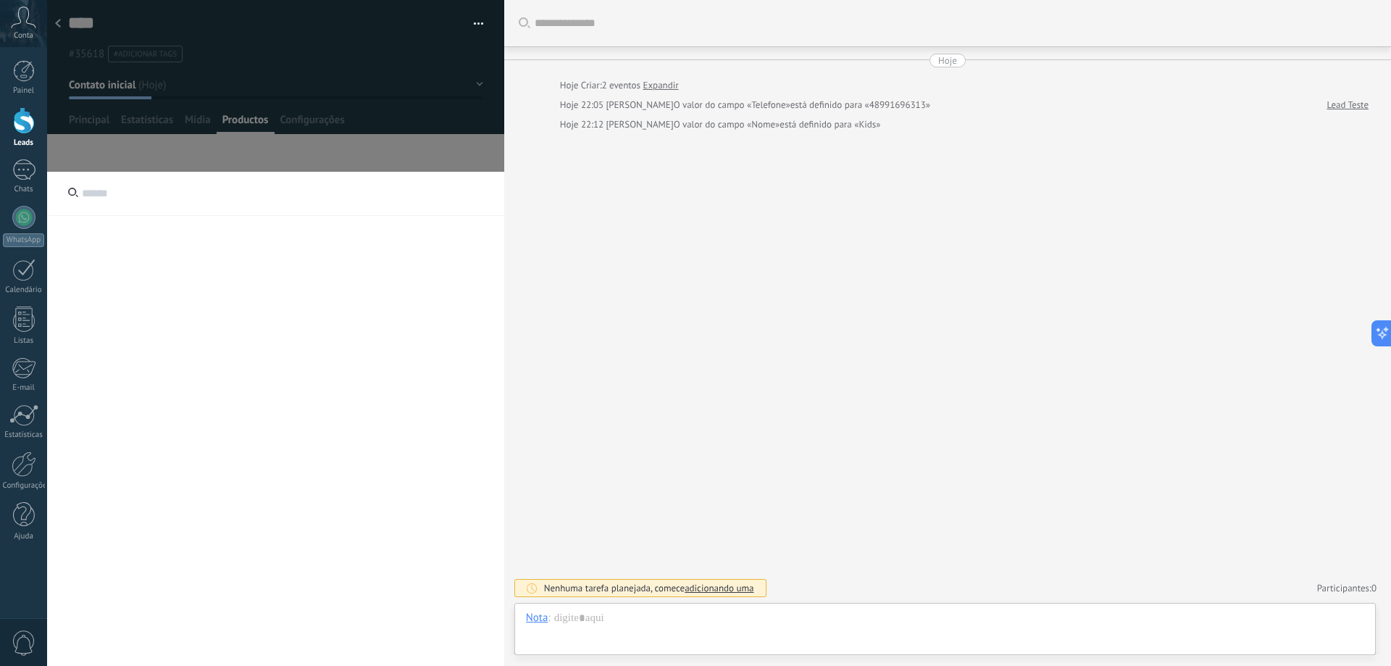
click at [58, 22] on use at bounding box center [58, 23] width 6 height 9
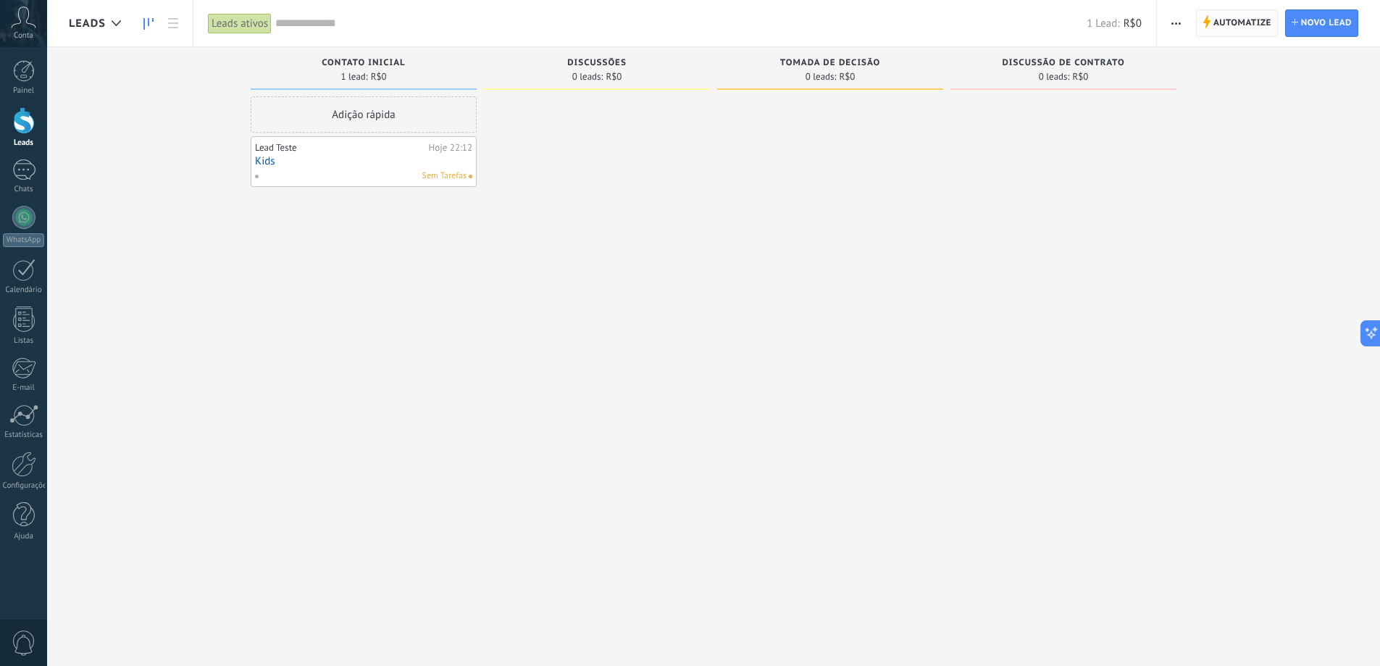
click at [1234, 23] on span "Automatize" at bounding box center [1242, 23] width 58 height 26
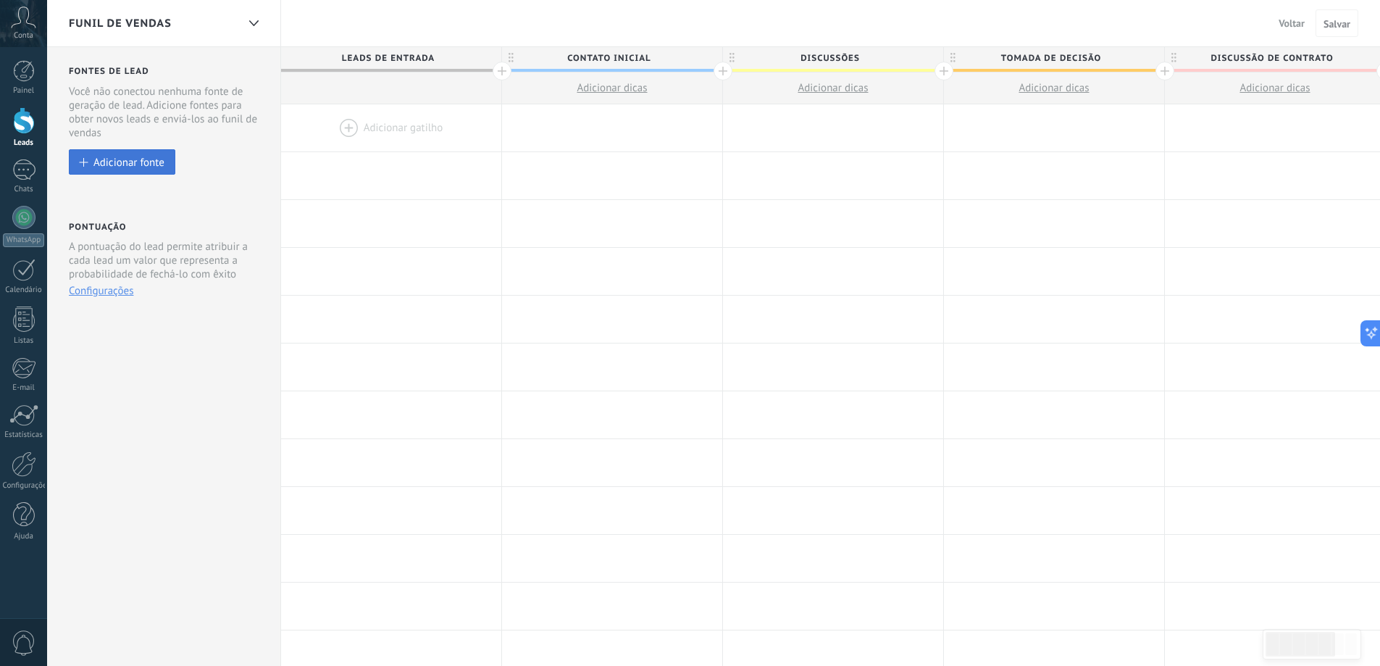
click at [116, 159] on div "Adicionar fonte" at bounding box center [128, 162] width 71 height 12
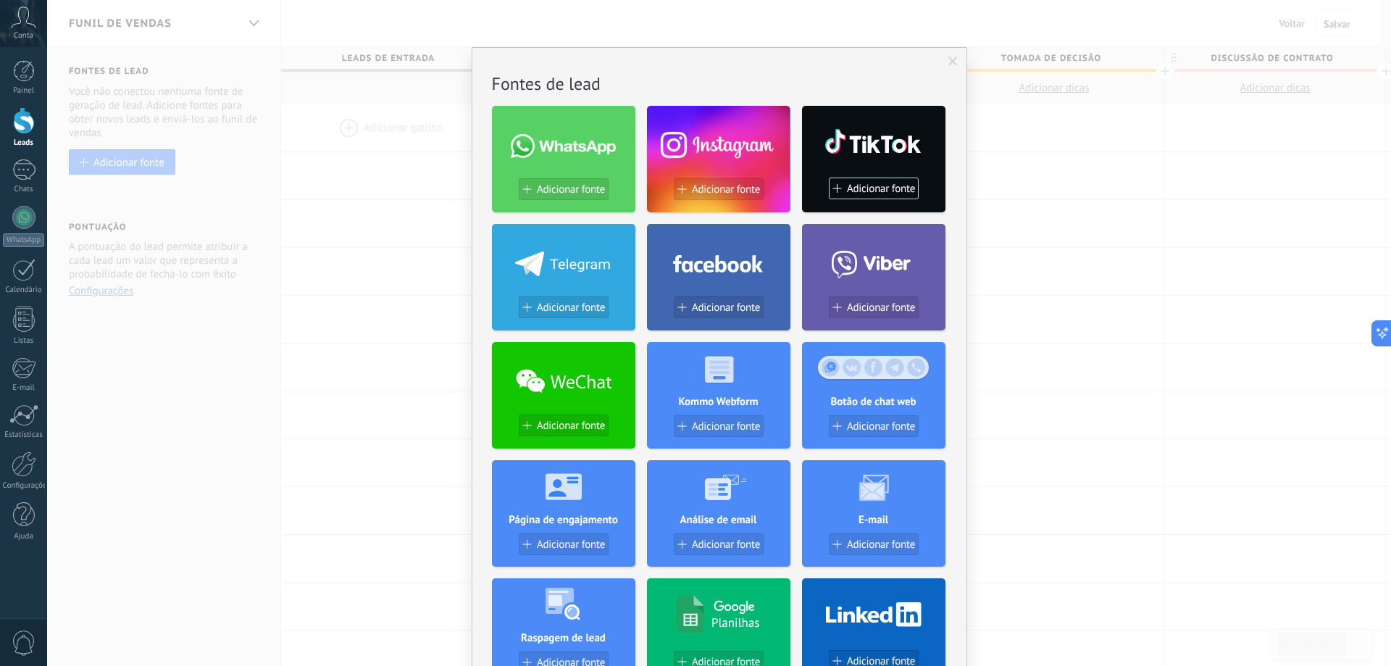
click at [948, 62] on span at bounding box center [952, 62] width 9 height 10
